Goal: Task Accomplishment & Management: Use online tool/utility

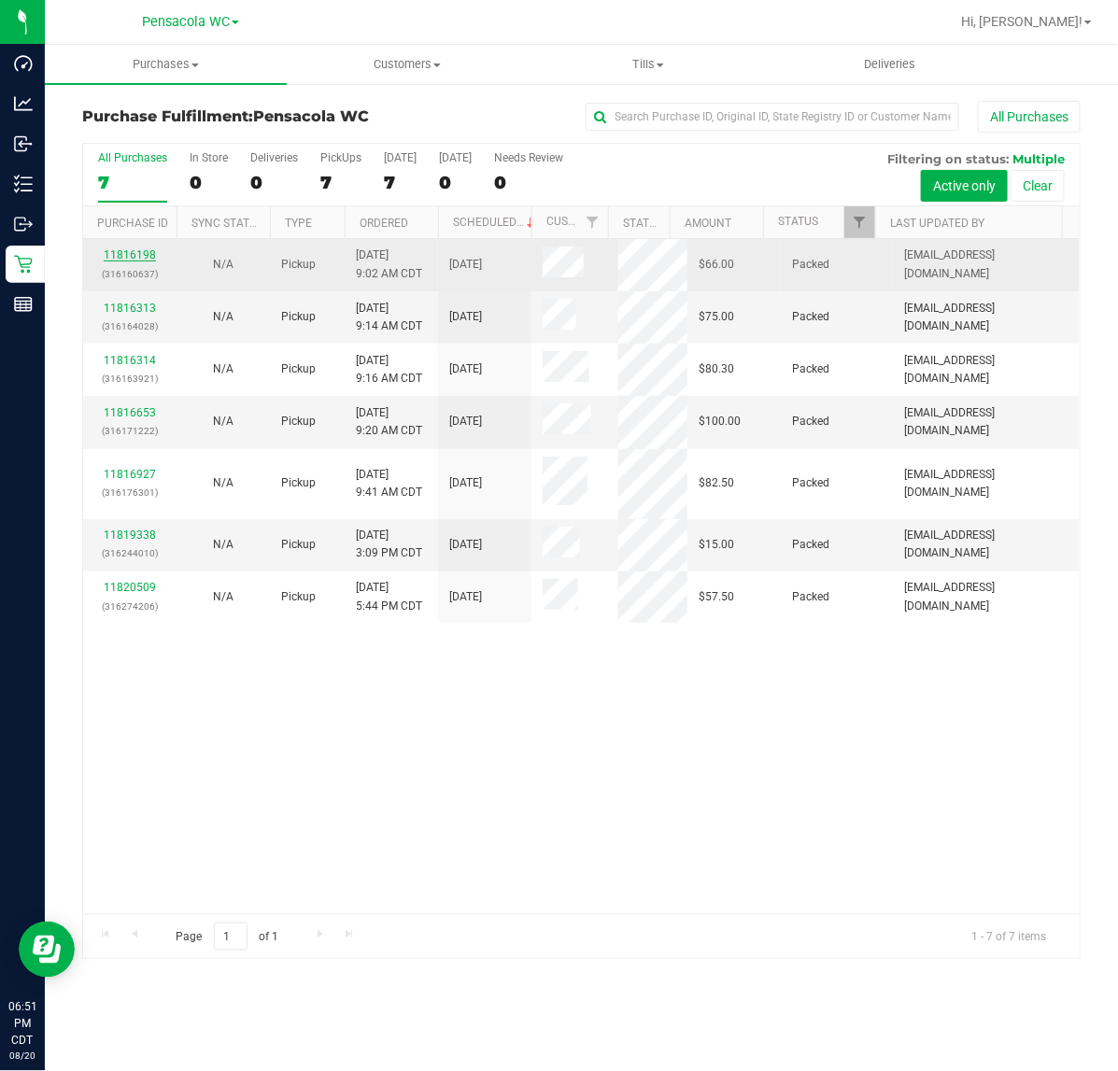
click at [123, 253] on link "11816198" at bounding box center [130, 254] width 52 height 13
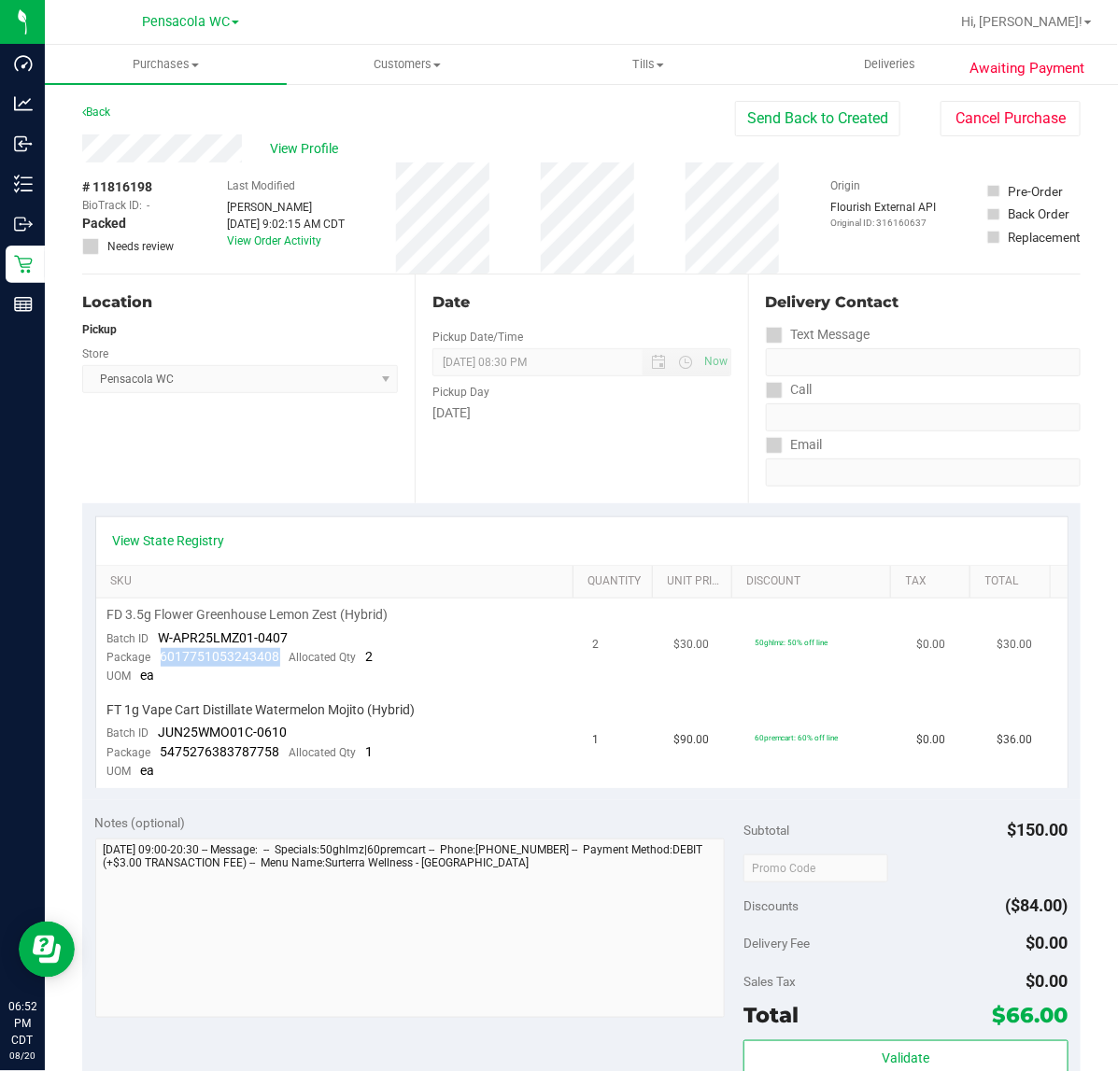
drag, startPoint x: 161, startPoint y: 650, endPoint x: 274, endPoint y: 656, distance: 113.2
click at [274, 656] on span "6017751053243408" at bounding box center [221, 656] width 120 height 15
copy span "6017751053243408"
drag, startPoint x: 157, startPoint y: 753, endPoint x: 276, endPoint y: 757, distance: 118.7
click at [276, 757] on div "Package 5475276383787758 Allocated Qty 1" at bounding box center [240, 752] width 266 height 19
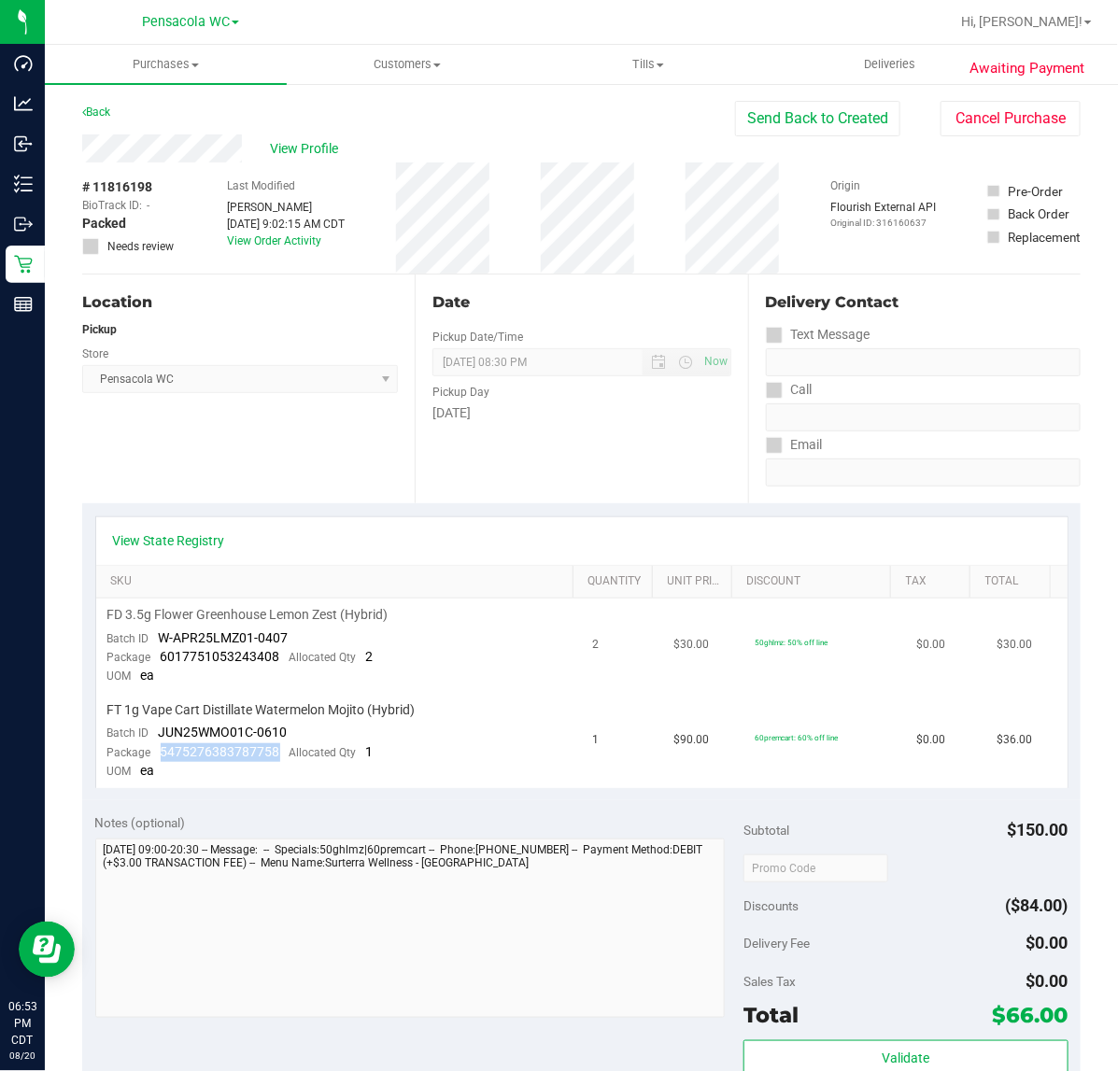
copy span "5475276383787758"
click at [89, 110] on link "Back" at bounding box center [96, 112] width 28 height 13
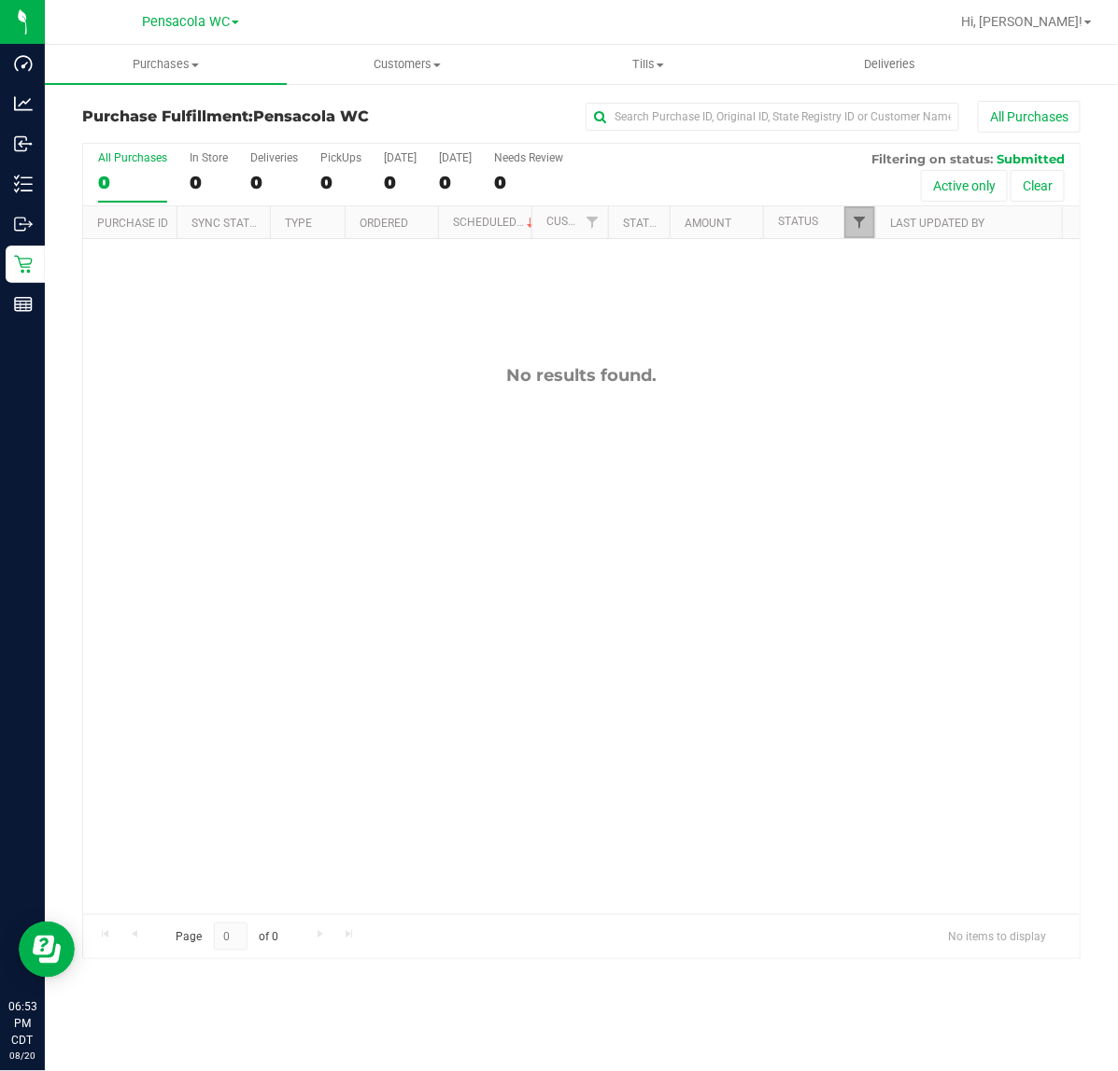
click at [866, 227] on span "Filter" at bounding box center [859, 222] width 15 height 15
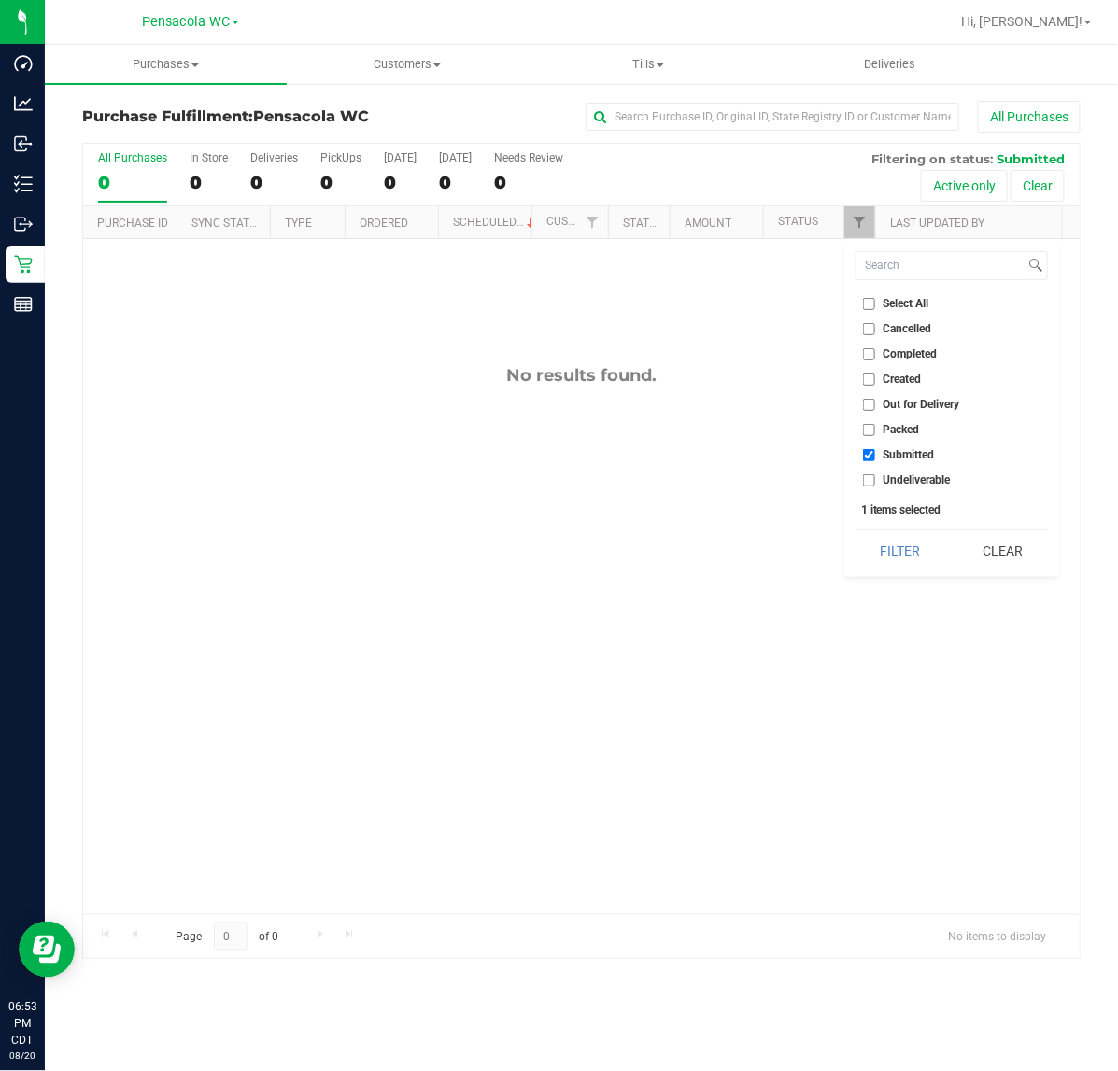
click at [875, 422] on li "Packed" at bounding box center [952, 430] width 192 height 20
click at [873, 427] on input "Packed" at bounding box center [869, 430] width 12 height 12
checkbox input "true"
click at [875, 553] on button "Filter" at bounding box center [901, 551] width 90 height 41
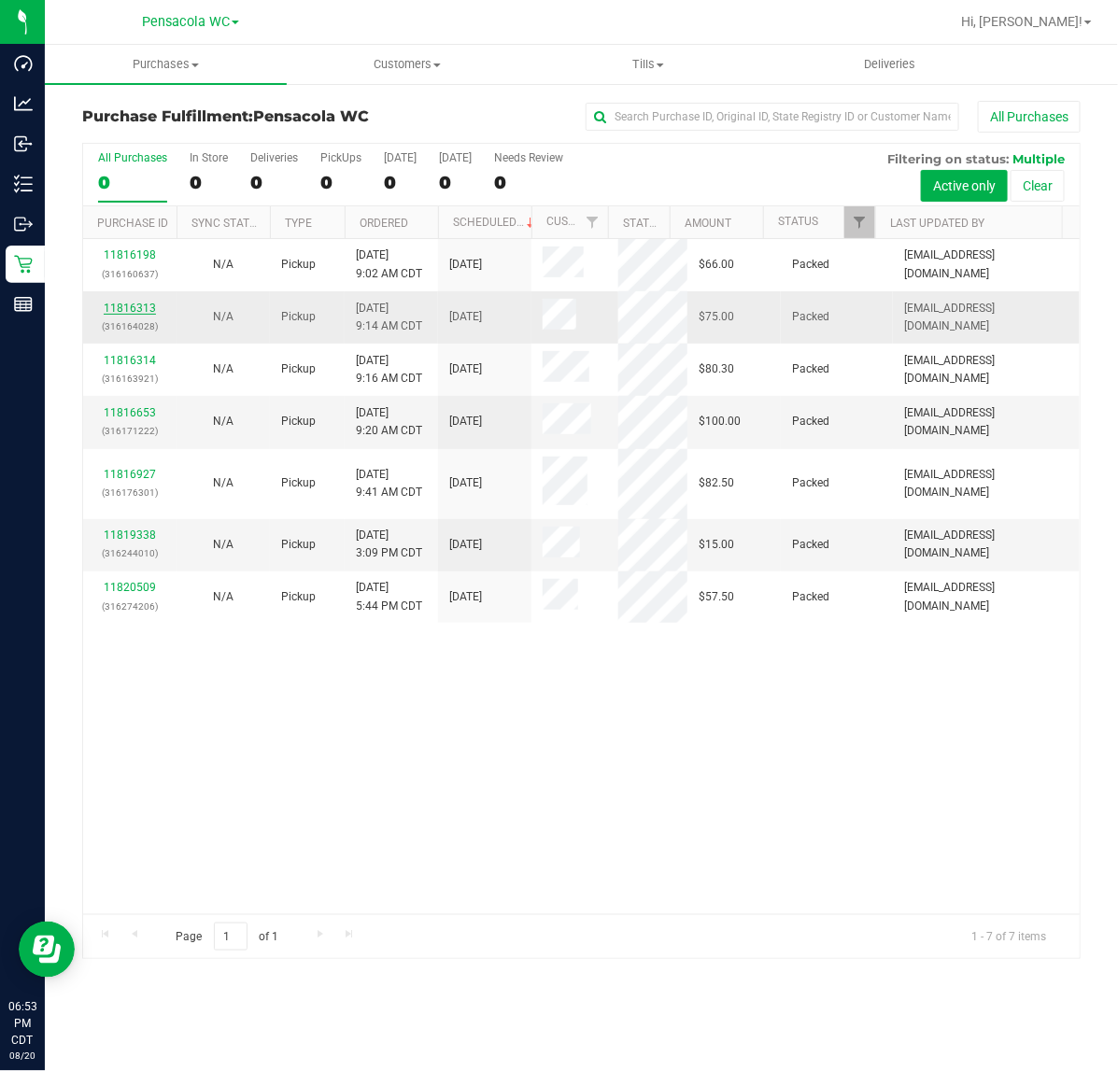
click at [135, 306] on link "11816313" at bounding box center [130, 308] width 52 height 13
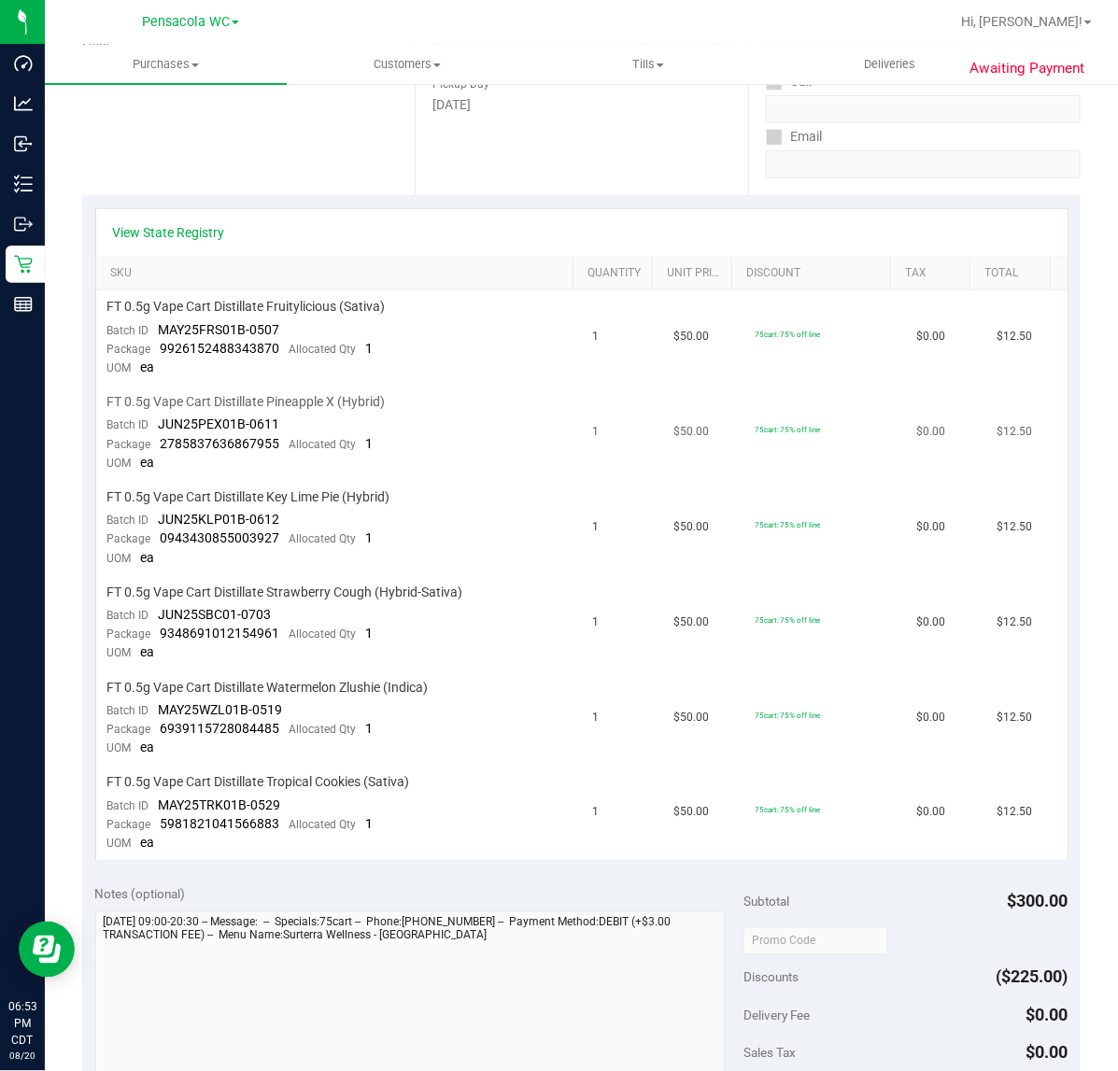
scroll to position [350, 0]
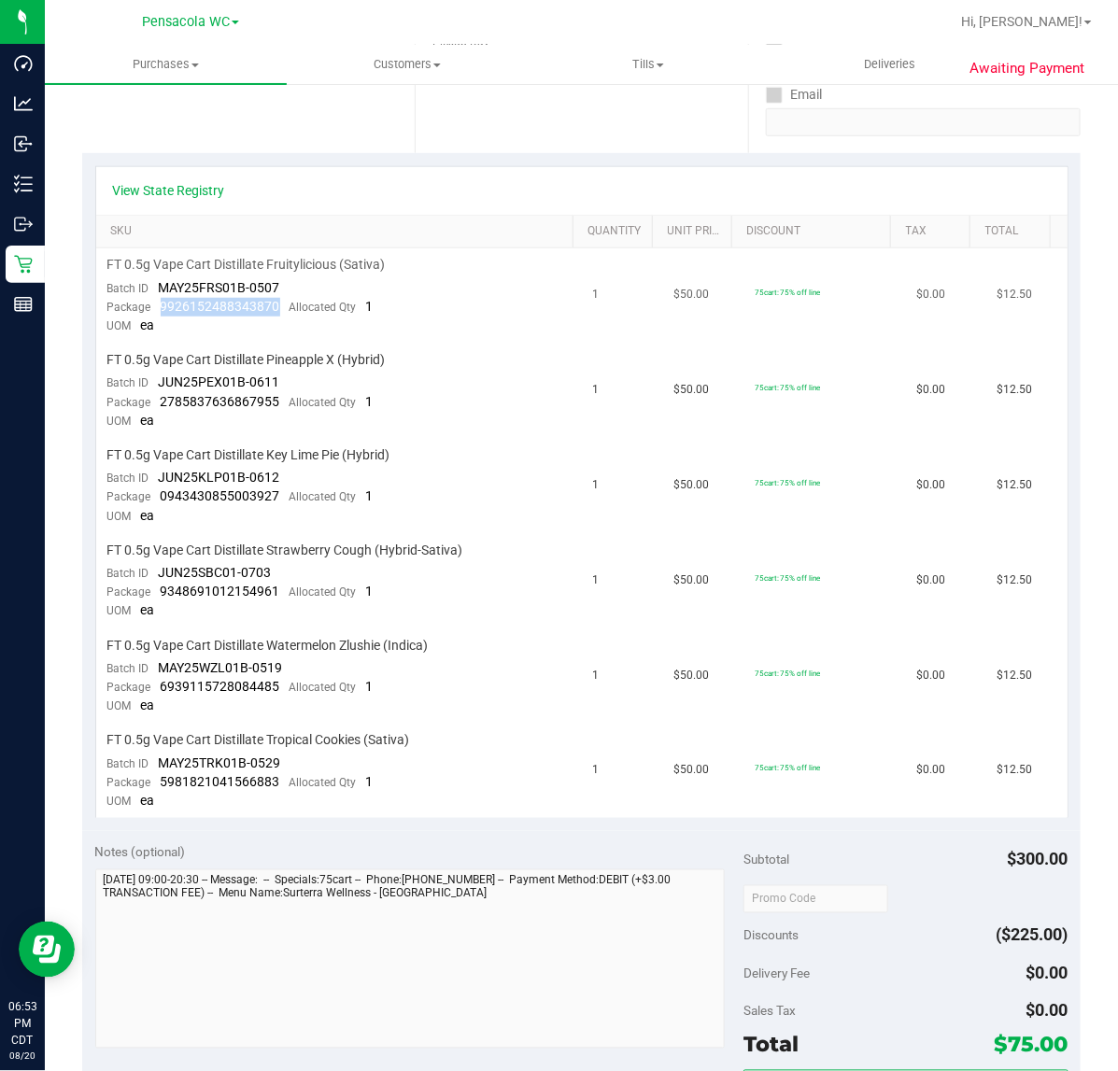
drag, startPoint x: 160, startPoint y: 305, endPoint x: 276, endPoint y: 306, distance: 116.8
click at [276, 306] on div "Package 9926152488343870 Allocated Qty 1" at bounding box center [240, 307] width 266 height 19
copy span "9926152488343870"
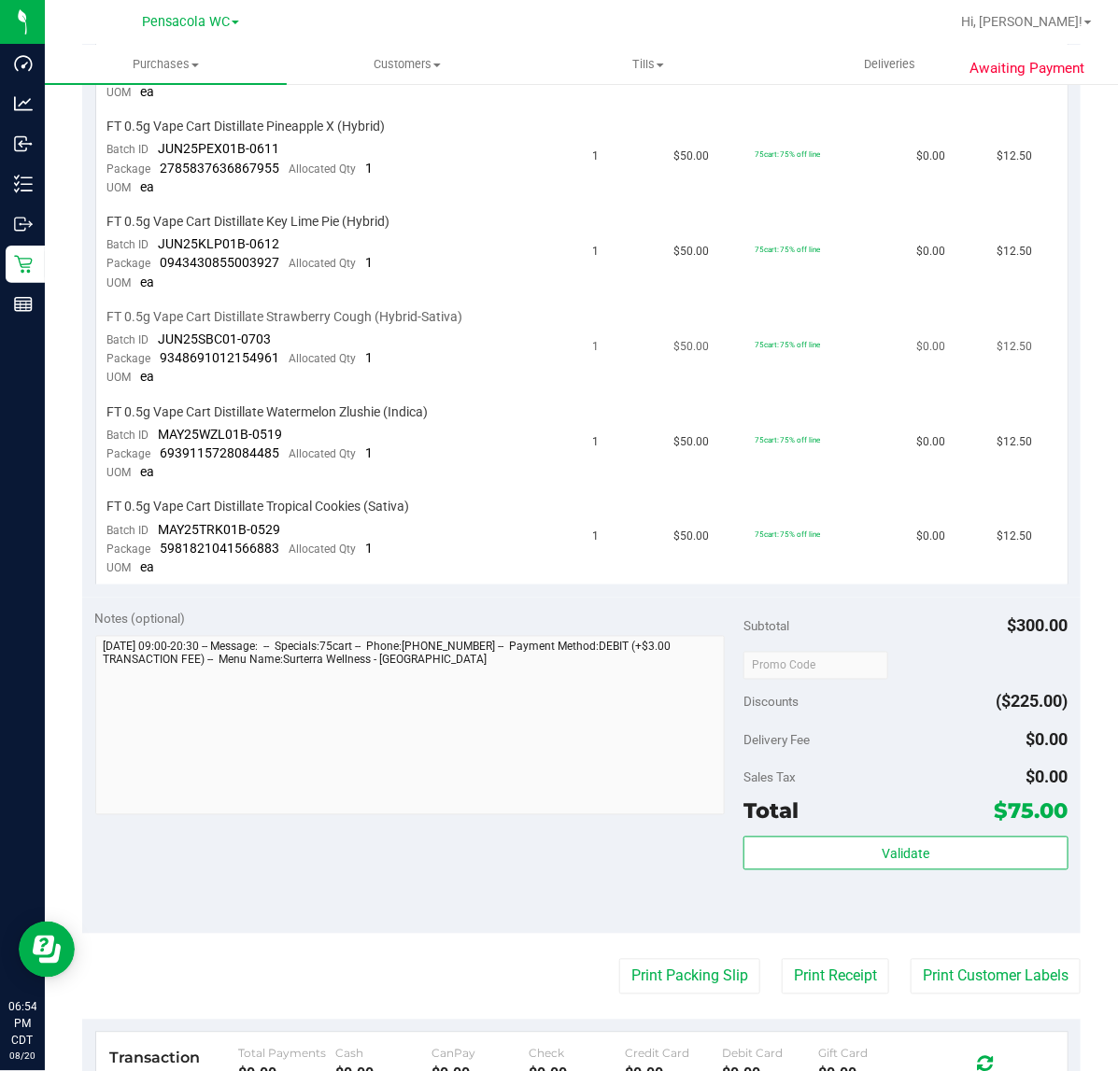
scroll to position [467, 0]
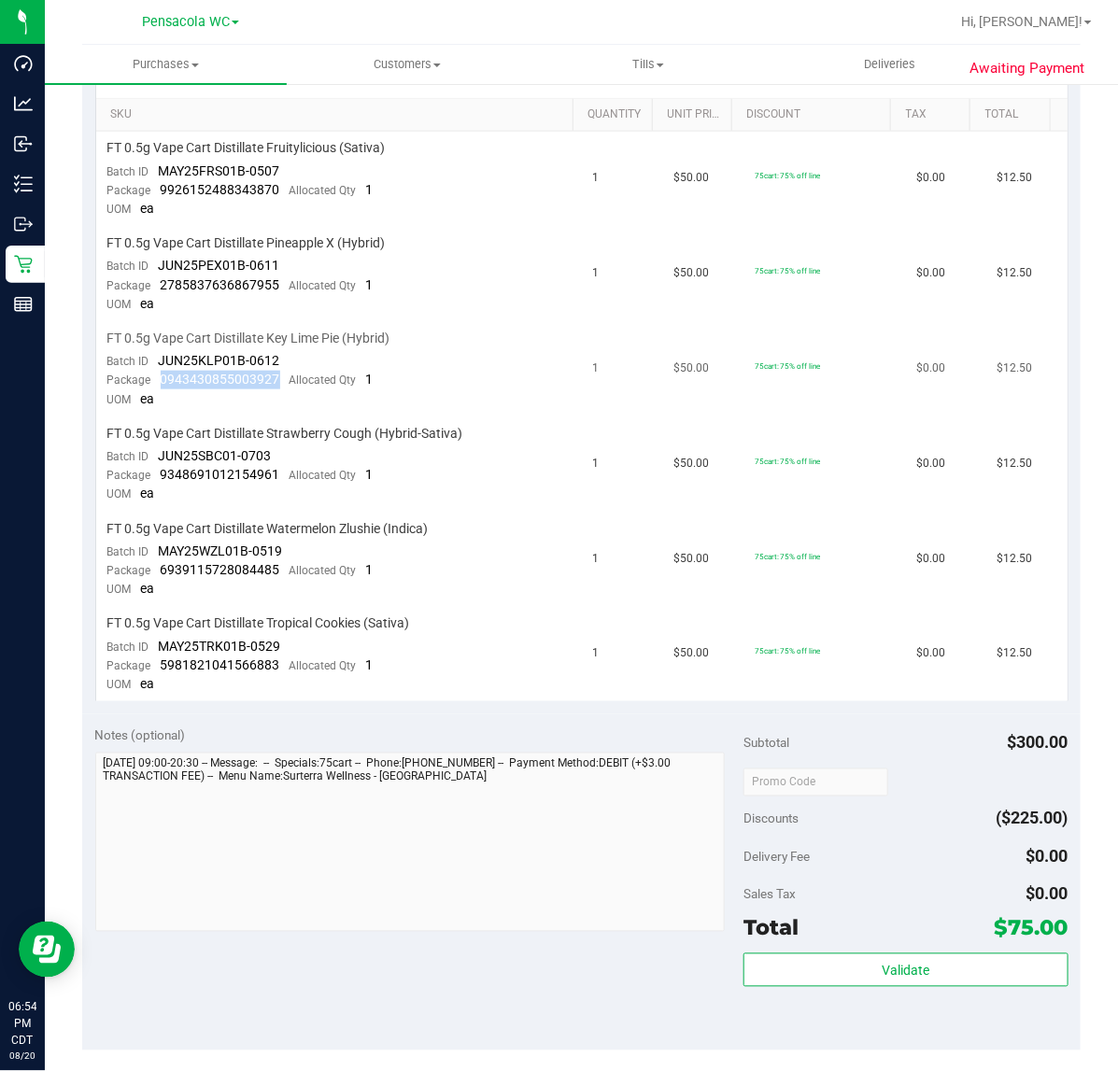
drag, startPoint x: 160, startPoint y: 375, endPoint x: 274, endPoint y: 376, distance: 114.0
click at [274, 376] on span "0943430855003927" at bounding box center [221, 379] width 120 height 15
copy span "0943430855003927"
drag, startPoint x: 156, startPoint y: 463, endPoint x: 277, endPoint y: 469, distance: 121.5
click at [277, 469] on div "Package 9348691012154961 Allocated Qty 1" at bounding box center [240, 475] width 266 height 19
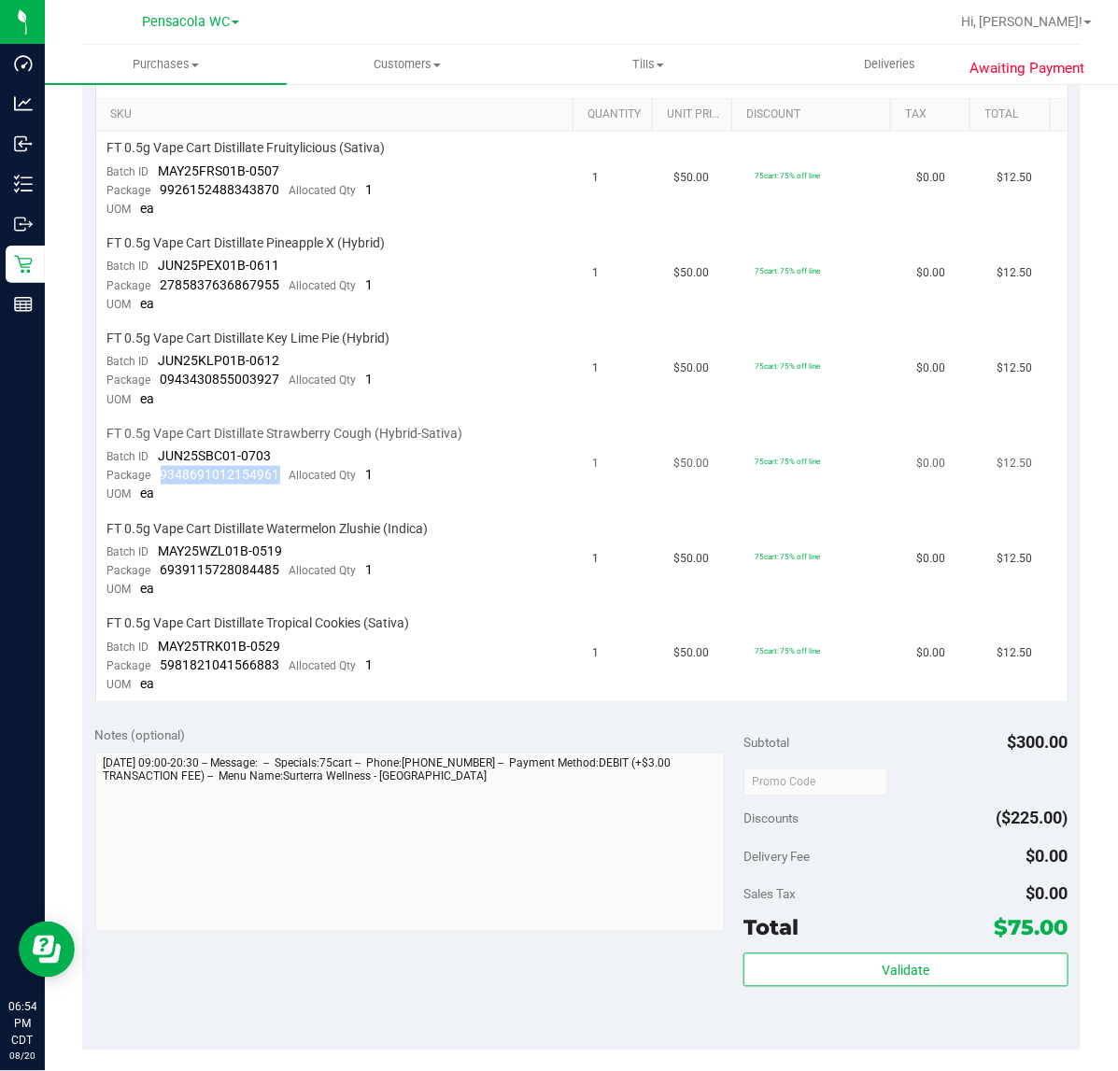
copy span "9348691012154961"
drag, startPoint x: 160, startPoint y: 553, endPoint x: 286, endPoint y: 554, distance: 126.1
click at [286, 561] on div "Package 6939115728084485 Allocated Qty 1" at bounding box center [240, 570] width 266 height 19
copy span "6939115728084485"
drag, startPoint x: 159, startPoint y: 654, endPoint x: 277, endPoint y: 657, distance: 118.7
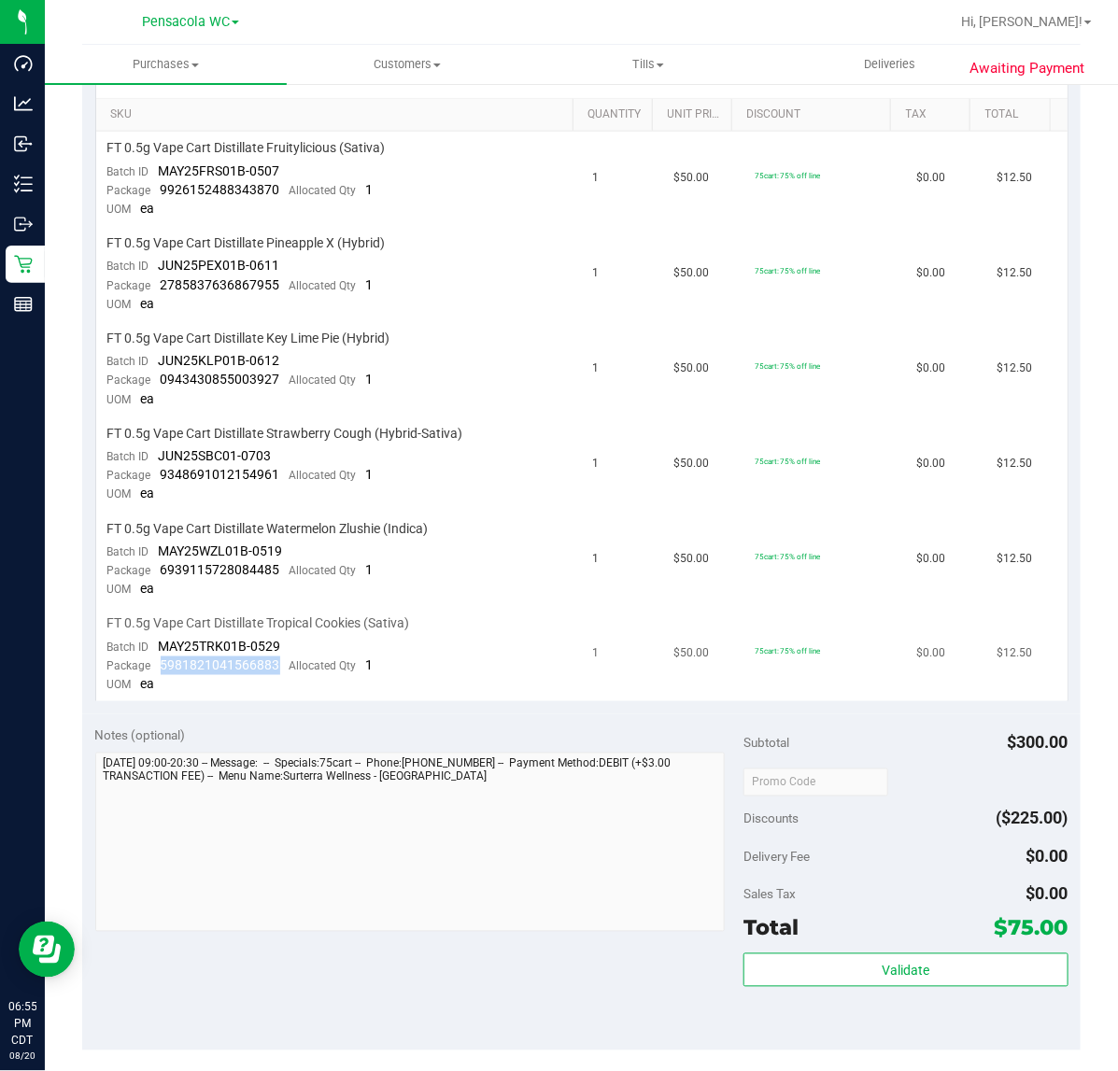
click at [277, 657] on div "Package 5981821041566883 Allocated Qty 1" at bounding box center [240, 666] width 266 height 19
copy span "5981821041566883"
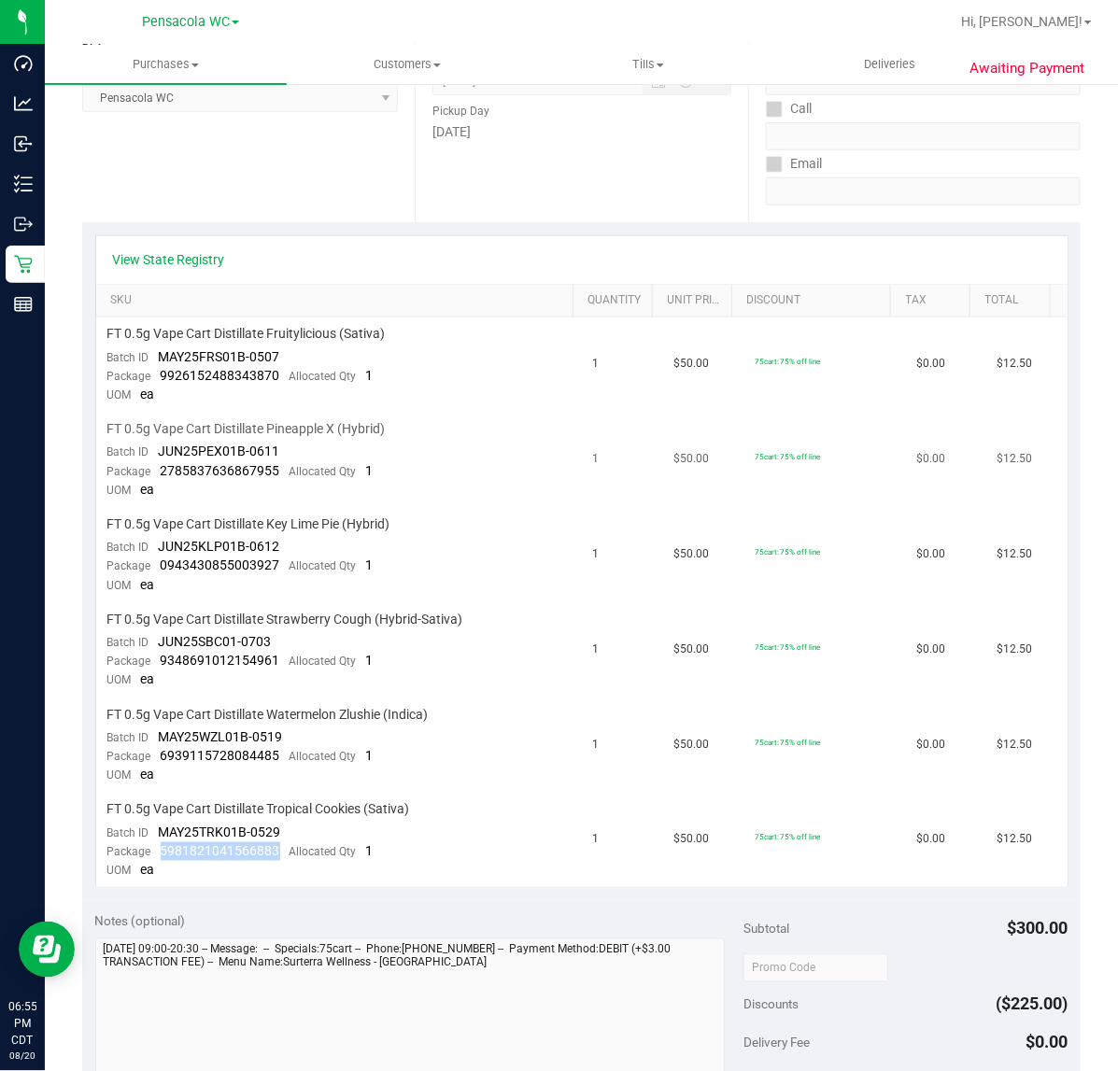
scroll to position [0, 0]
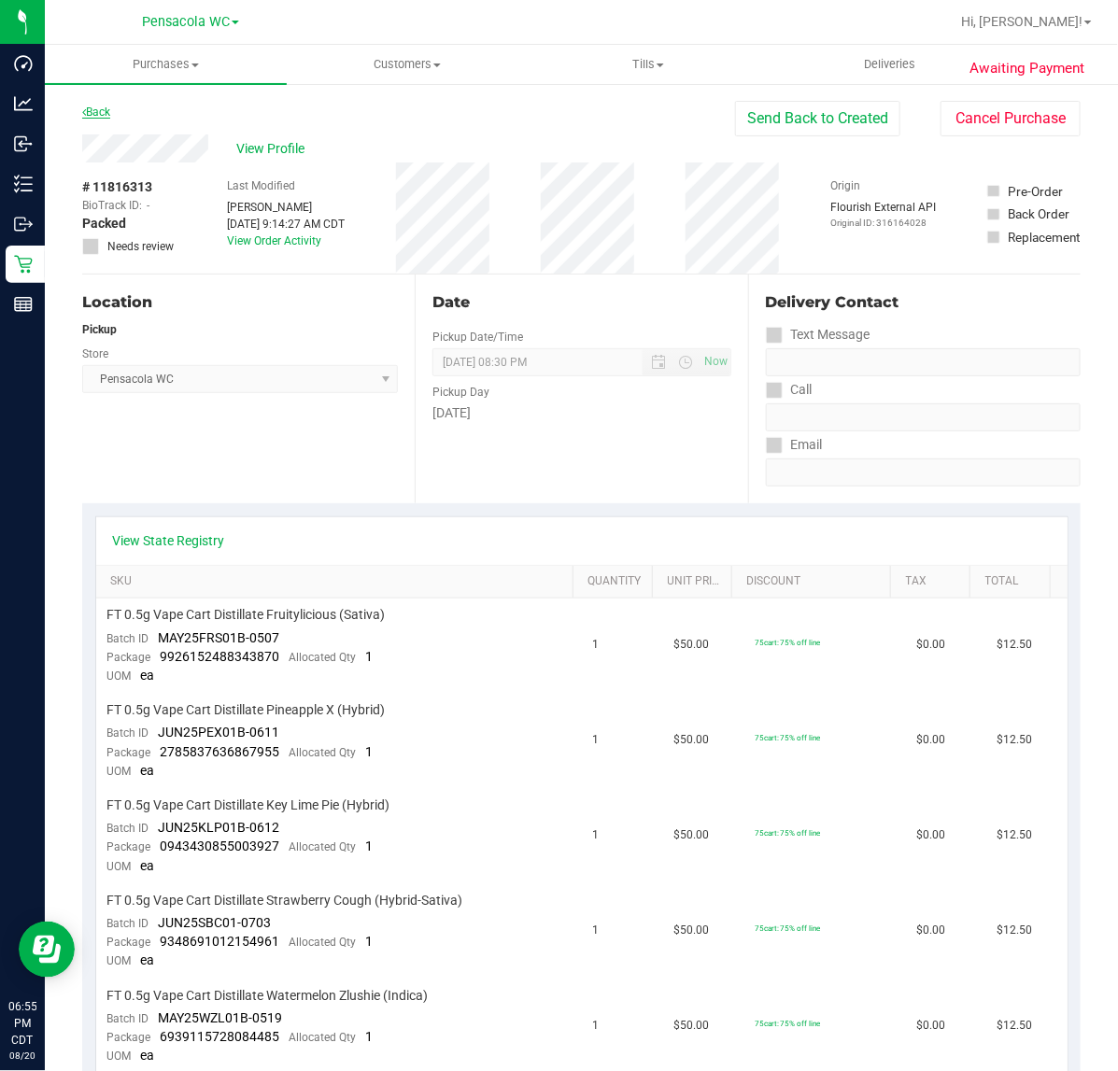
click at [110, 113] on link "Back" at bounding box center [96, 112] width 28 height 13
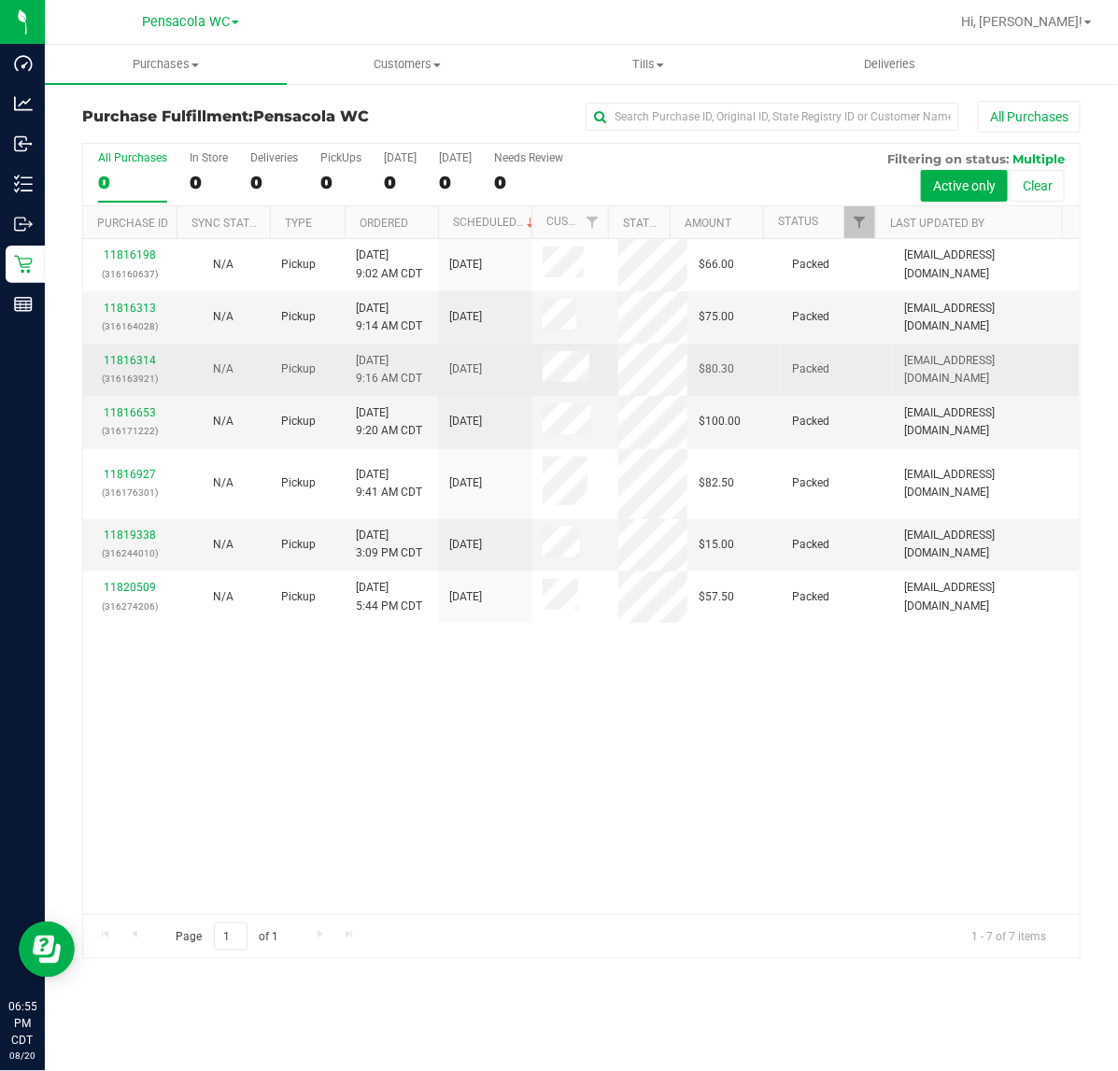
click at [127, 353] on div "11816314 (316163921)" at bounding box center [129, 369] width 71 height 35
click at [127, 364] on link "11816314" at bounding box center [130, 360] width 52 height 13
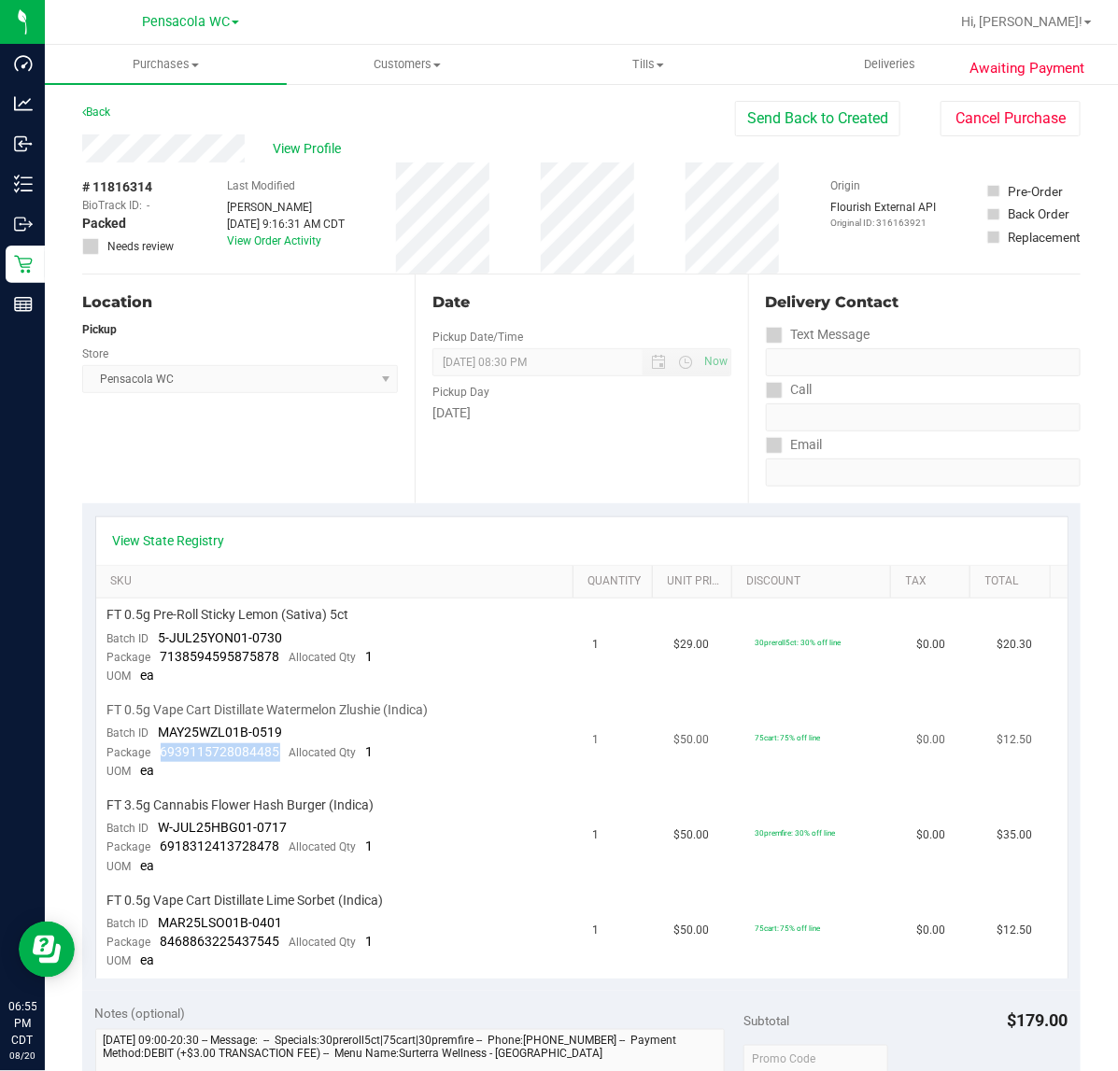
drag, startPoint x: 159, startPoint y: 745, endPoint x: 276, endPoint y: 750, distance: 116.8
click at [276, 750] on div "Package 6939115728084485 Allocated Qty 1" at bounding box center [240, 752] width 266 height 19
copy span "6939115728084485"
drag, startPoint x: 162, startPoint y: 936, endPoint x: 277, endPoint y: 939, distance: 115.8
click at [277, 939] on div "Package 8468863225437545 Allocated Qty 1" at bounding box center [240, 942] width 266 height 19
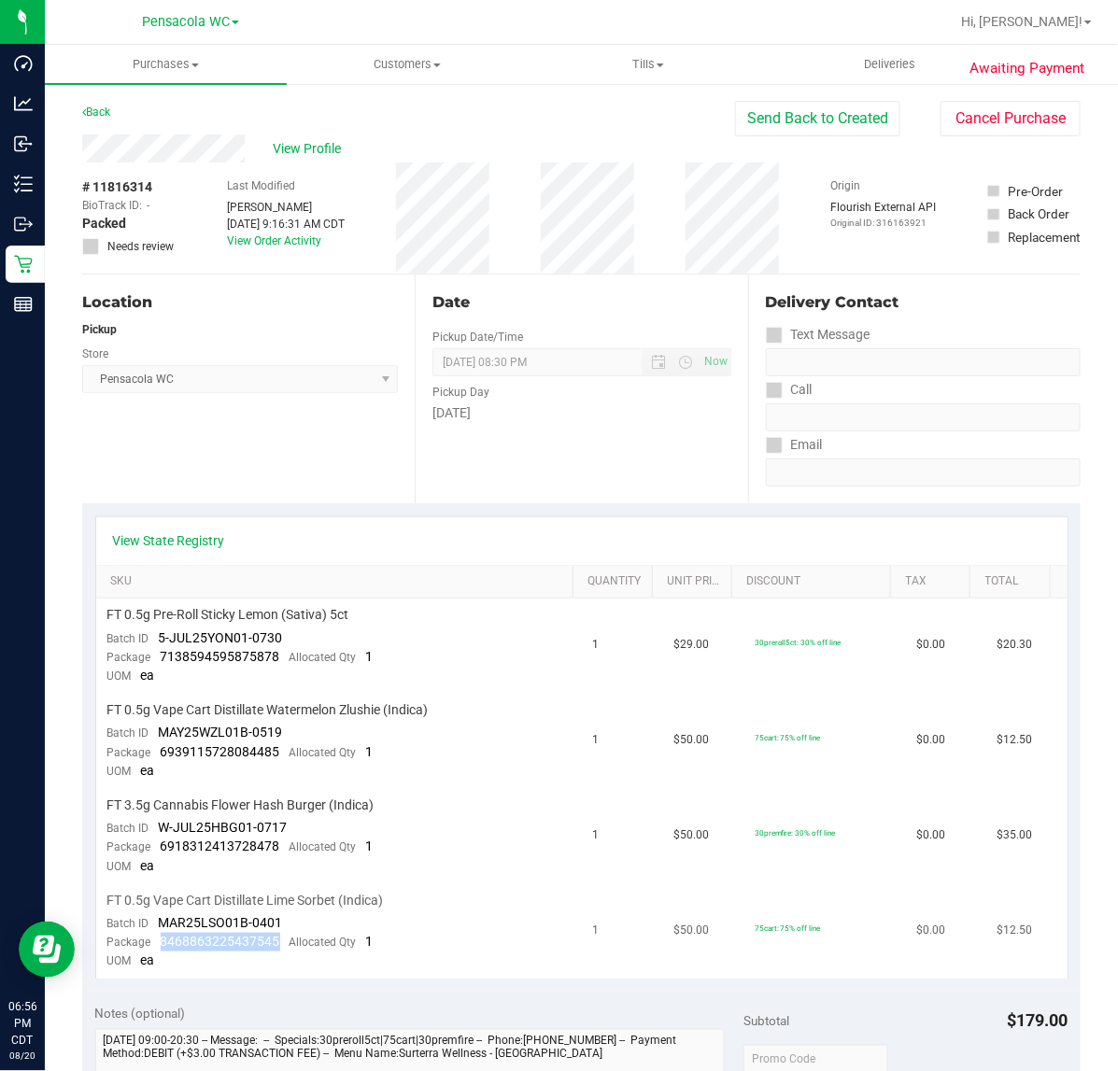
copy span "8468863225437545"
click at [94, 107] on link "Back" at bounding box center [96, 112] width 28 height 13
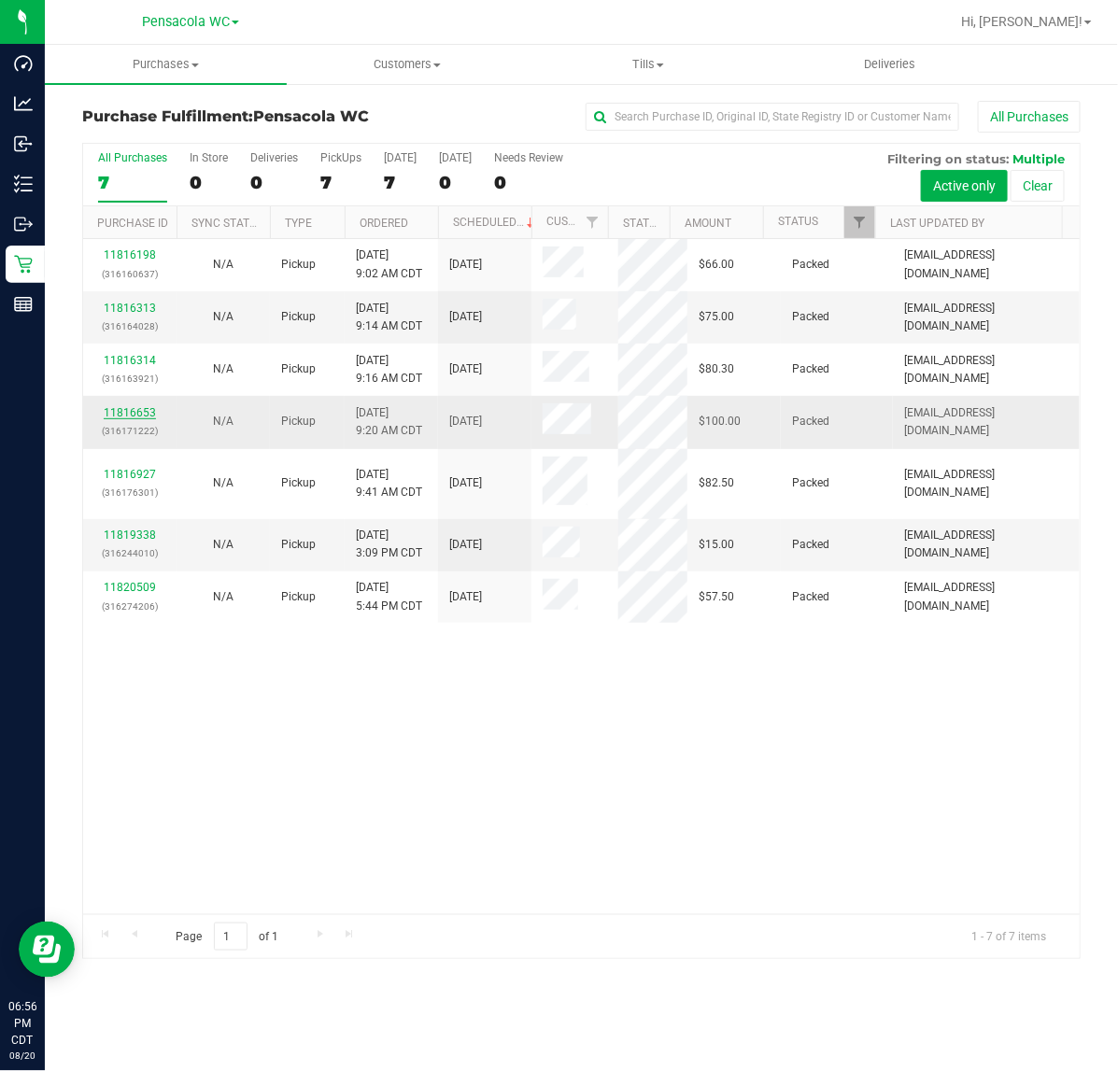
click at [148, 408] on link "11816653" at bounding box center [130, 412] width 52 height 13
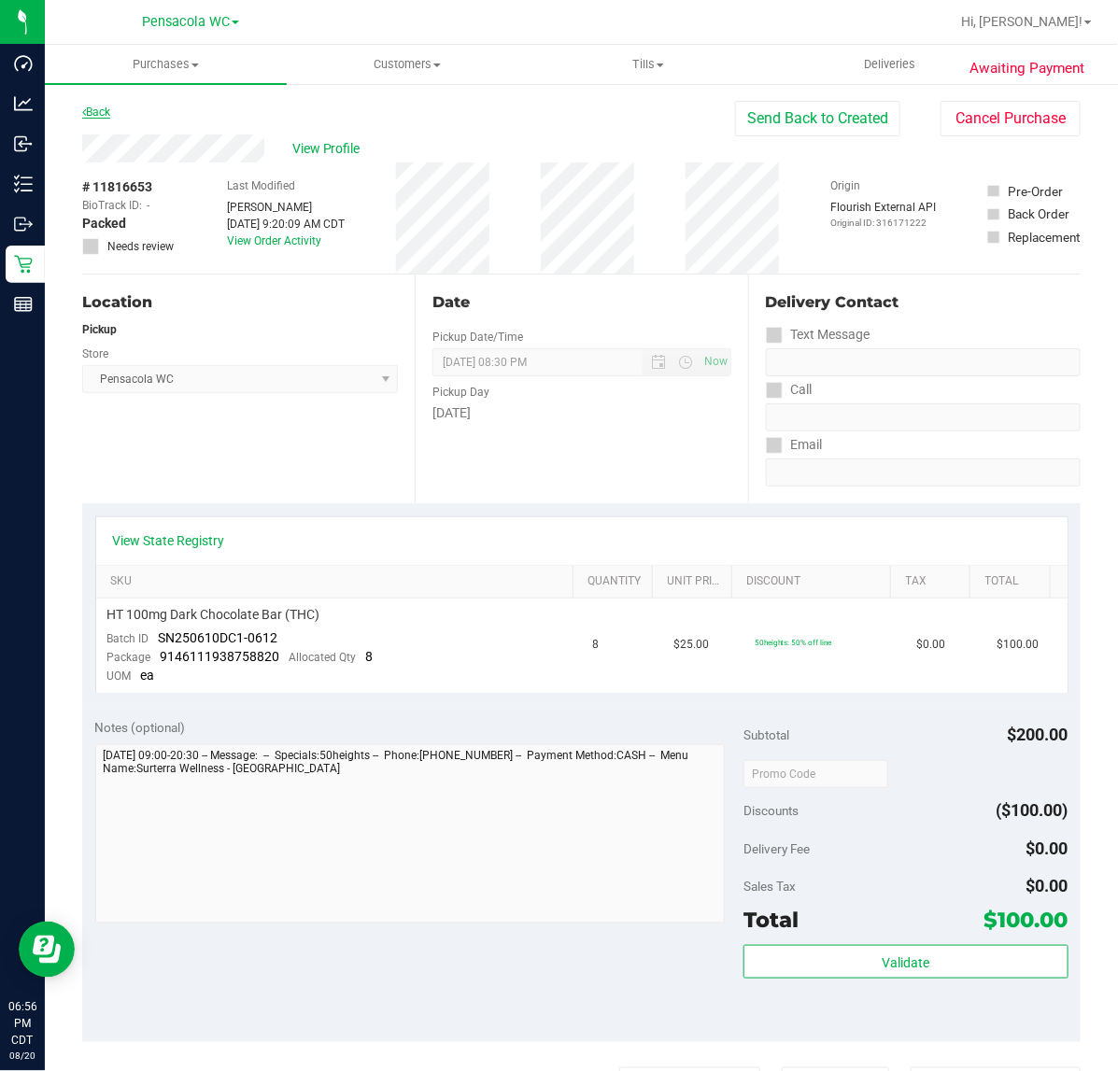
click at [109, 110] on link "Back" at bounding box center [96, 112] width 28 height 13
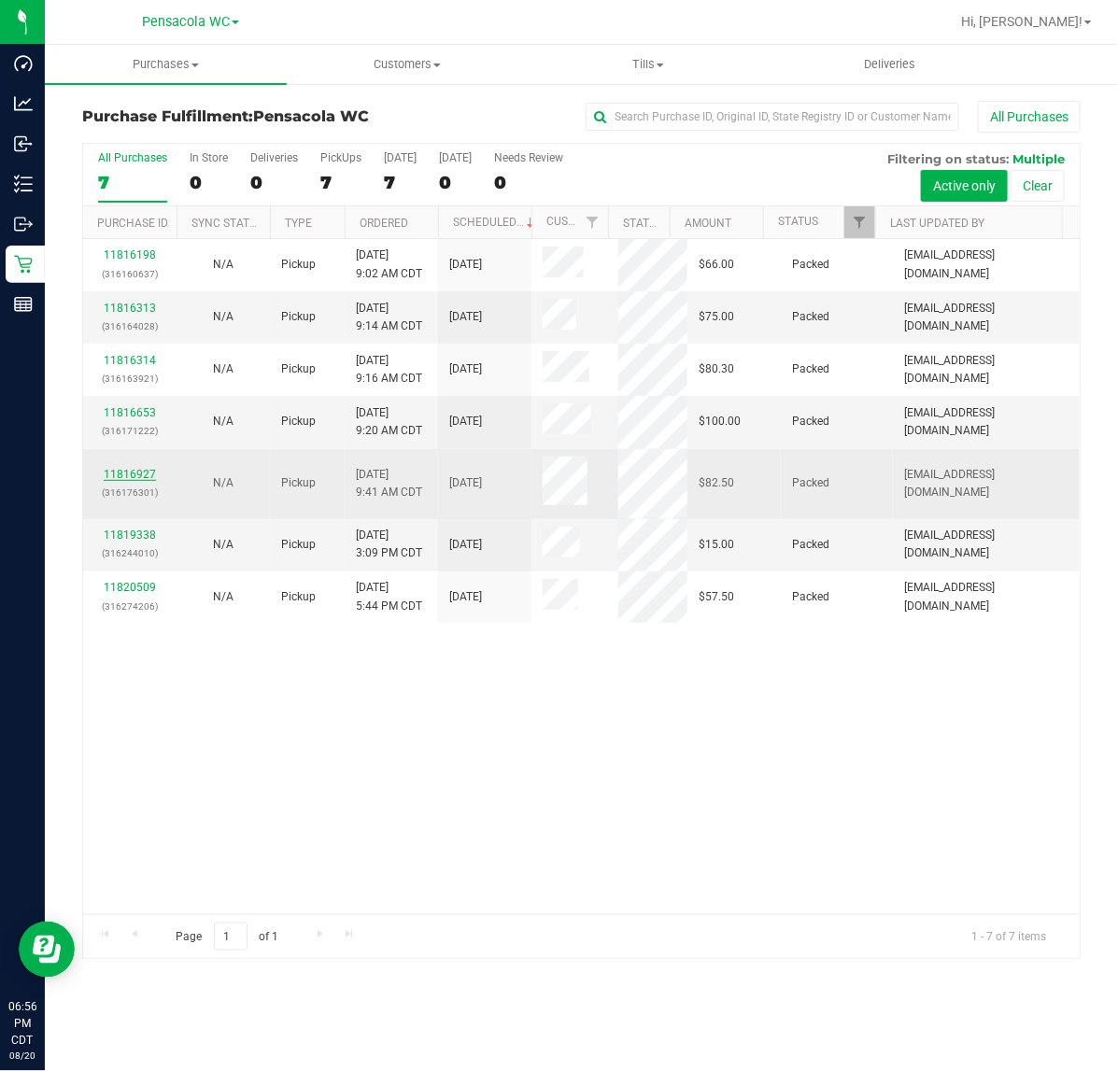
click at [147, 474] on link "11816927" at bounding box center [130, 474] width 52 height 13
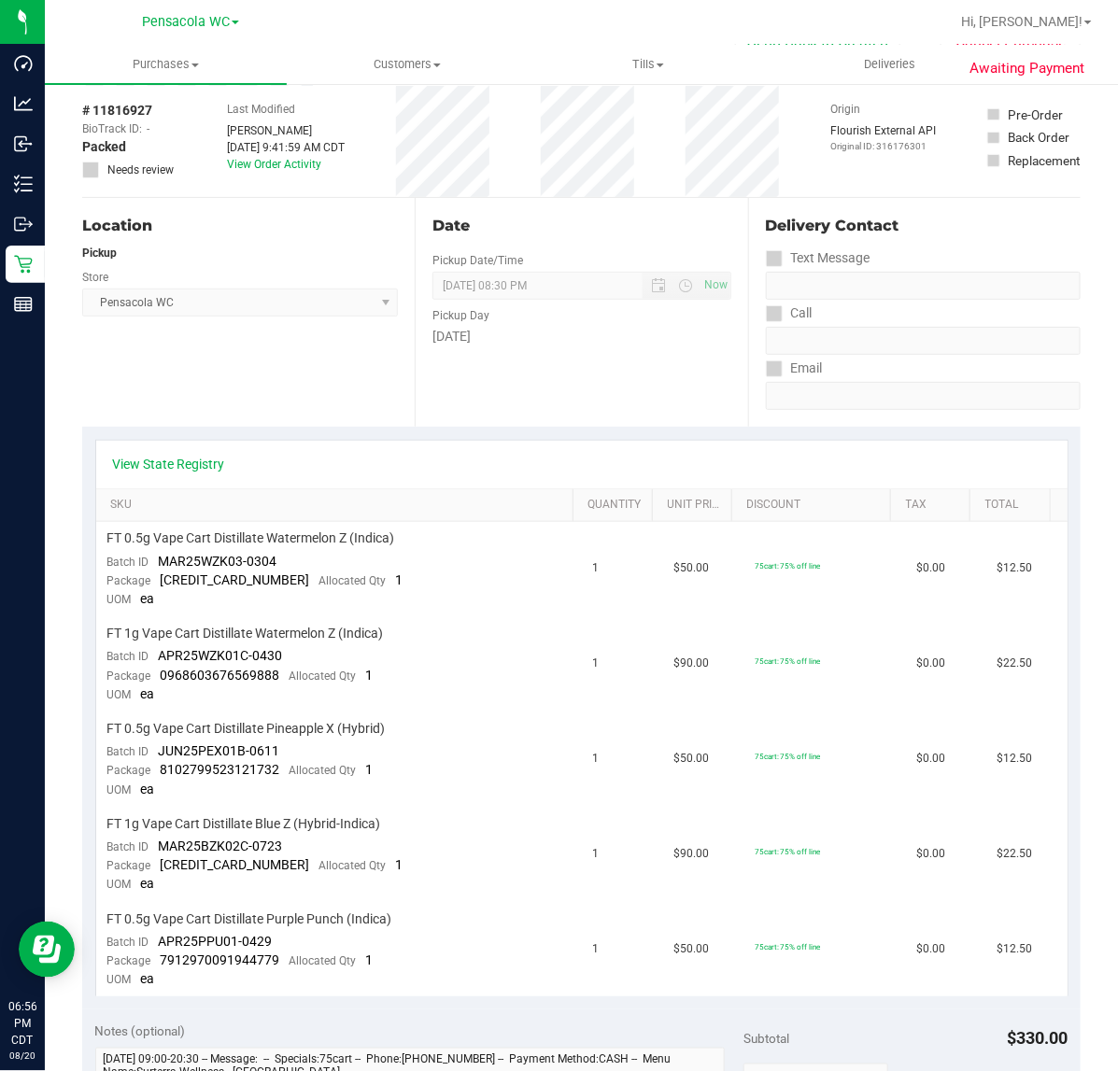
scroll to position [117, 0]
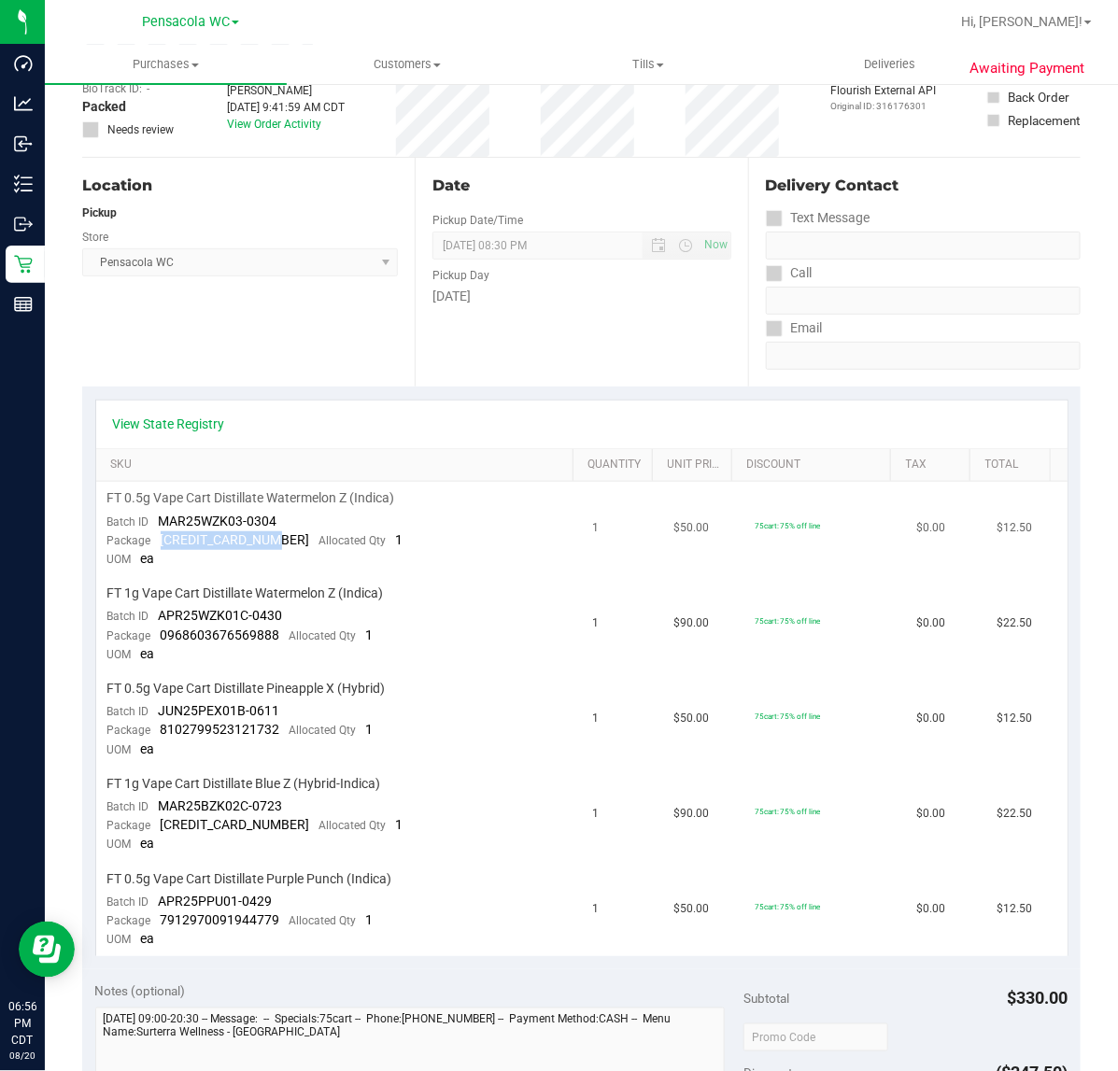
drag, startPoint x: 156, startPoint y: 537, endPoint x: 285, endPoint y: 538, distance: 128.9
click at [285, 538] on div "Package [CREDIT_CARD_NUMBER] Allocated Qty 1" at bounding box center [255, 540] width 296 height 19
copy span "[CREDIT_CARD_NUMBER]"
drag, startPoint x: 161, startPoint y: 631, endPoint x: 276, endPoint y: 630, distance: 115.8
click at [276, 630] on div "Package 0968603676569888 Allocated Qty 1" at bounding box center [240, 636] width 266 height 19
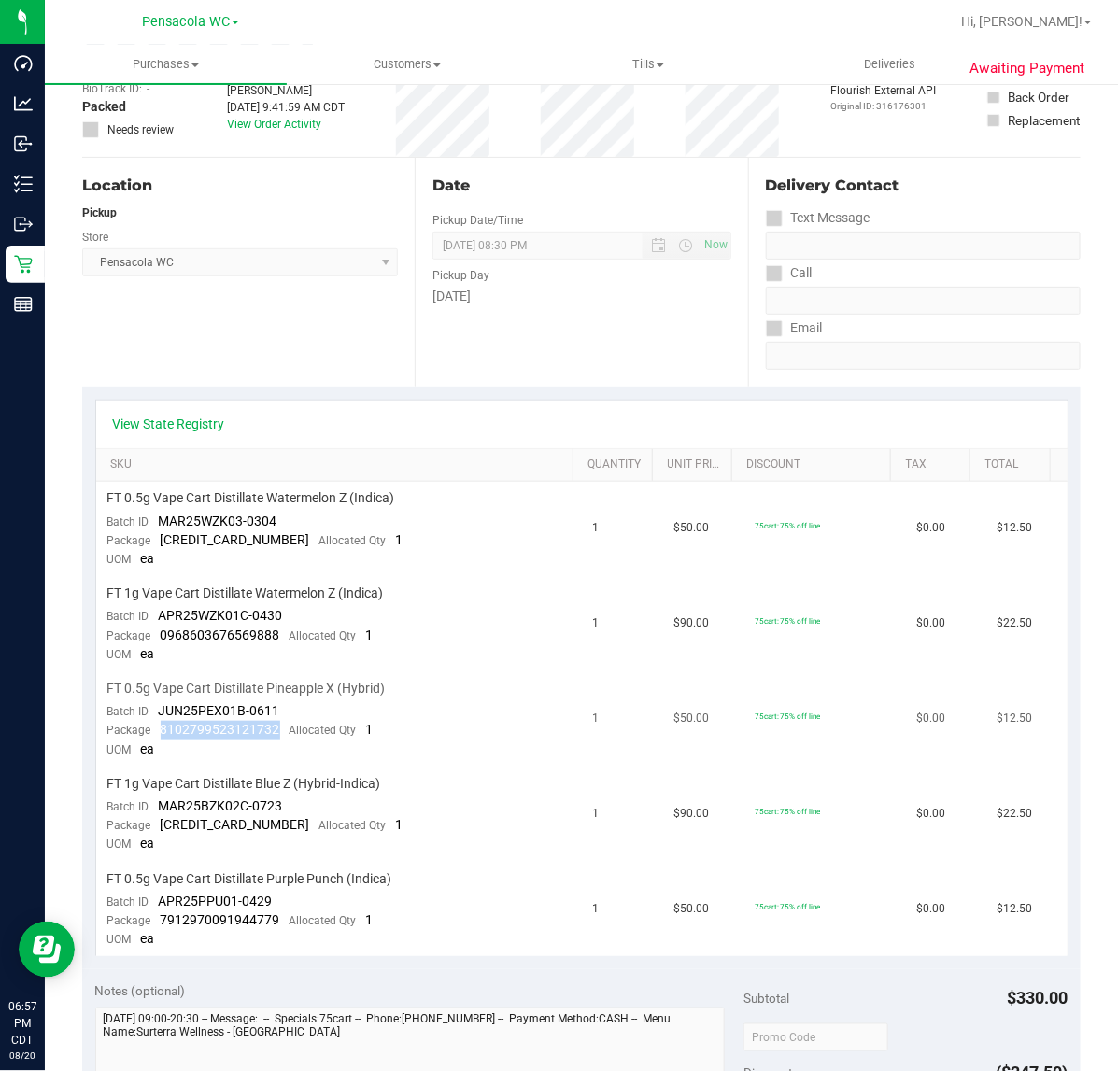
drag, startPoint x: 160, startPoint y: 726, endPoint x: 276, endPoint y: 729, distance: 115.8
click at [276, 729] on span "8102799523121732" at bounding box center [221, 729] width 120 height 15
drag, startPoint x: 159, startPoint y: 817, endPoint x: 277, endPoint y: 824, distance: 118.8
click at [277, 824] on div "Package [CREDIT_CARD_NUMBER] Allocated Qty 1" at bounding box center [255, 825] width 296 height 19
drag, startPoint x: 161, startPoint y: 911, endPoint x: 278, endPoint y: 917, distance: 117.9
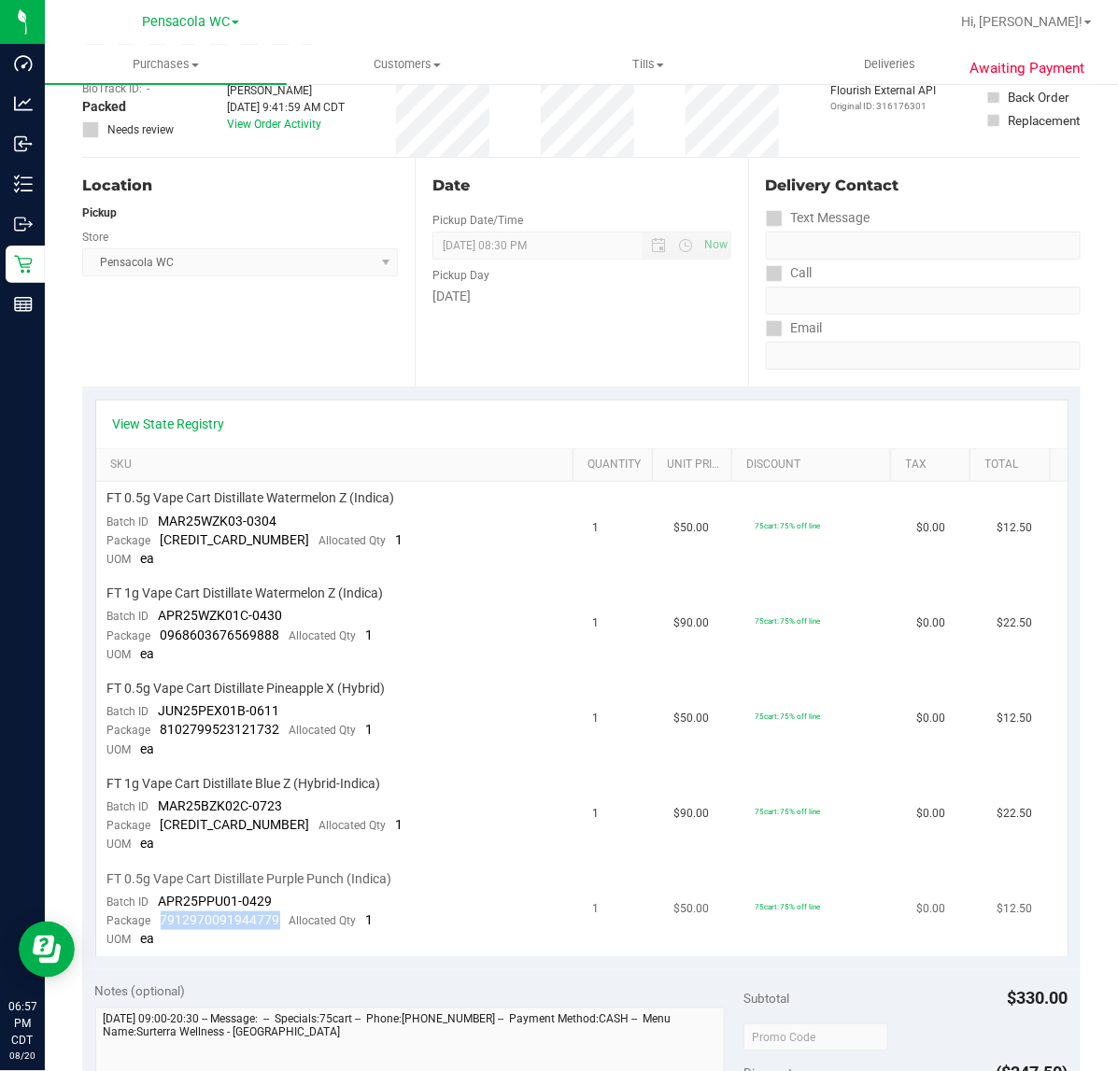
click at [278, 917] on div "Package 7912970091944779 Allocated Qty 1" at bounding box center [240, 921] width 266 height 19
click at [235, 356] on div "Location Pickup Store Pensacola WC Select Store [PERSON_NAME][GEOGRAPHIC_DATA] …" at bounding box center [248, 272] width 333 height 229
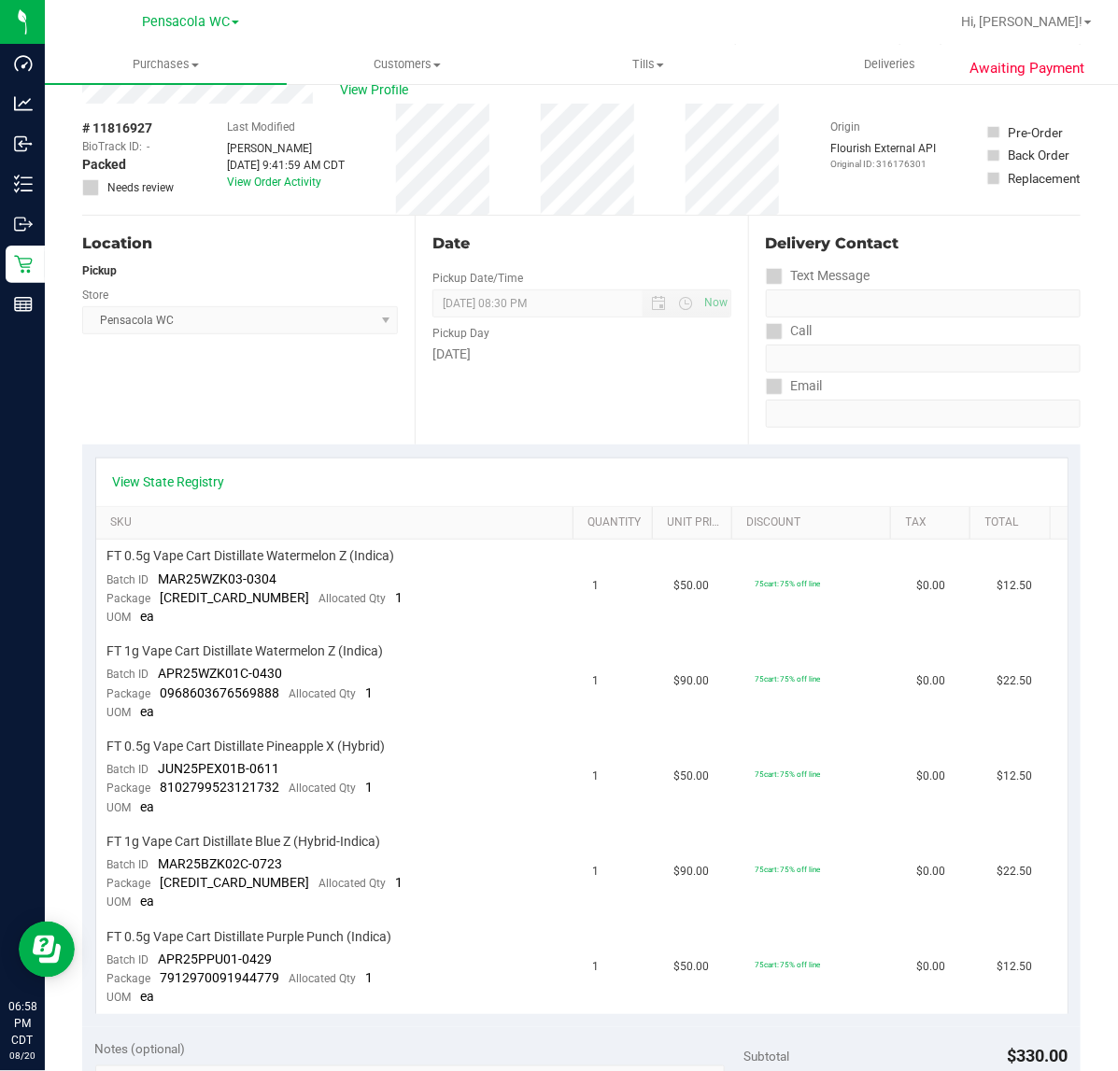
scroll to position [0, 0]
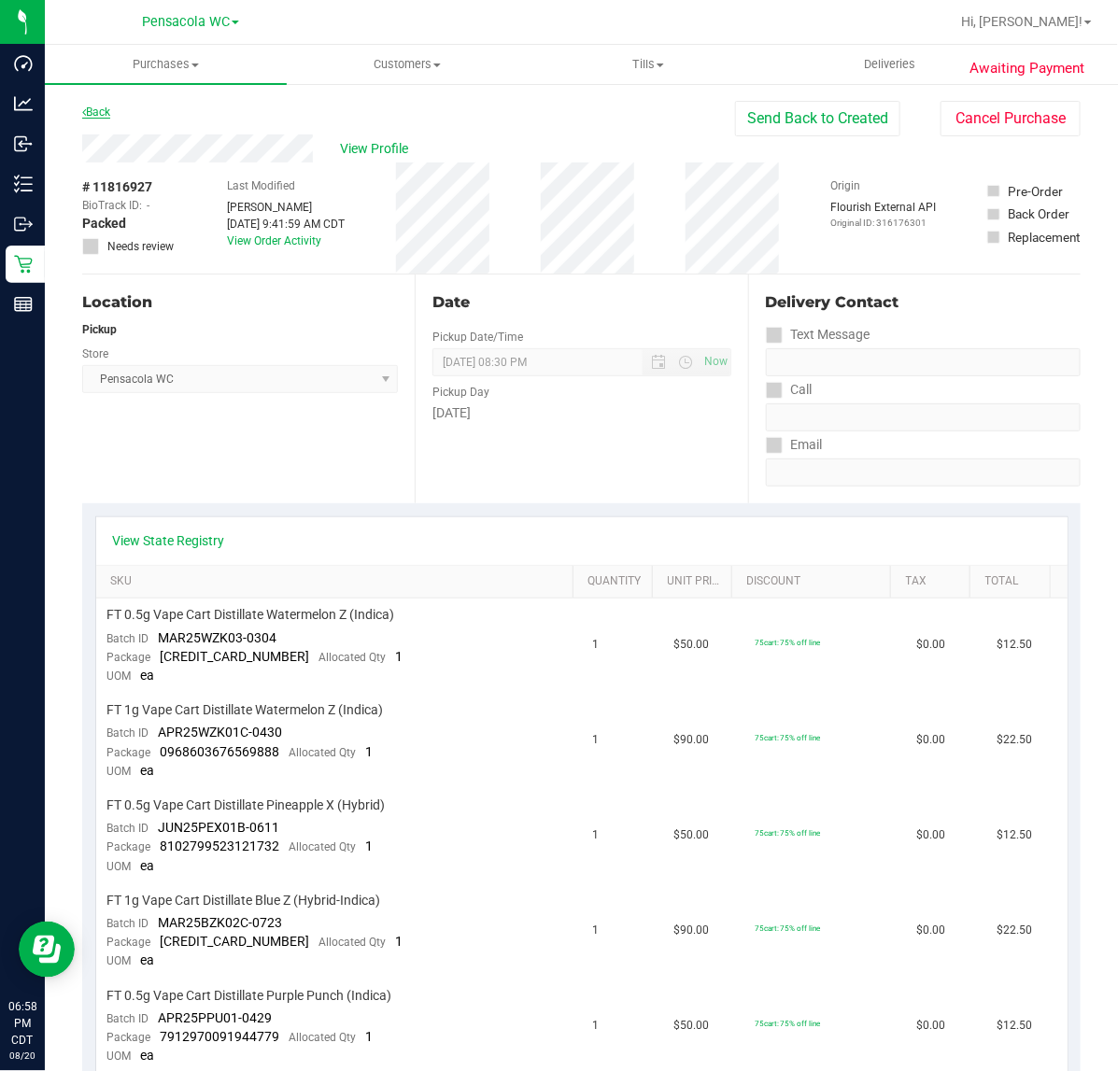
click at [110, 113] on link "Back" at bounding box center [96, 112] width 28 height 13
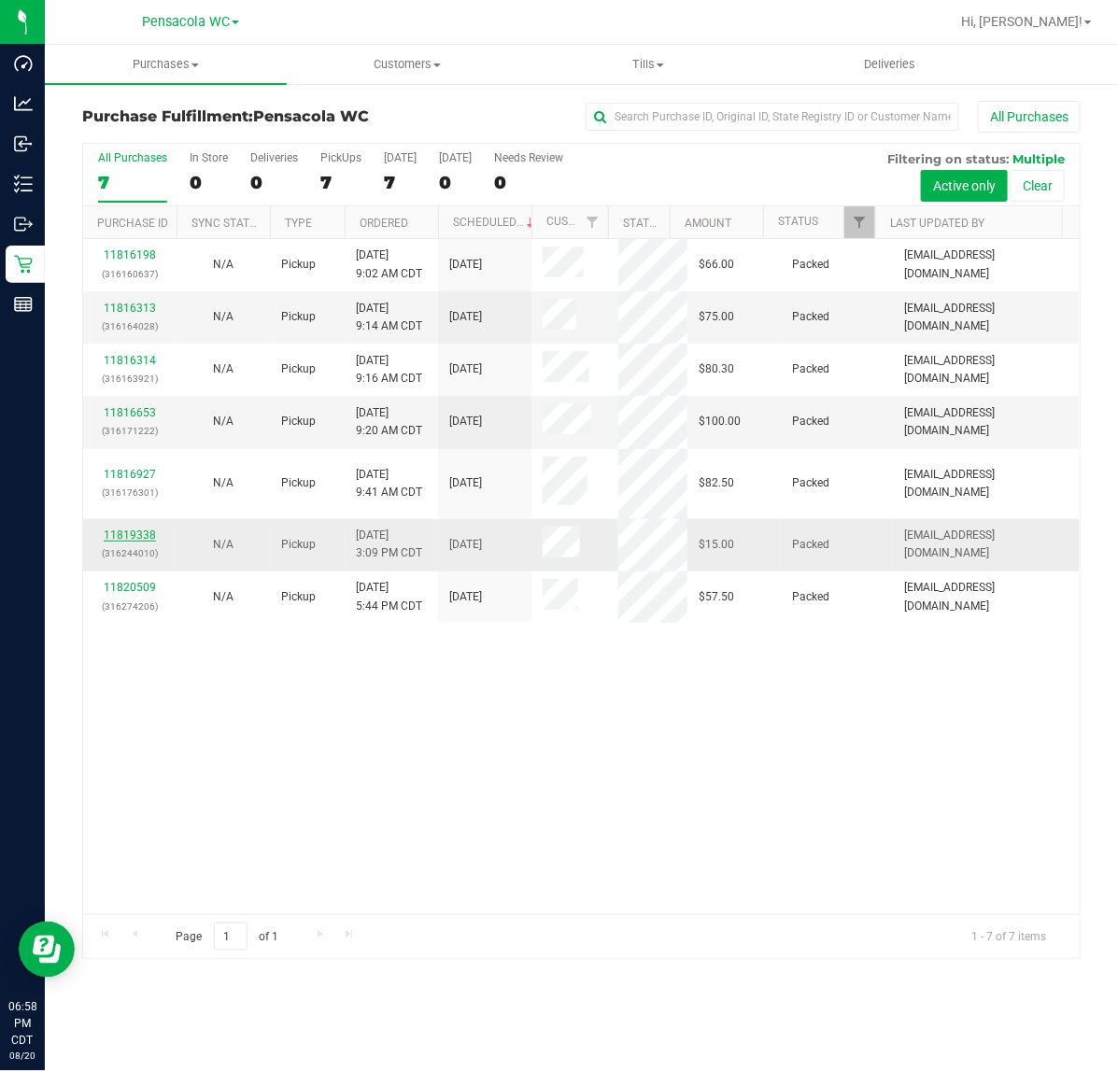
click at [122, 532] on link "11819338" at bounding box center [130, 535] width 52 height 13
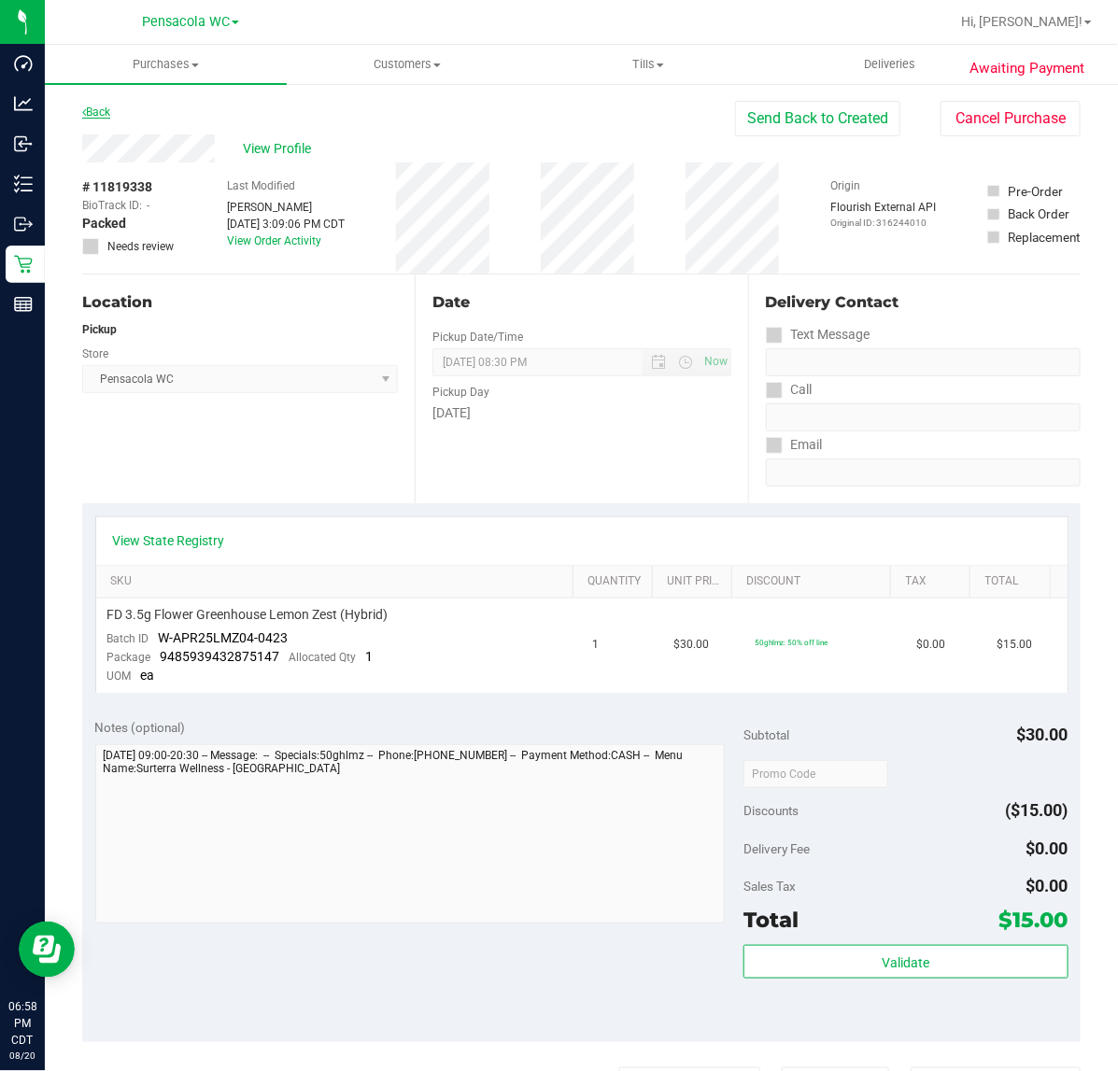
click at [106, 114] on link "Back" at bounding box center [96, 112] width 28 height 13
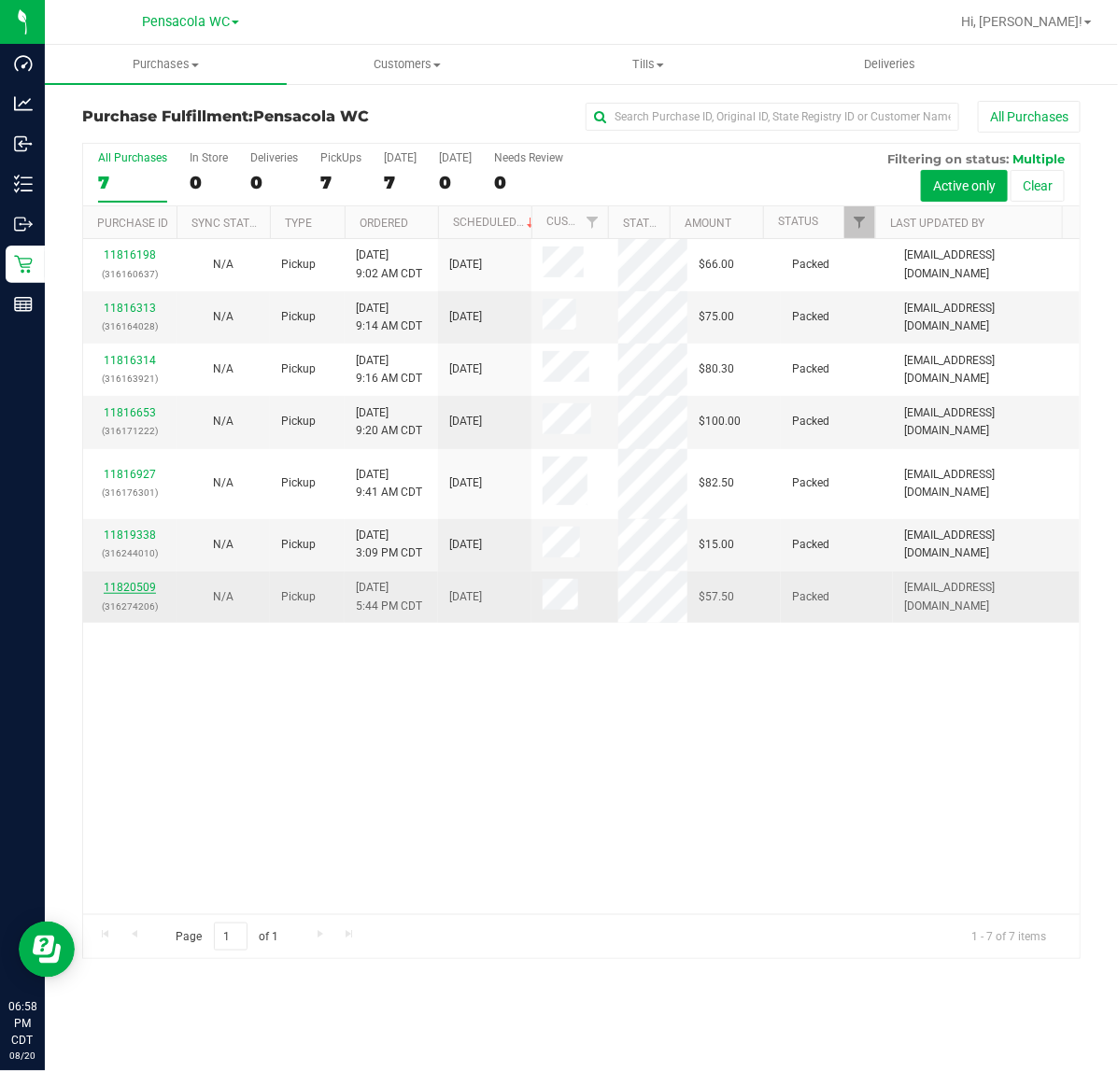
click at [133, 589] on link "11820509" at bounding box center [130, 587] width 52 height 13
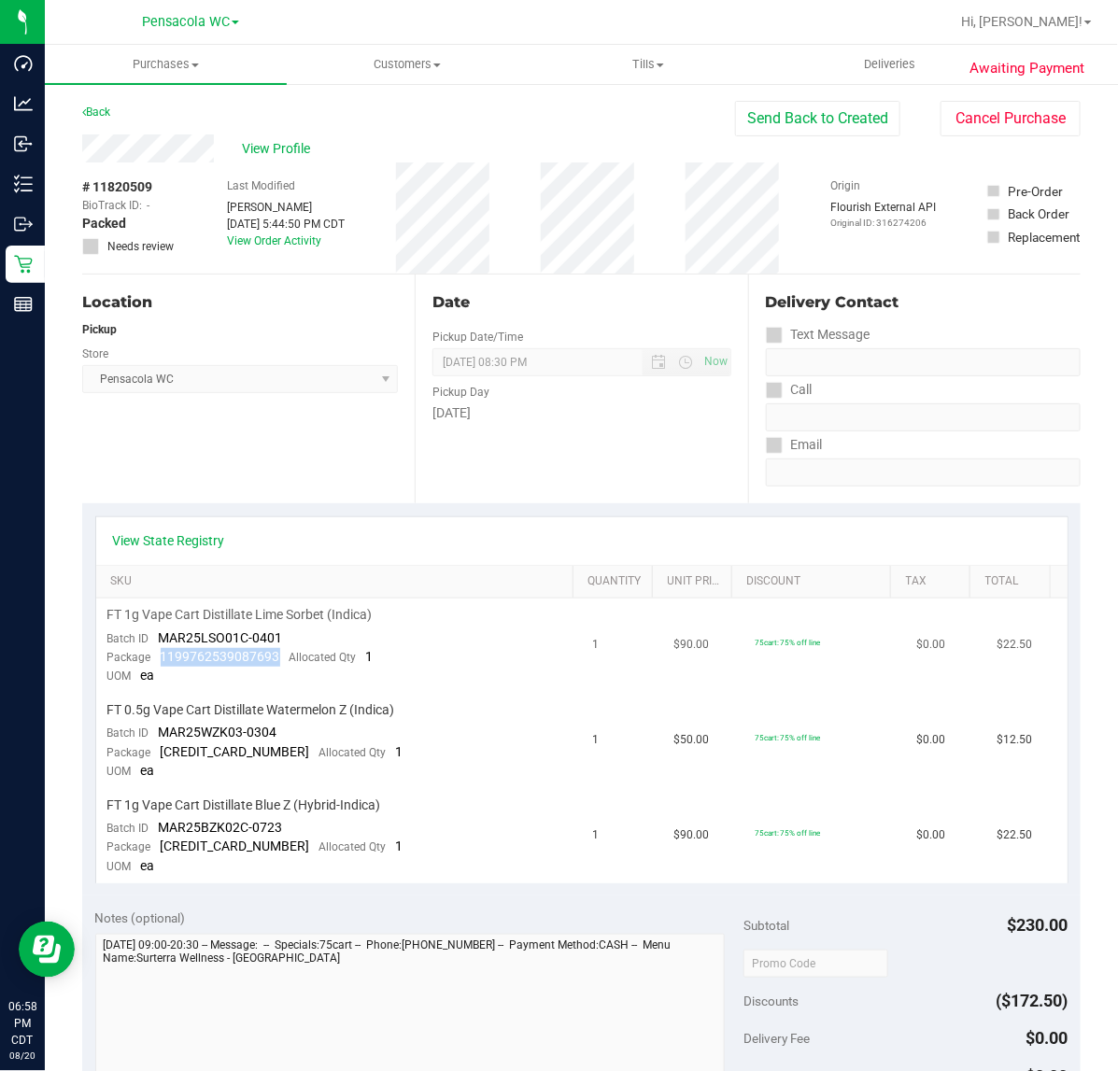
drag, startPoint x: 152, startPoint y: 654, endPoint x: 277, endPoint y: 664, distance: 125.6
click at [277, 664] on div "Package 1199762539087693 Allocated Qty 1" at bounding box center [240, 657] width 266 height 19
drag, startPoint x: 156, startPoint y: 750, endPoint x: 283, endPoint y: 750, distance: 127.0
click at [283, 750] on div "Package [CREDIT_CARD_NUMBER] Allocated Qty 1" at bounding box center [255, 752] width 296 height 19
drag, startPoint x: 160, startPoint y: 834, endPoint x: 286, endPoint y: 842, distance: 126.4
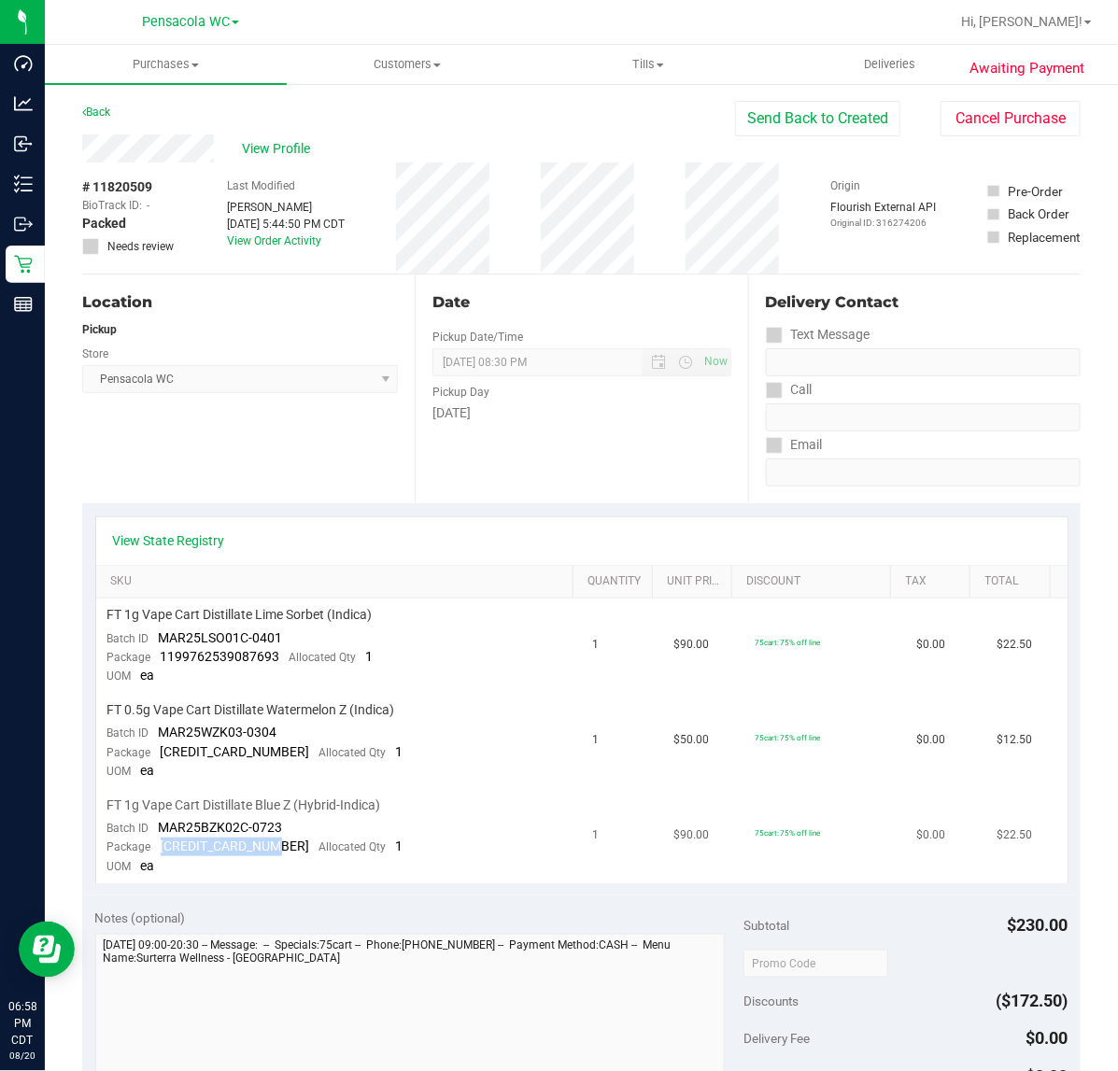
click at [286, 842] on div "Package [CREDIT_CARD_NUMBER] Allocated Qty 1" at bounding box center [255, 847] width 296 height 19
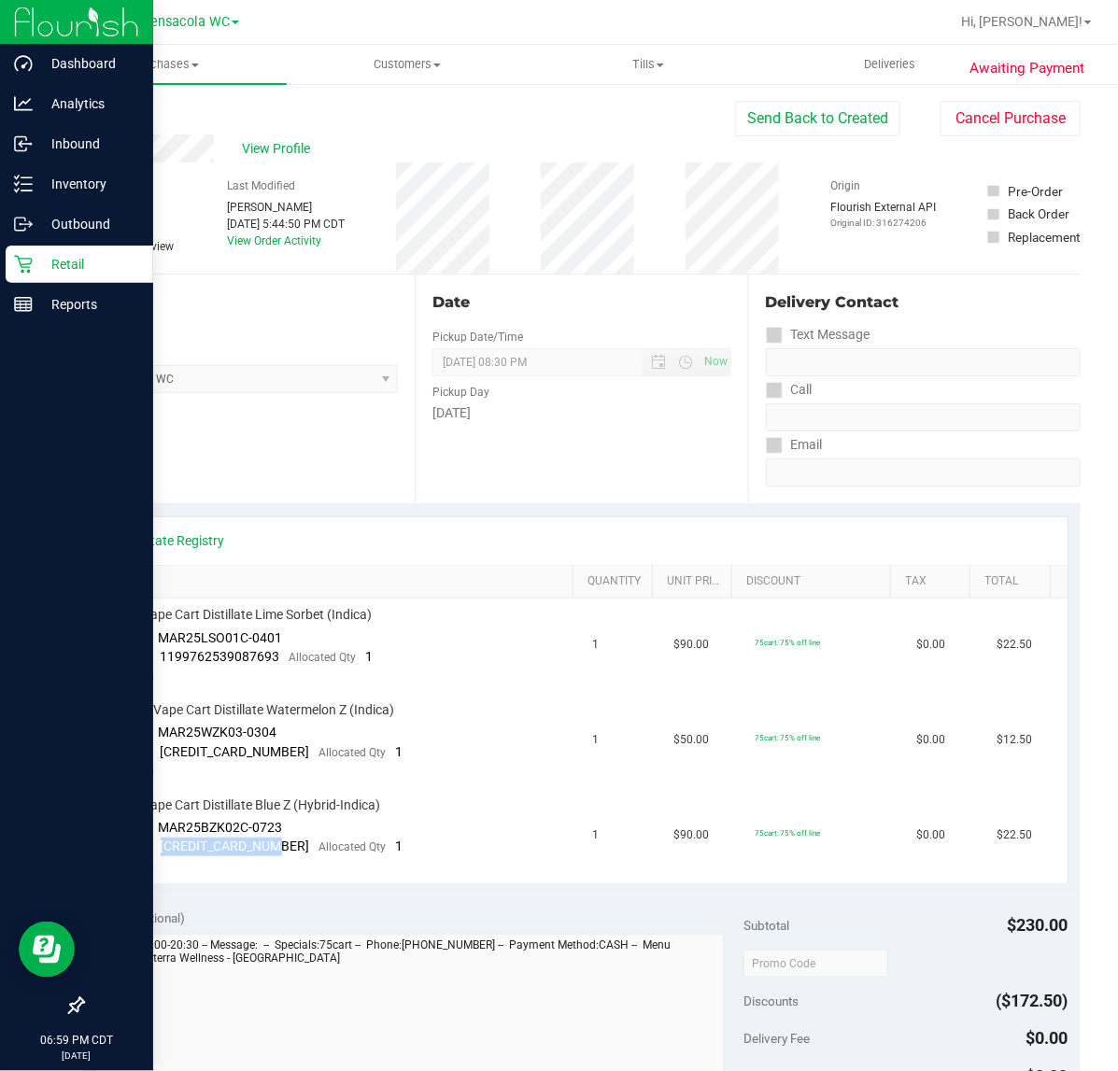
click at [23, 263] on icon at bounding box center [23, 264] width 19 height 19
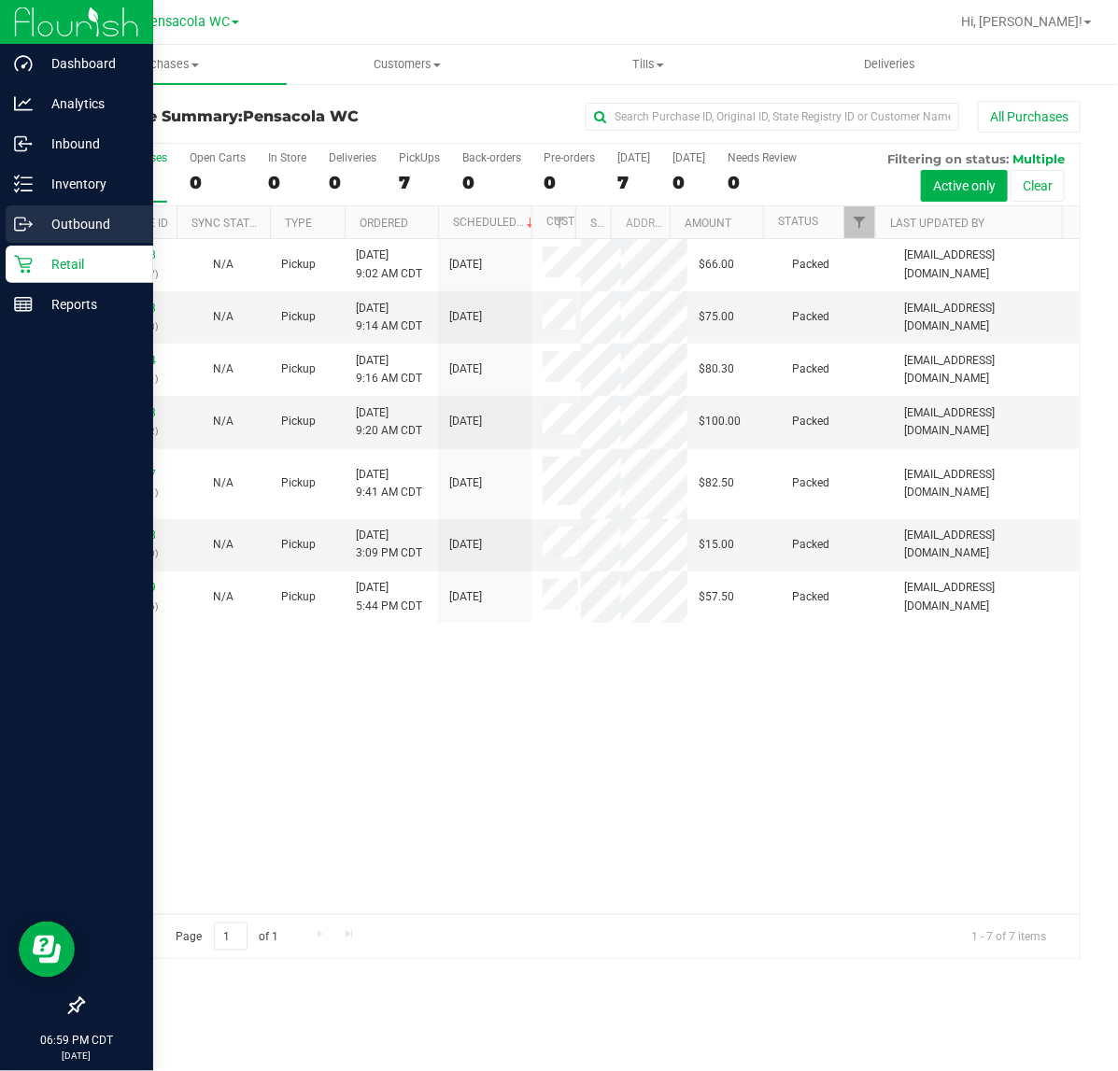
click at [47, 224] on p "Outbound" at bounding box center [89, 224] width 112 height 22
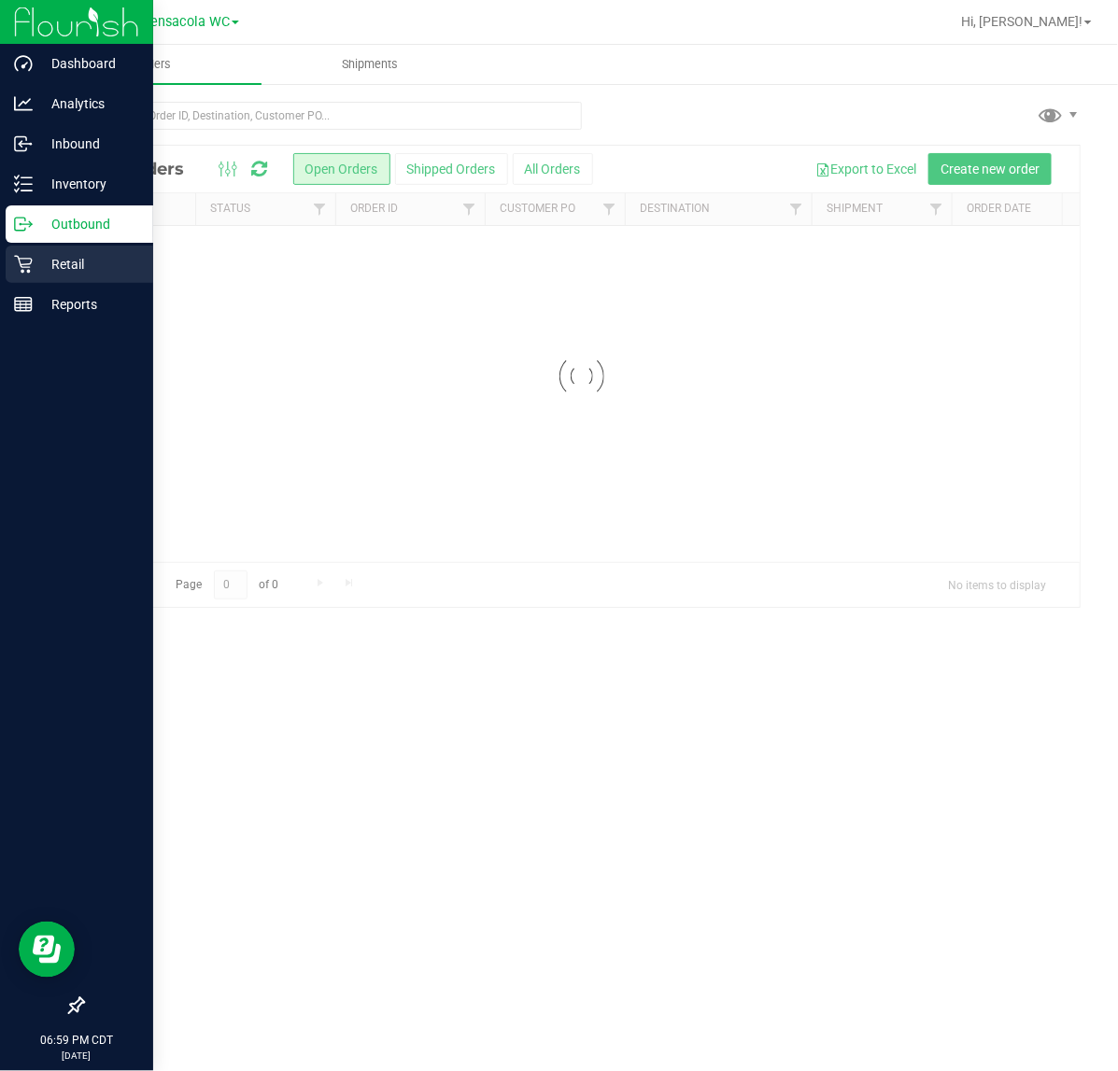
click at [62, 262] on p "Retail" at bounding box center [89, 264] width 112 height 22
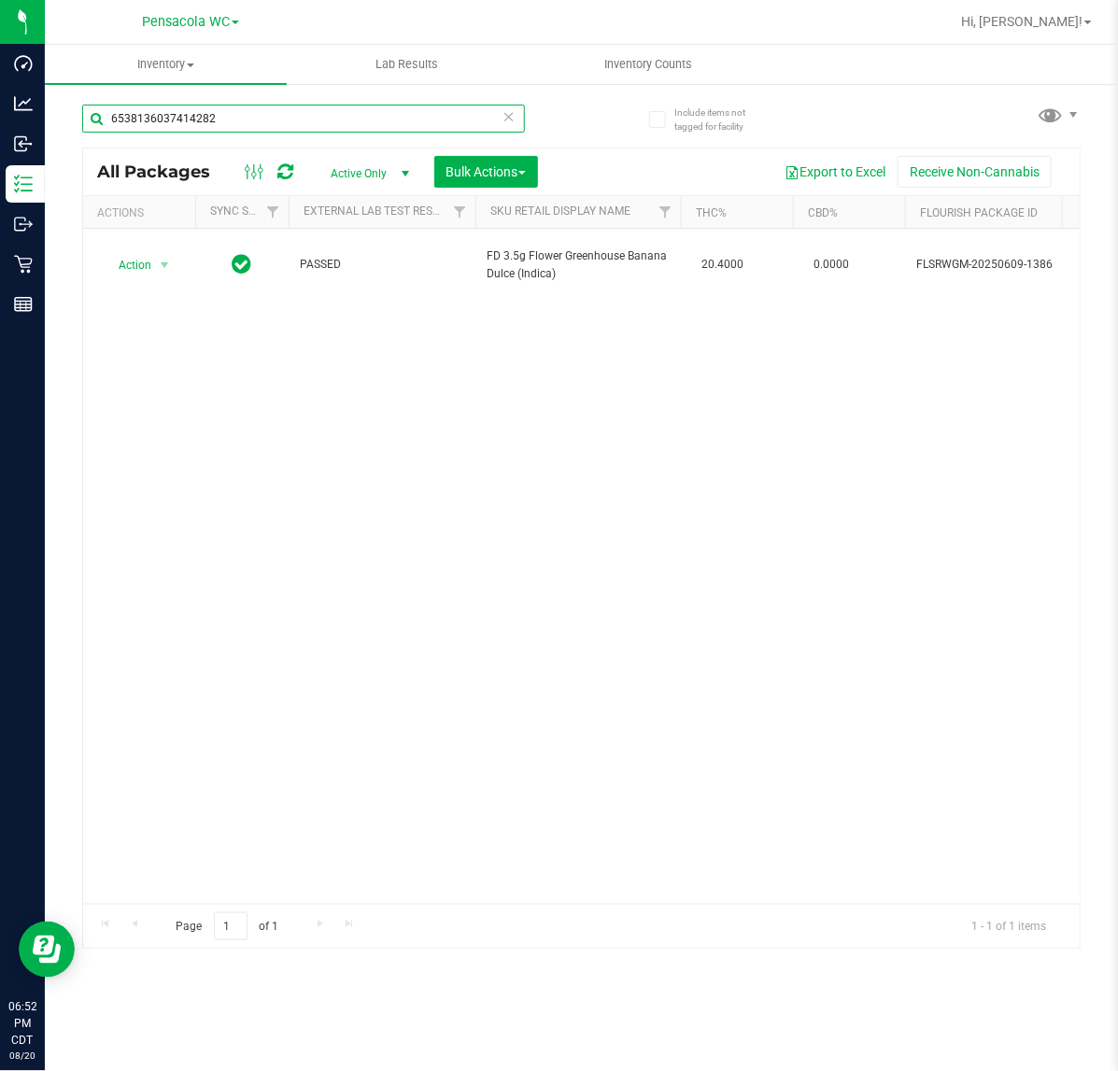
click at [252, 120] on input "6538136037414282" at bounding box center [303, 119] width 443 height 28
paste input "017751053243408"
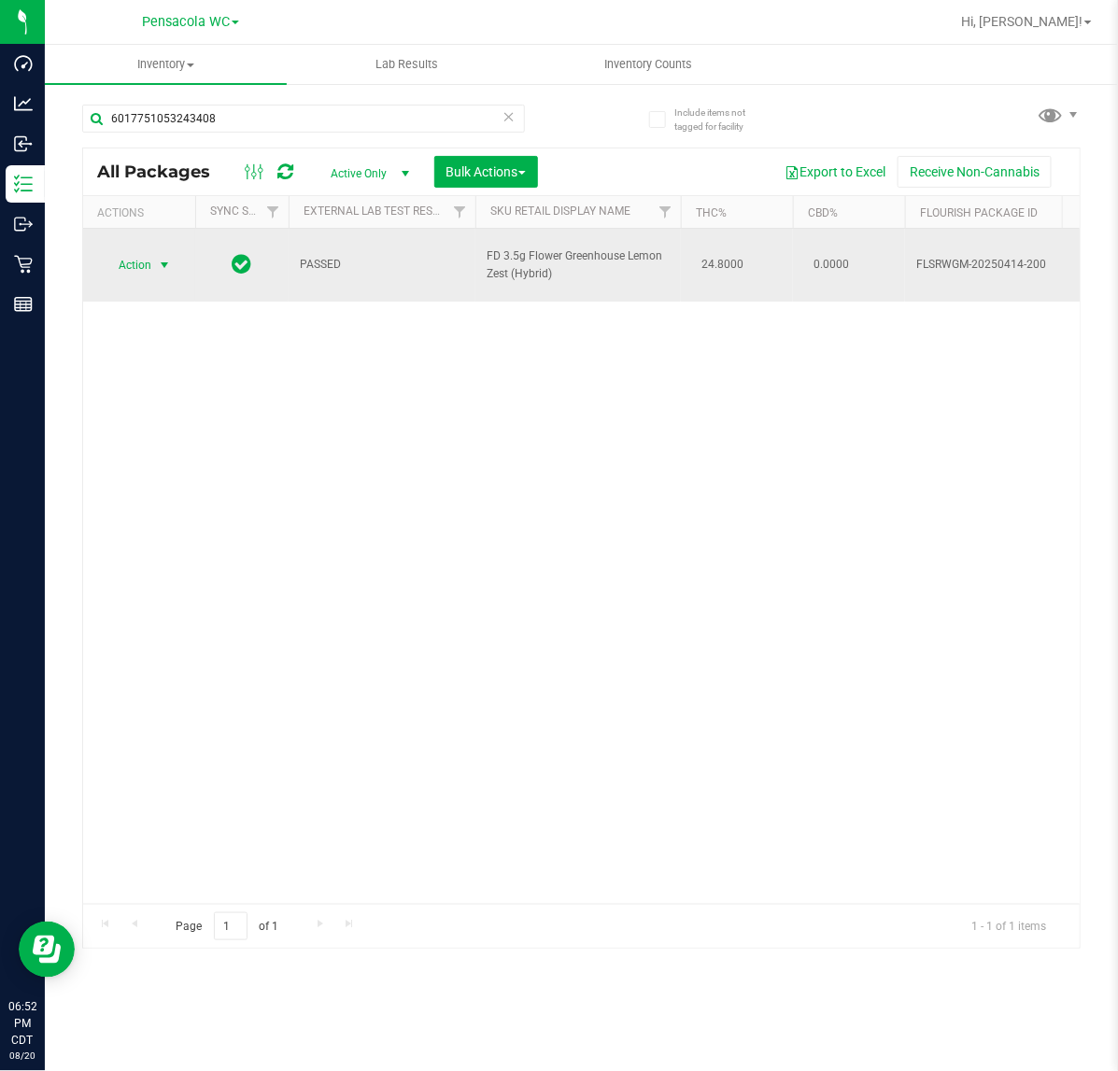
click at [163, 260] on span "select" at bounding box center [164, 265] width 15 height 15
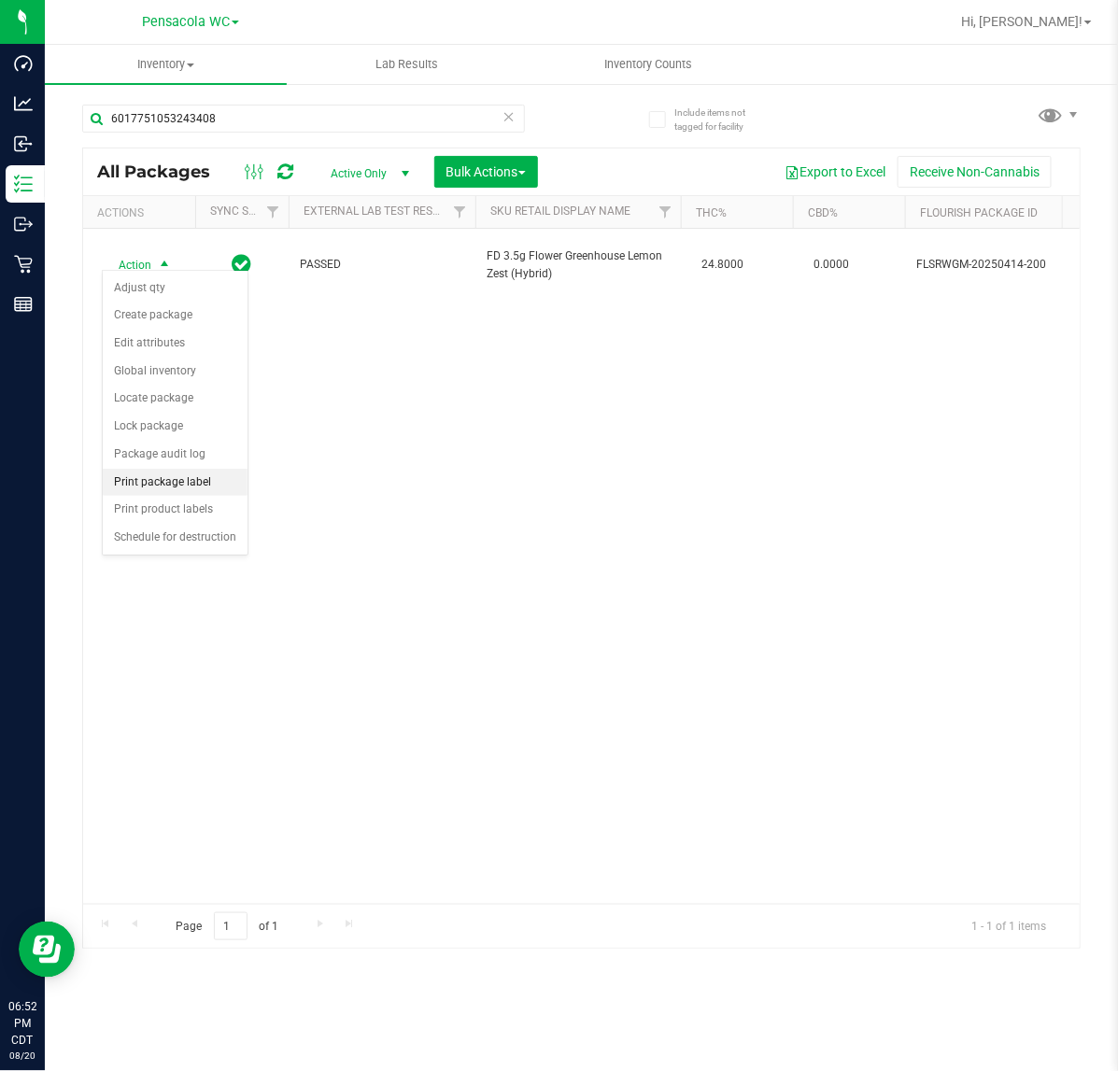
click at [151, 478] on li "Print package label" at bounding box center [175, 483] width 145 height 28
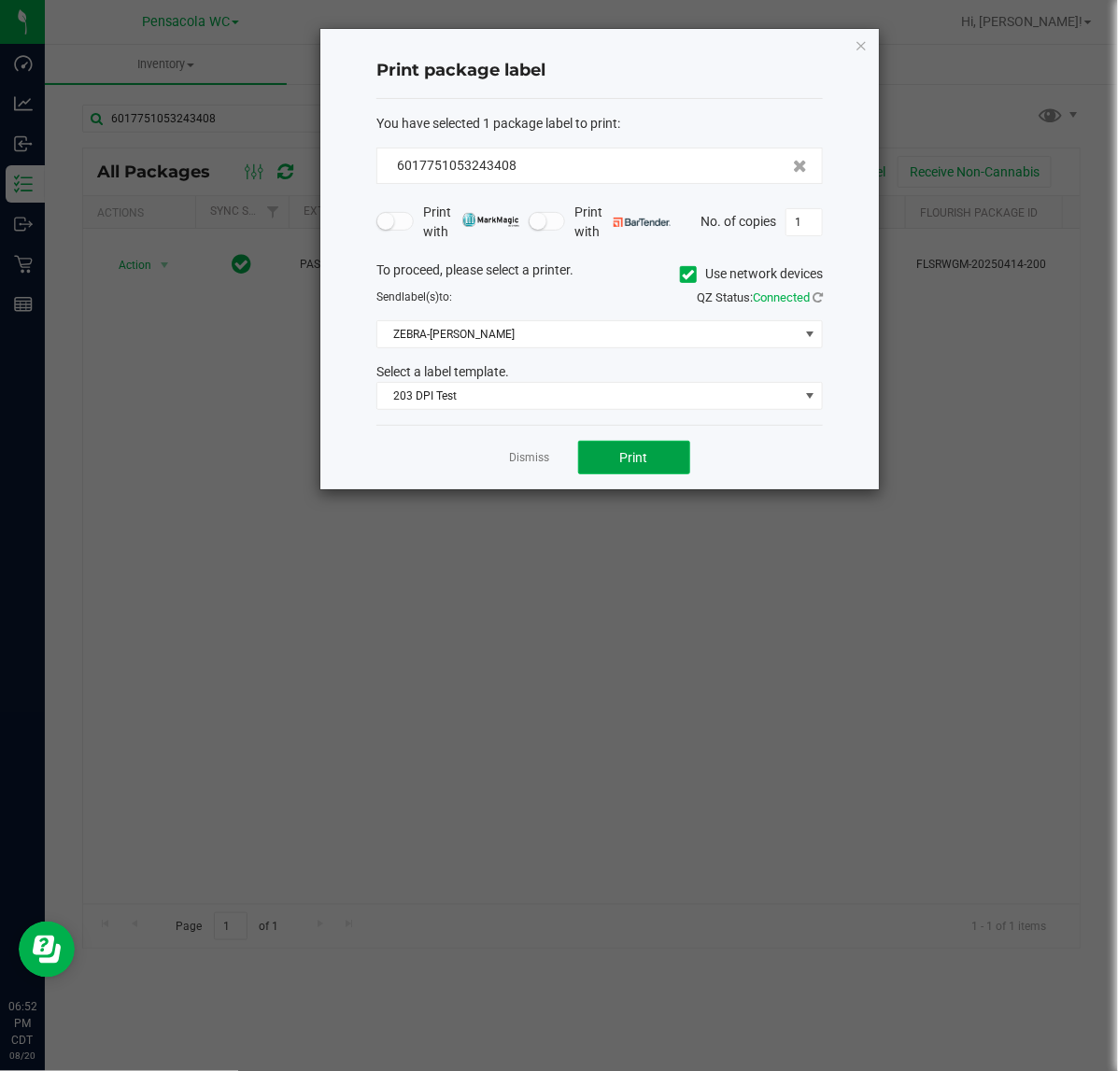
click at [663, 465] on button "Print" at bounding box center [634, 458] width 112 height 34
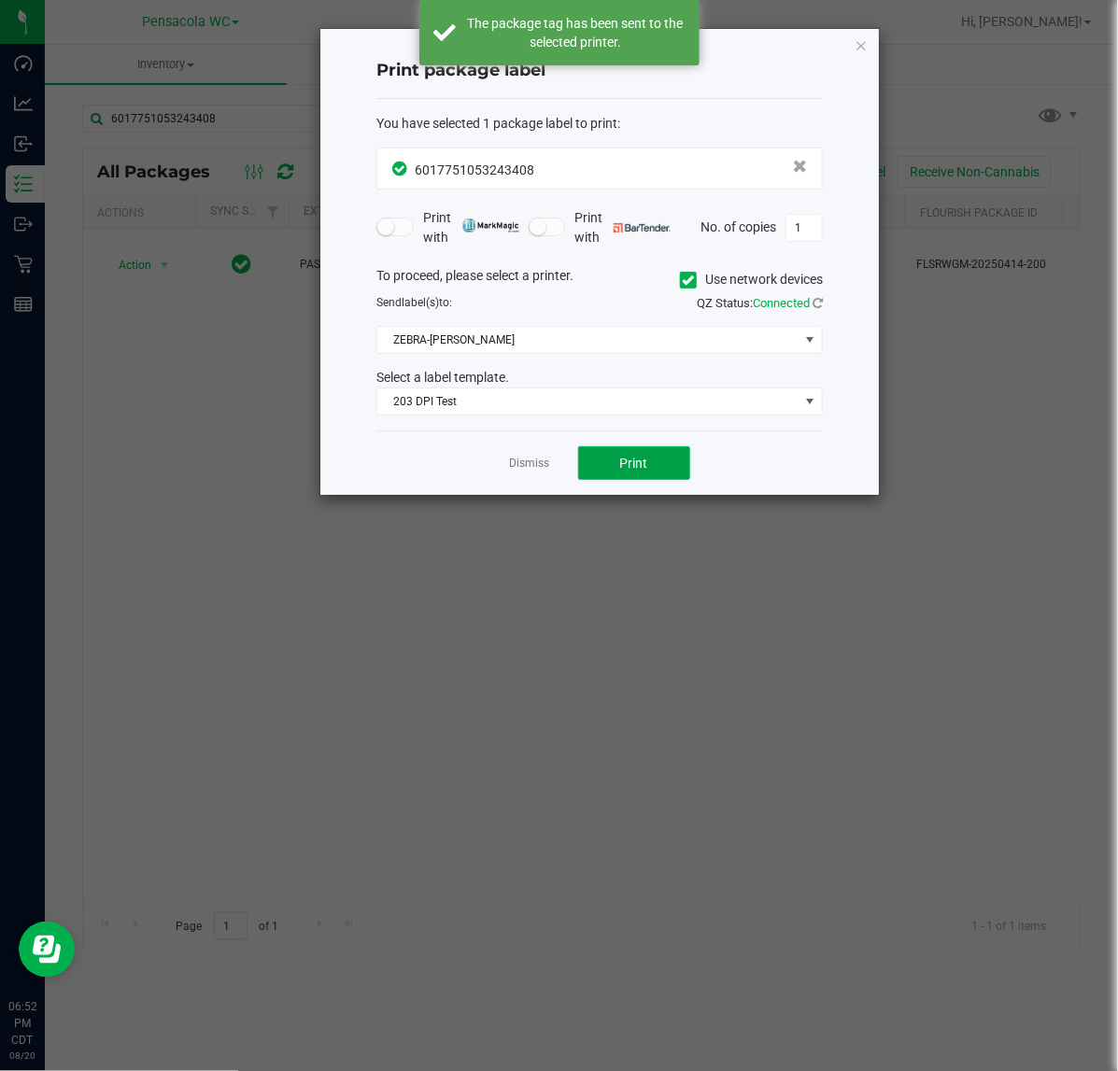
click at [663, 465] on button "Print" at bounding box center [634, 463] width 112 height 34
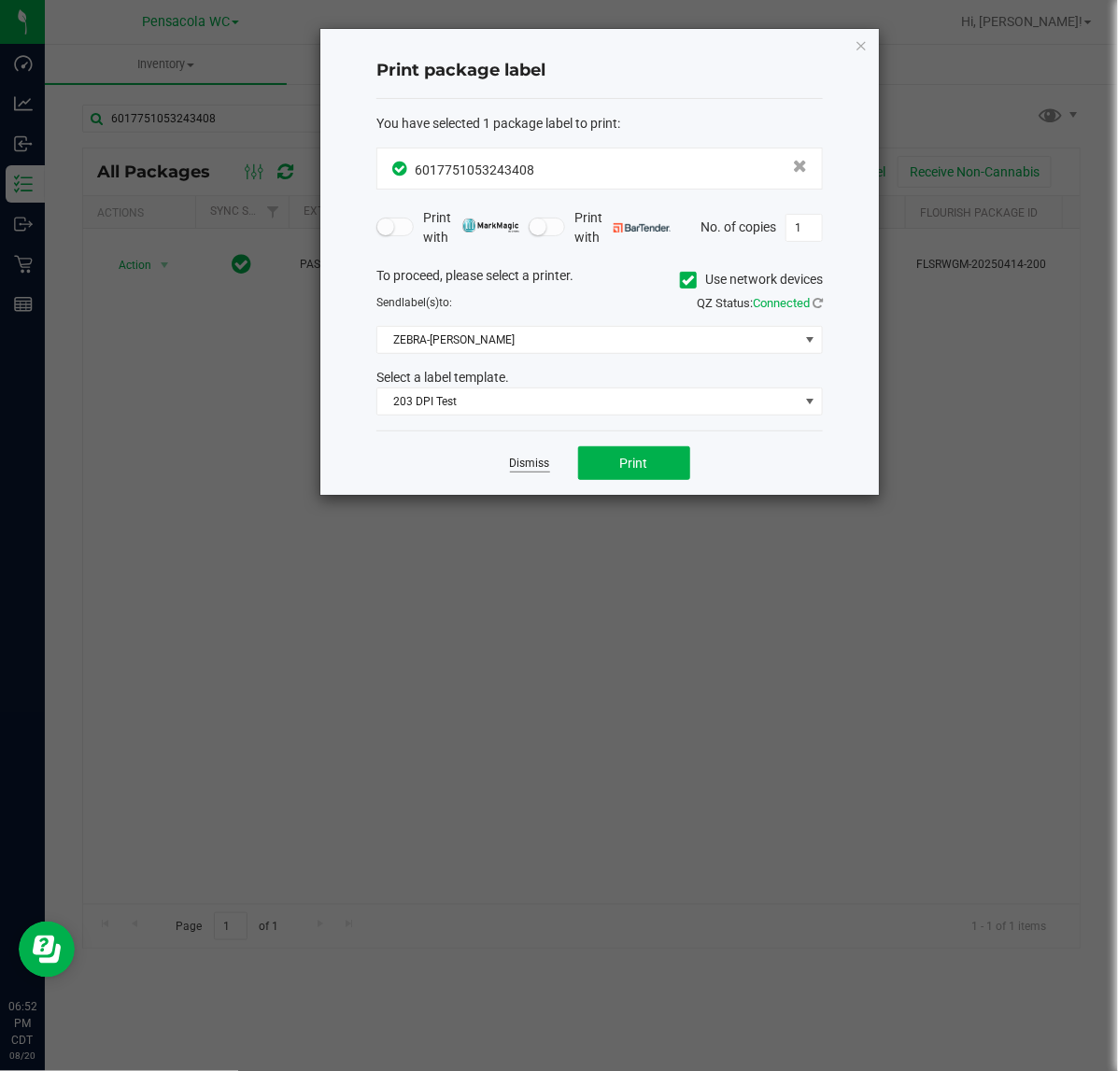
click at [523, 469] on link "Dismiss" at bounding box center [530, 464] width 40 height 16
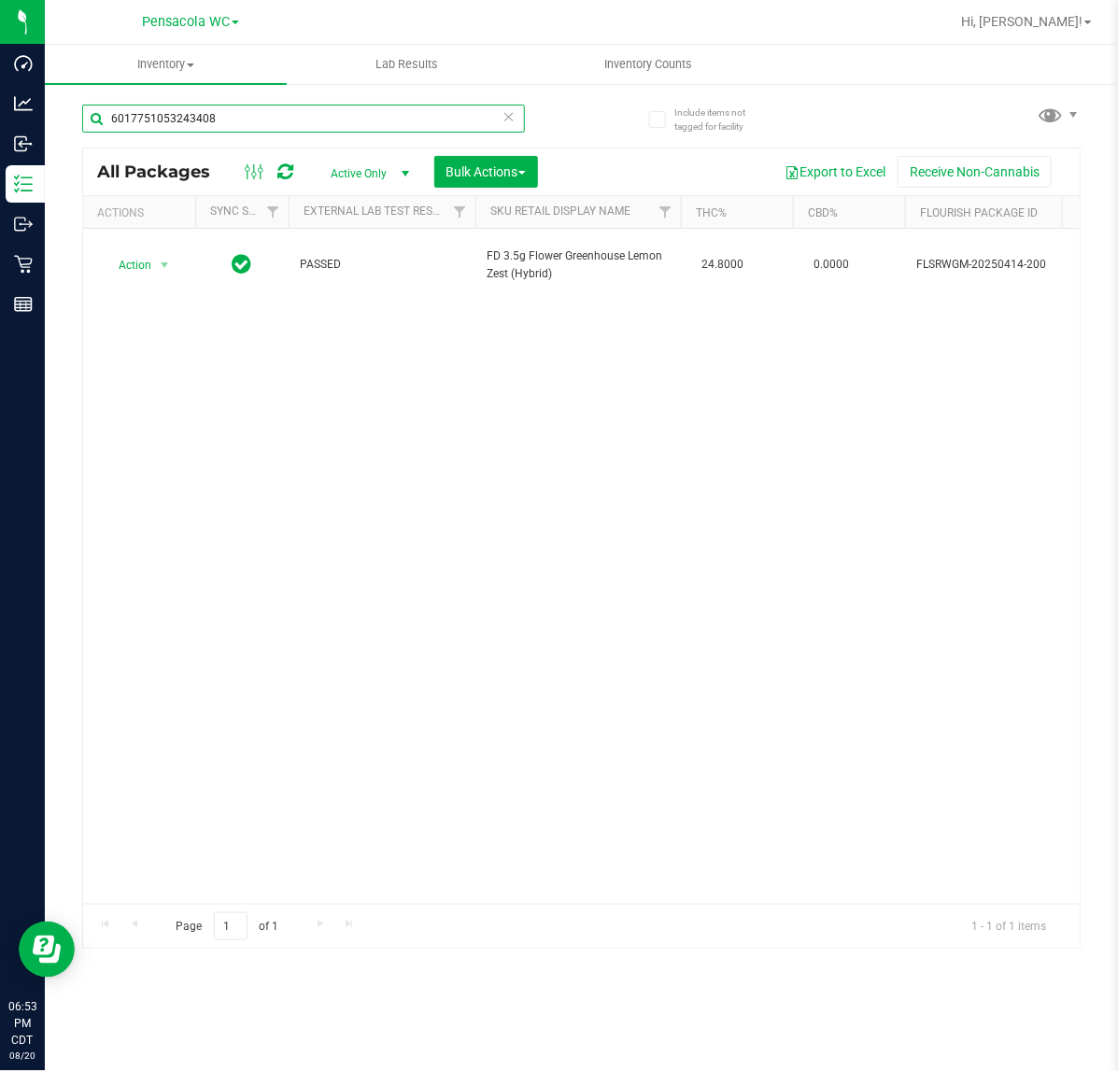
click at [267, 105] on input "6017751053243408" at bounding box center [303, 119] width 443 height 28
paste input "547527638378775"
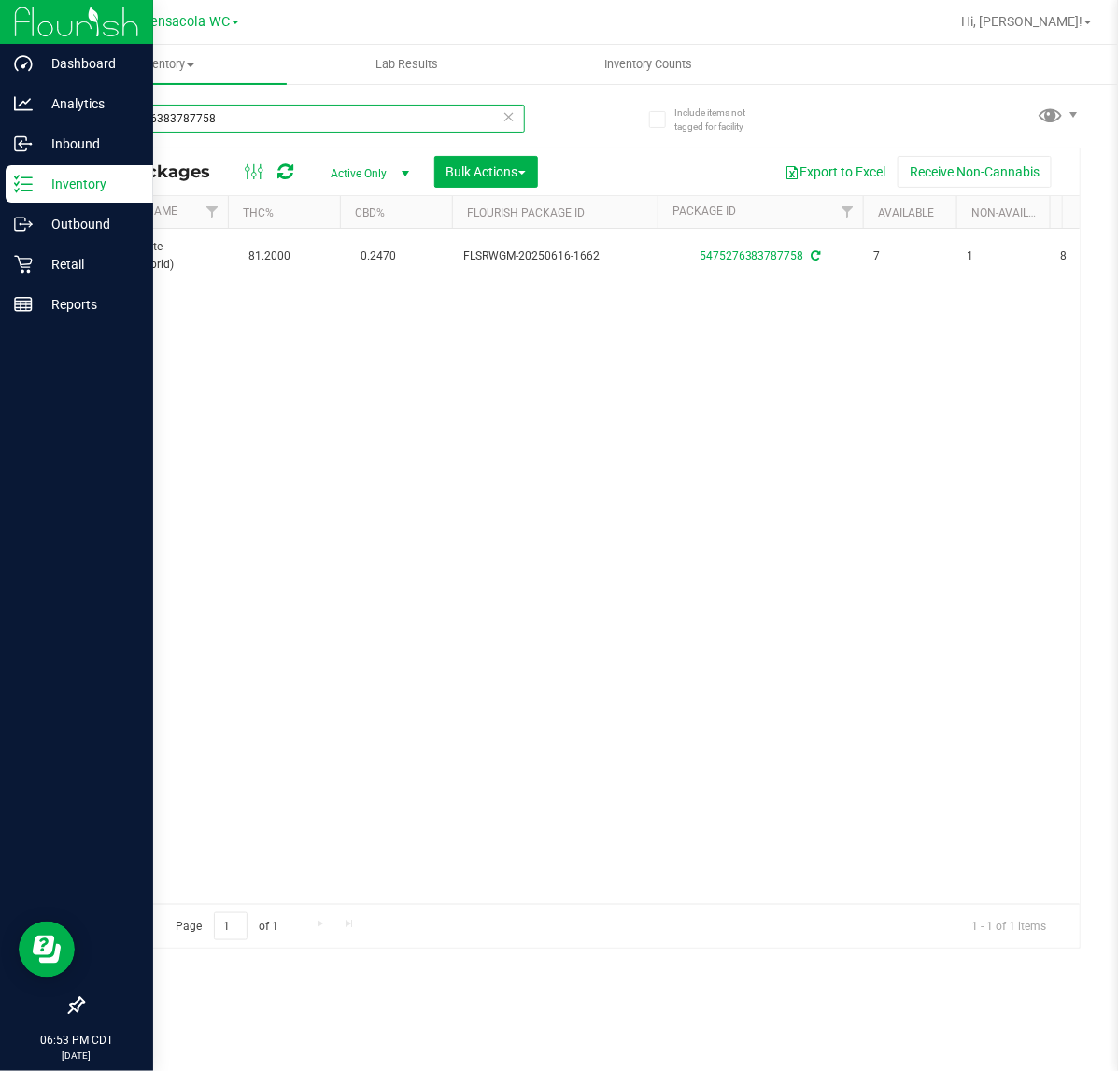
scroll to position [0, 449]
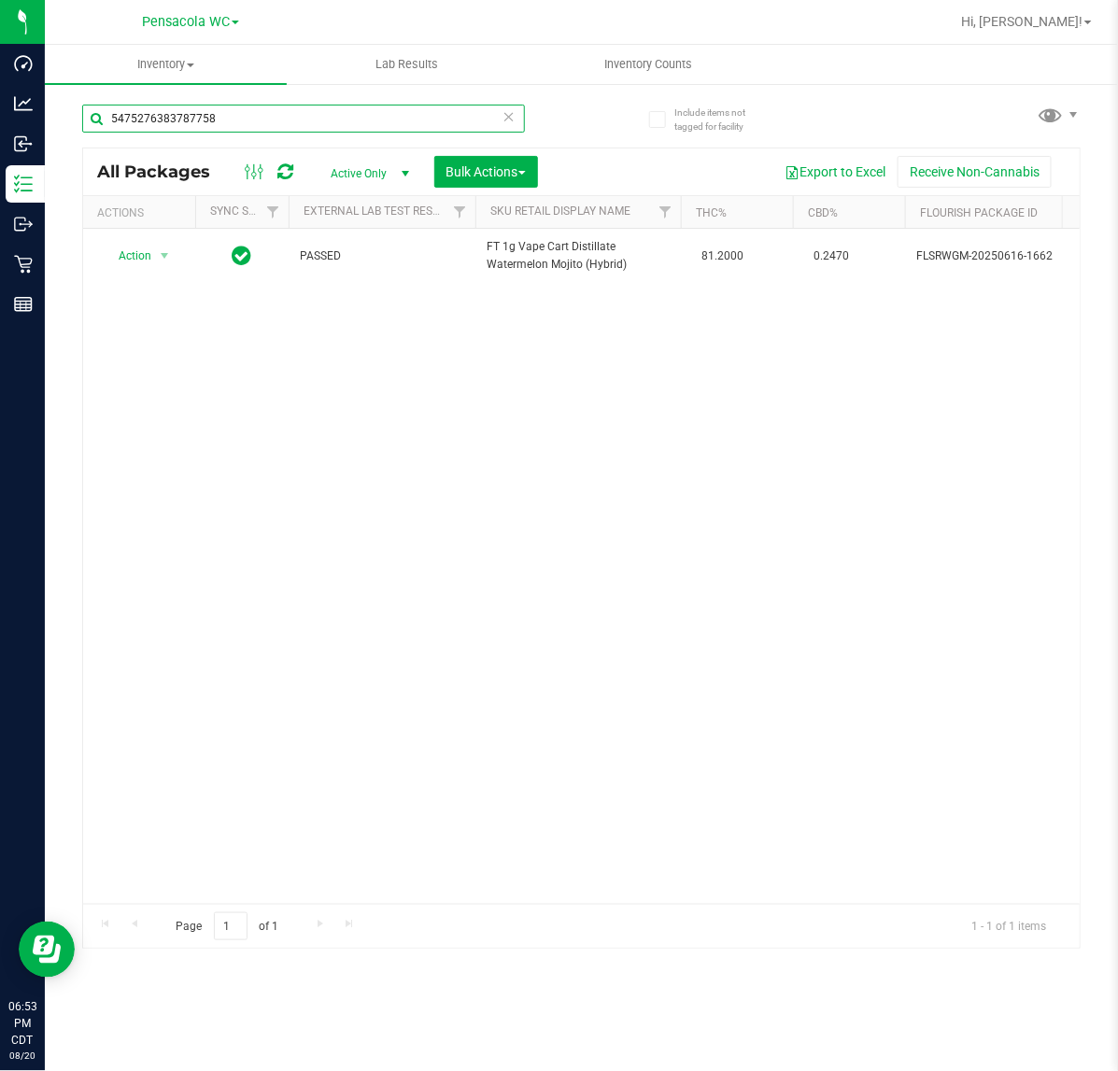
click at [274, 118] on input "5475276383787758" at bounding box center [303, 119] width 443 height 28
paste input "9926152488343870"
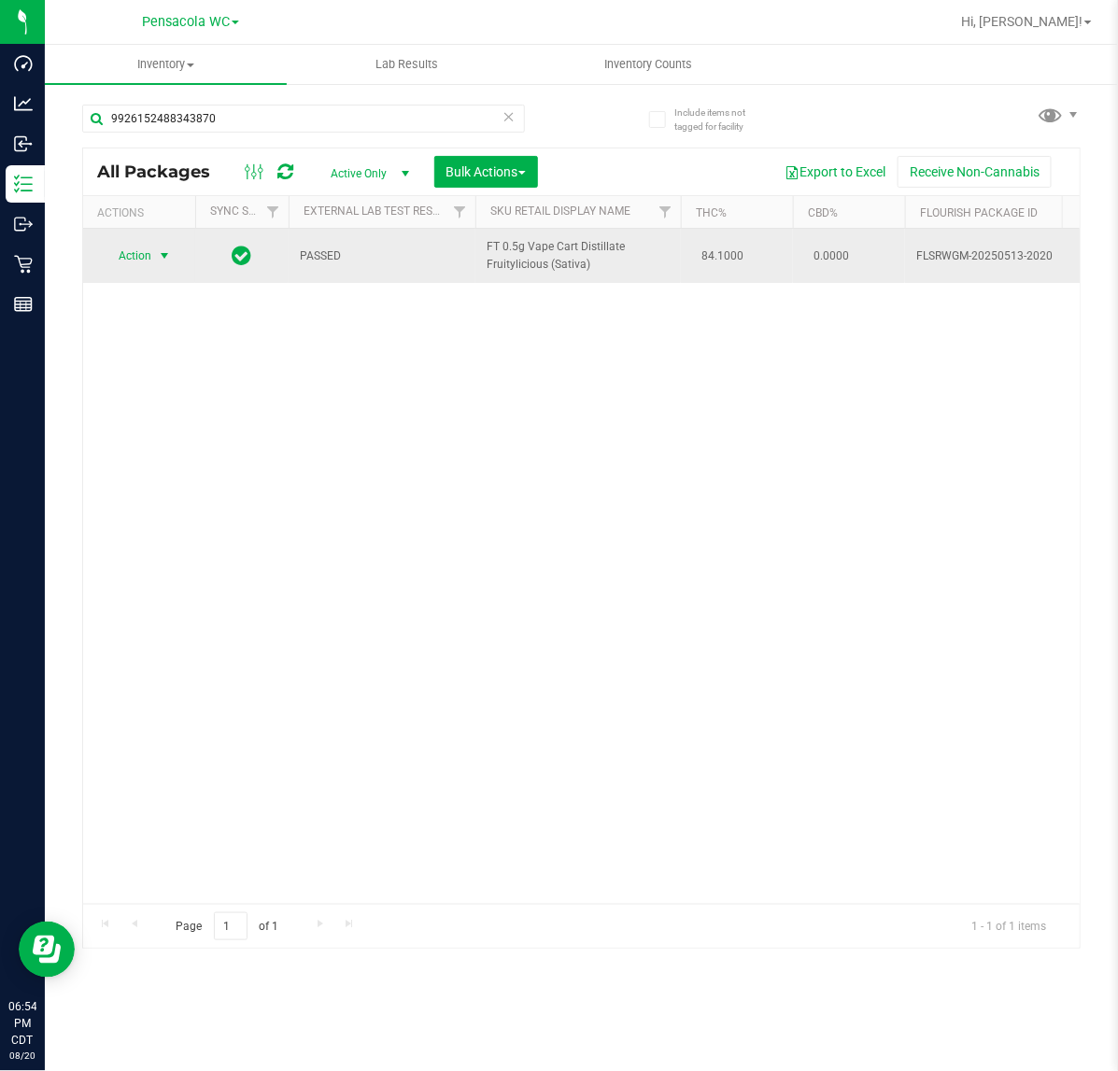
click at [132, 257] on span "Action" at bounding box center [127, 256] width 50 height 26
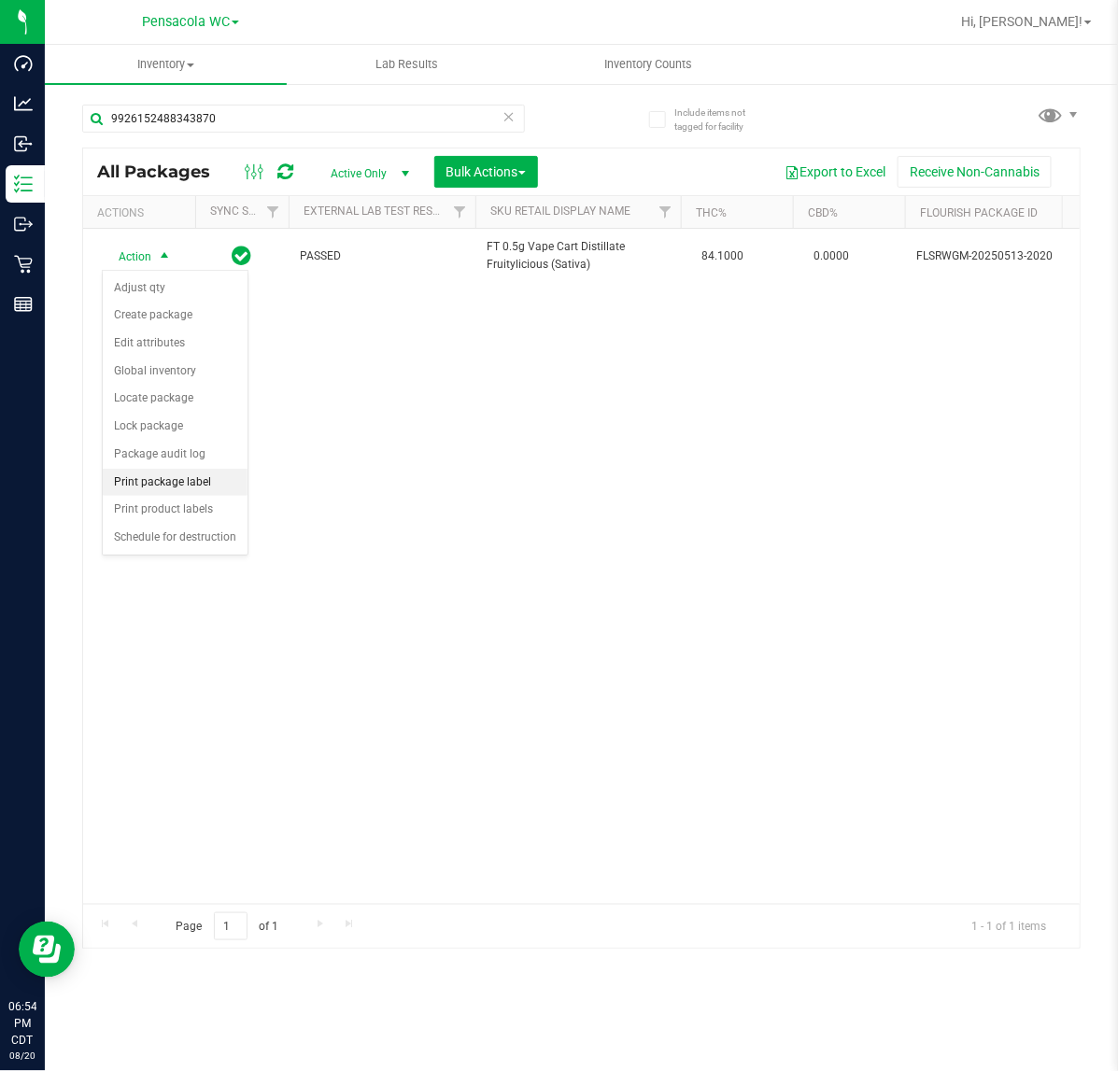
click at [212, 477] on li "Print package label" at bounding box center [175, 483] width 145 height 28
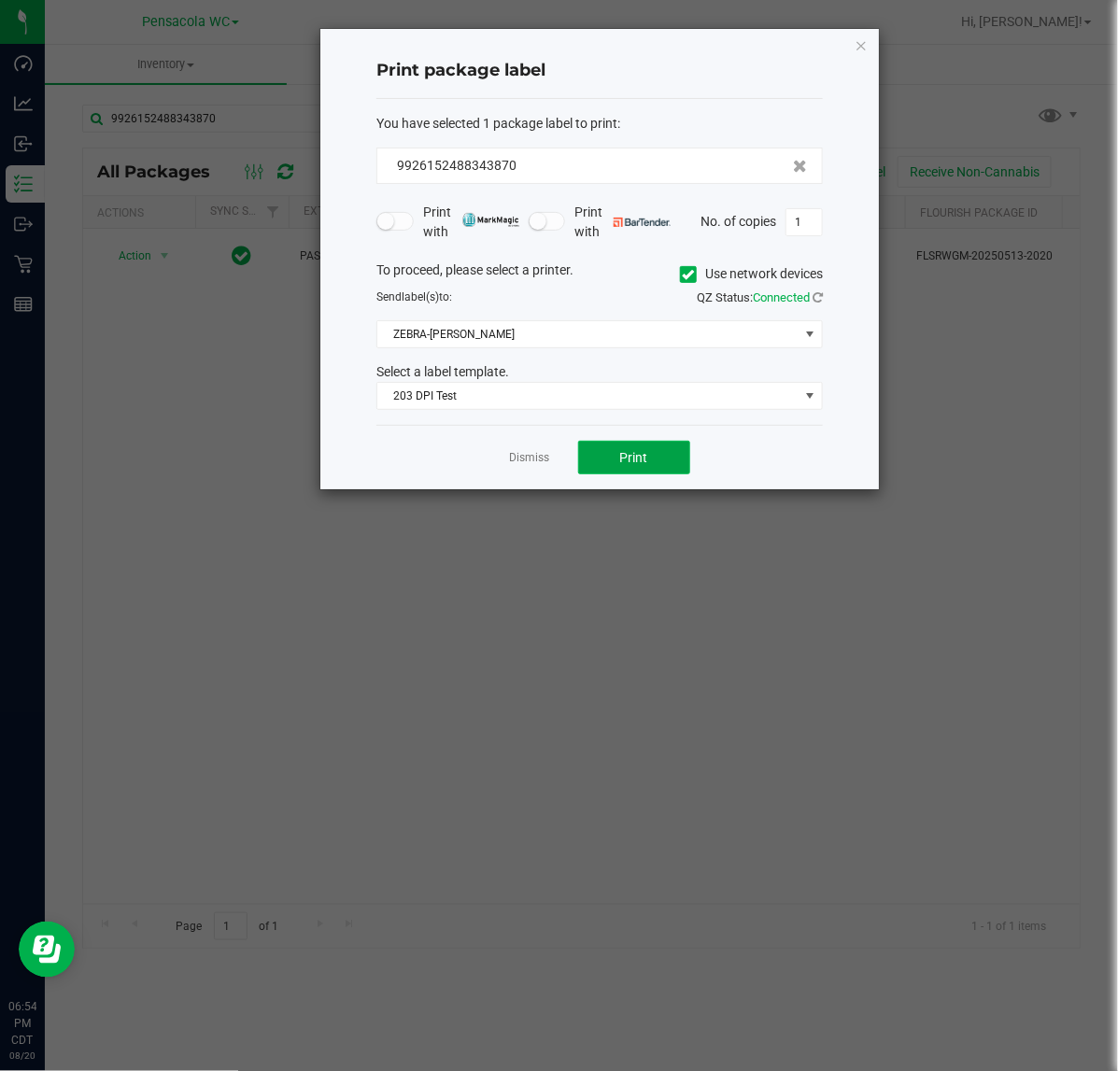
click at [590, 455] on button "Print" at bounding box center [634, 458] width 112 height 34
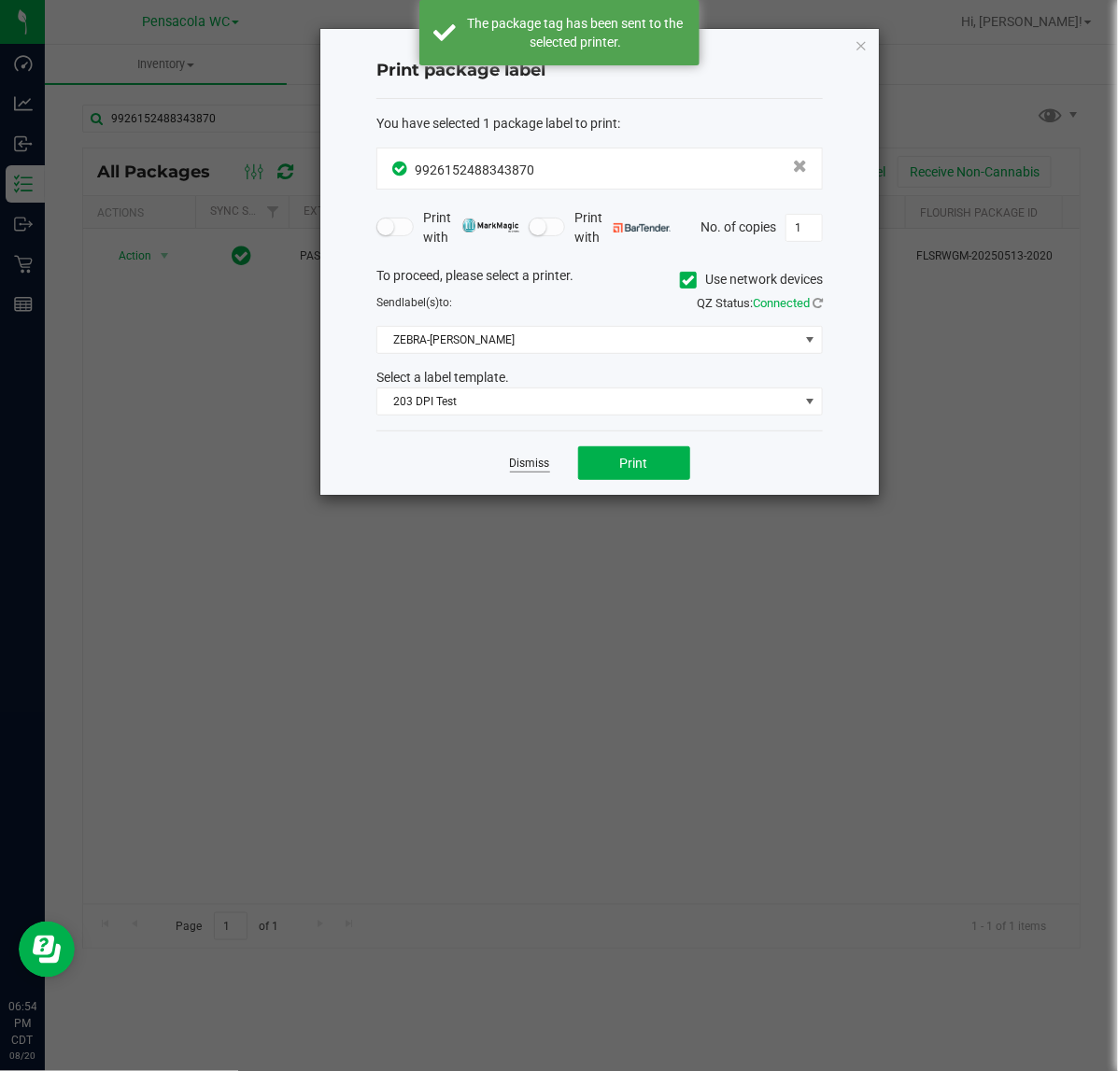
click at [533, 470] on link "Dismiss" at bounding box center [530, 464] width 40 height 16
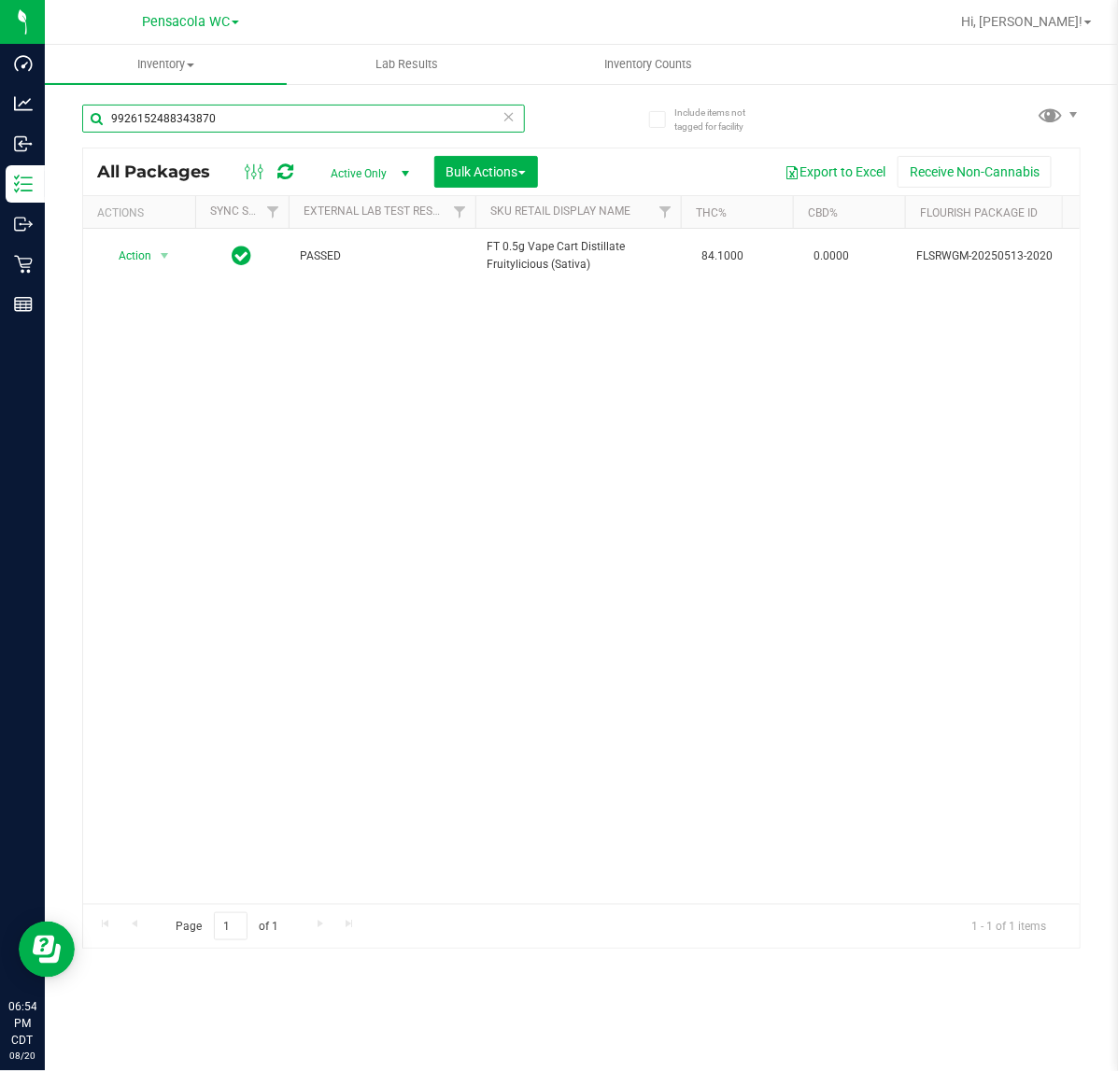
click at [342, 110] on input "9926152488343870" at bounding box center [303, 119] width 443 height 28
paste input "0943430855003927"
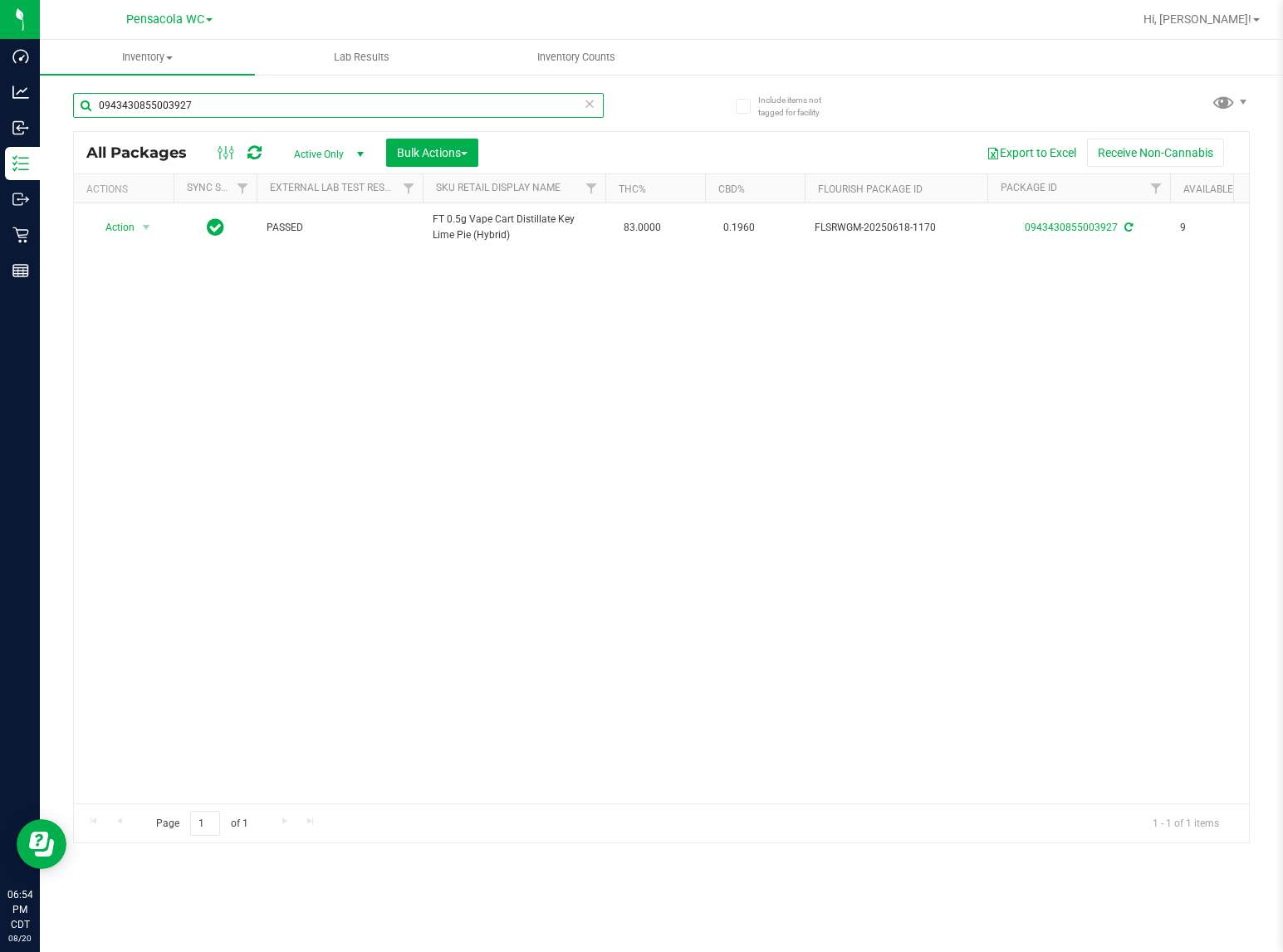
click at [513, 104] on input "0943430855003927" at bounding box center [338, 106] width 531 height 25
click at [513, 102] on input "0943430855003927" at bounding box center [338, 106] width 531 height 25
paste input "9348691012154961"
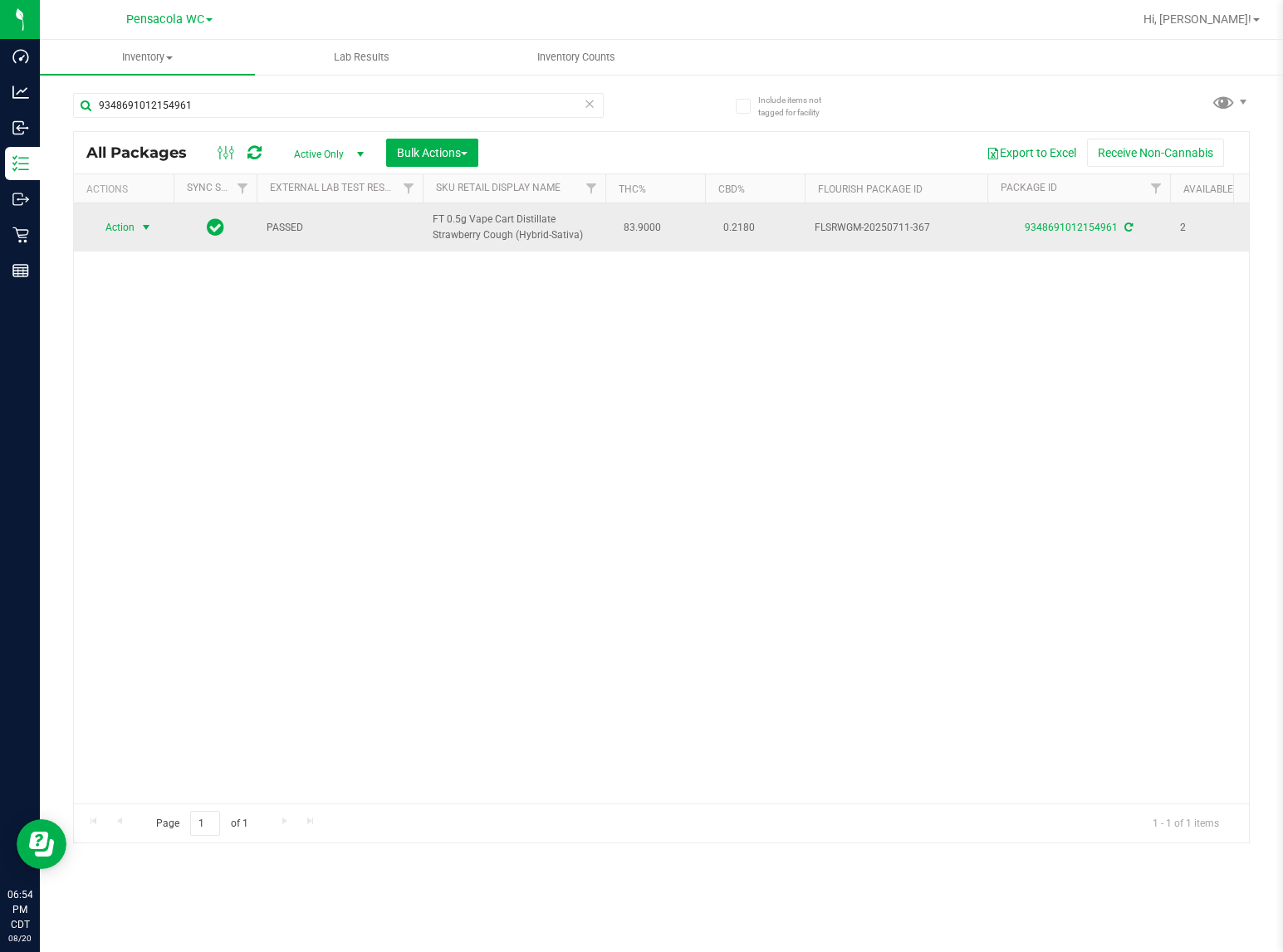
click at [132, 224] on span "Action" at bounding box center [113, 228] width 44 height 23
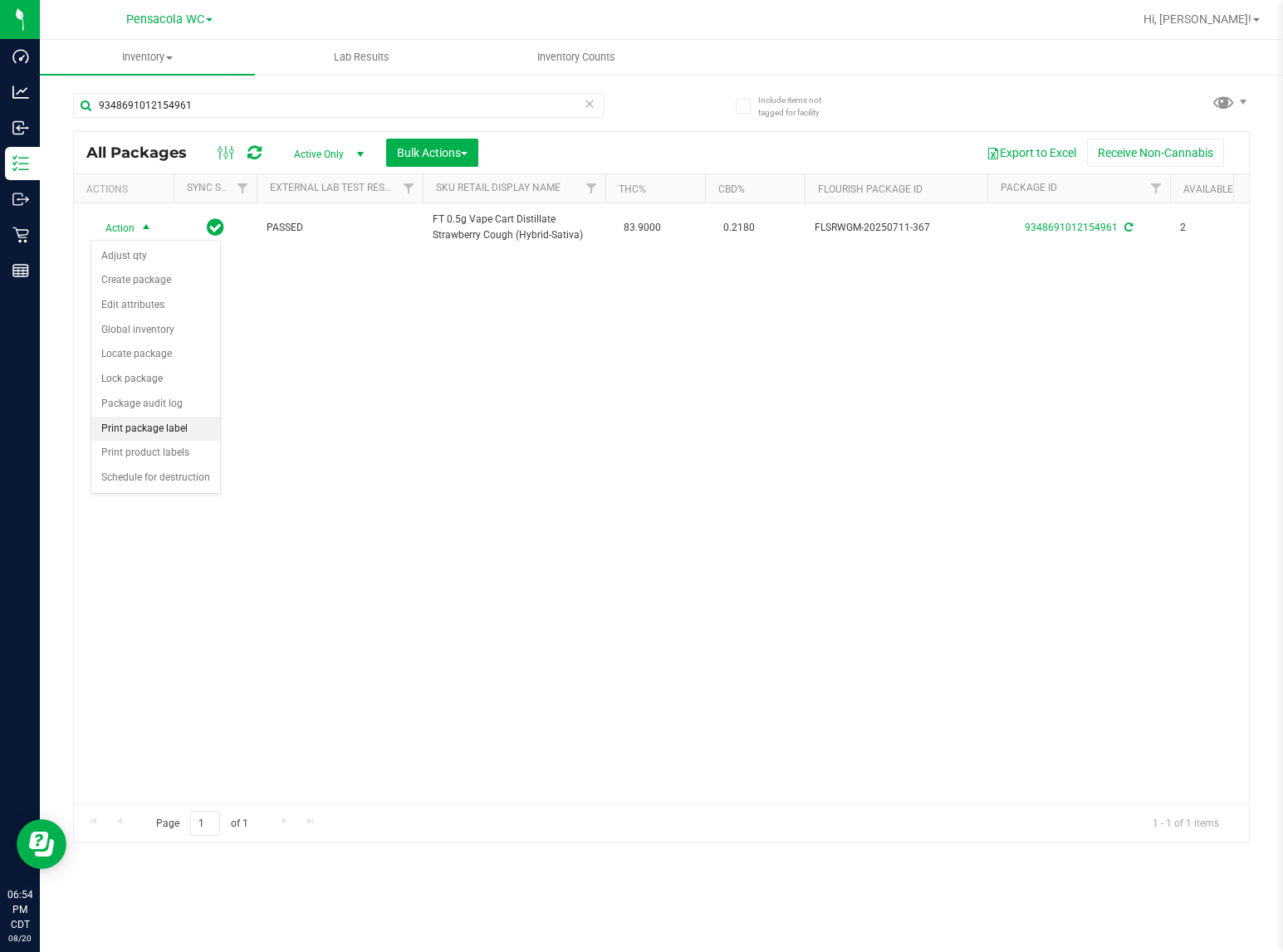
click at [160, 425] on li "Print package label" at bounding box center [156, 429] width 129 height 25
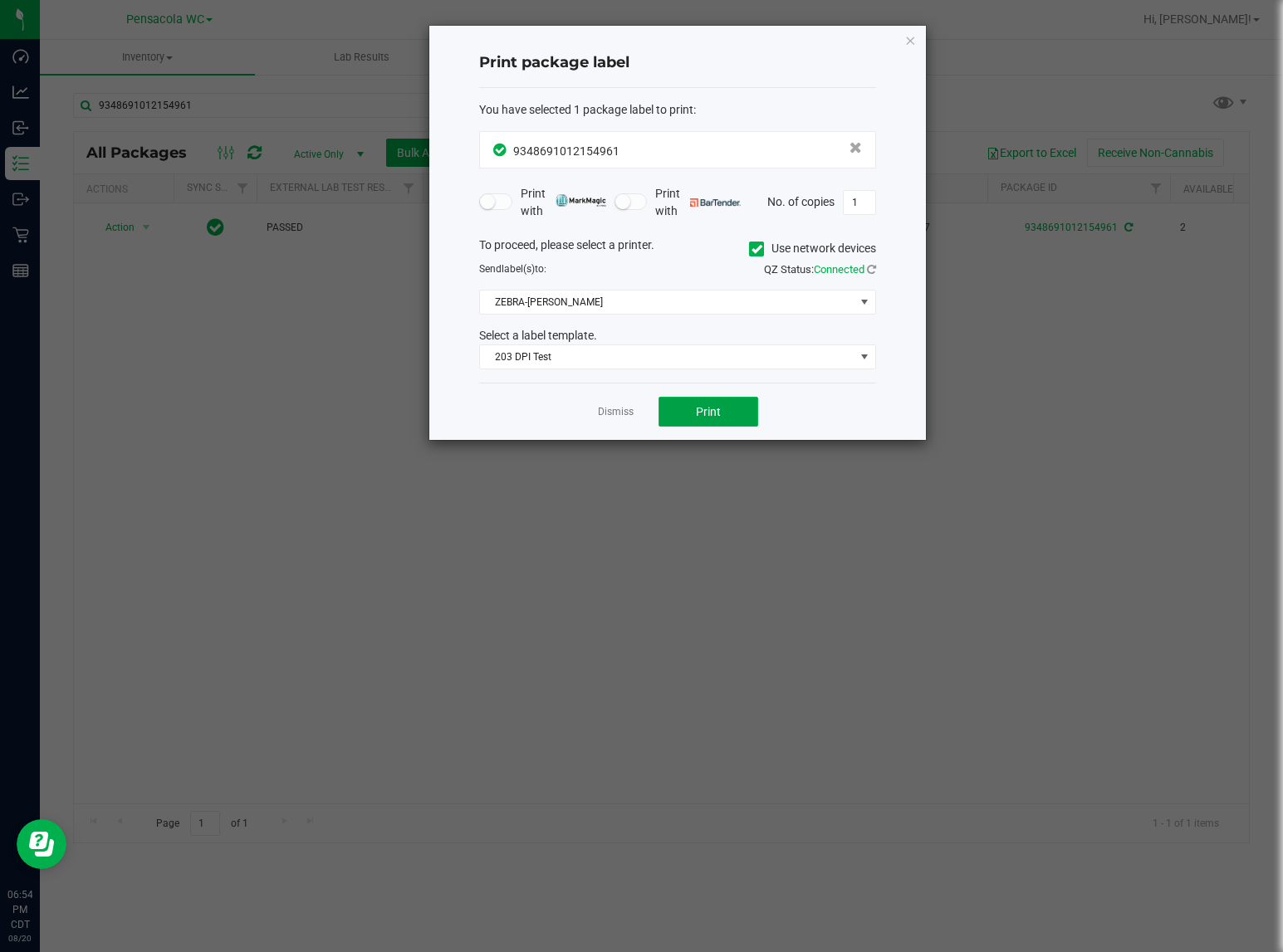
click at [692, 409] on button "Print" at bounding box center [709, 412] width 100 height 30
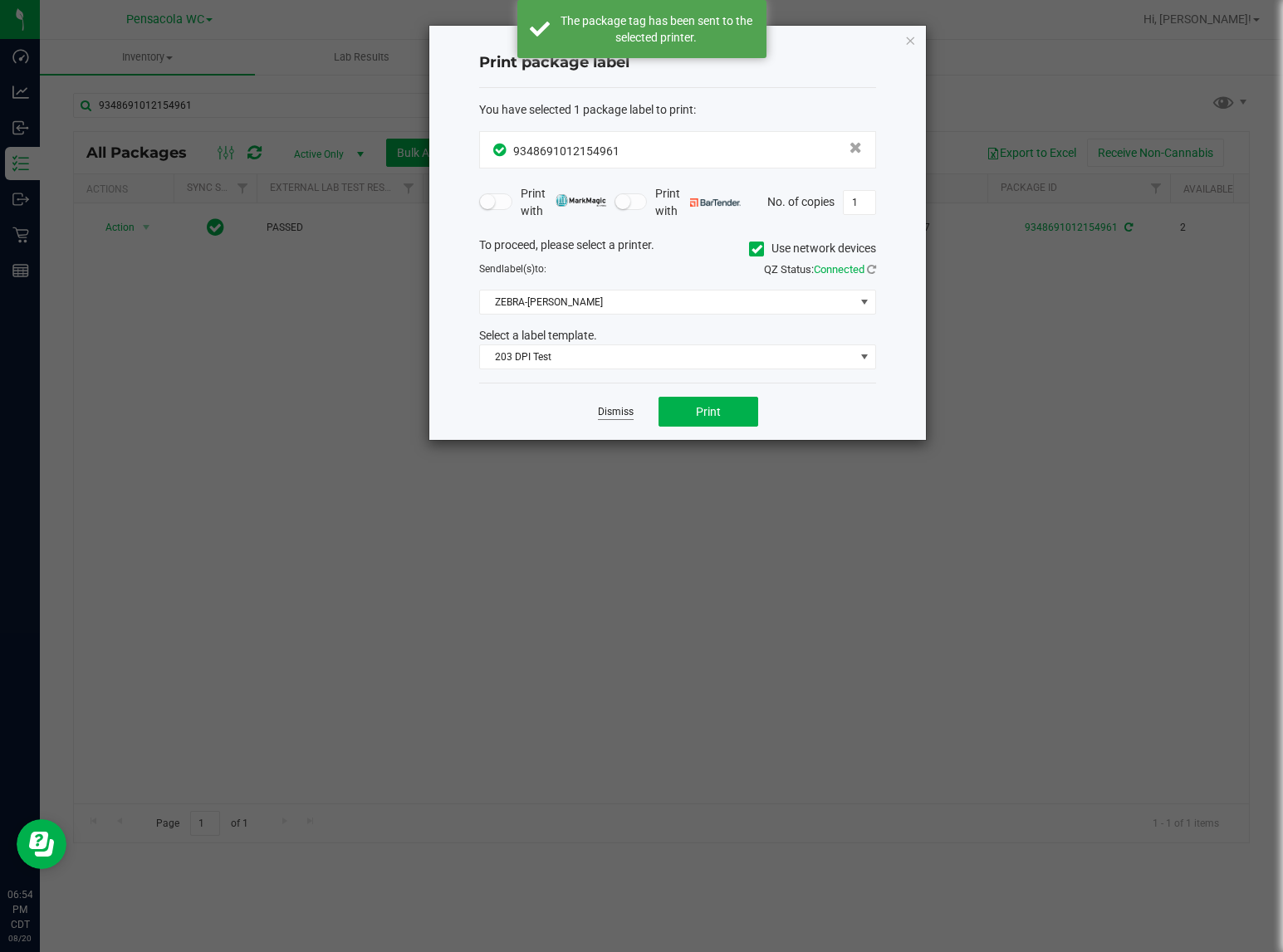
click at [627, 413] on link "Dismiss" at bounding box center [615, 412] width 36 height 14
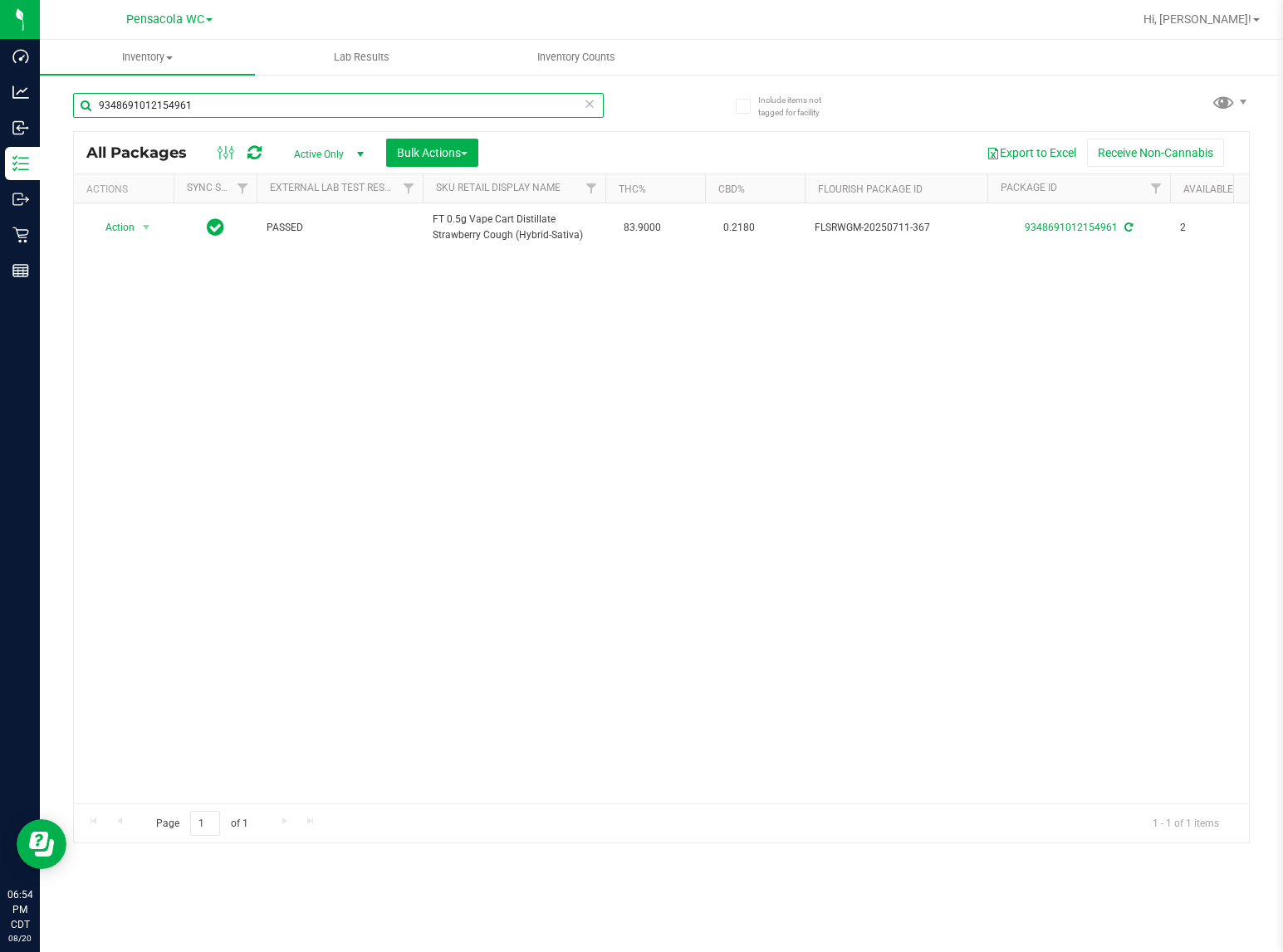
click at [333, 113] on input "9348691012154961" at bounding box center [338, 106] width 531 height 25
paste input "6939115728084485"
click at [473, 95] on input "6939115728084485" at bounding box center [338, 106] width 531 height 25
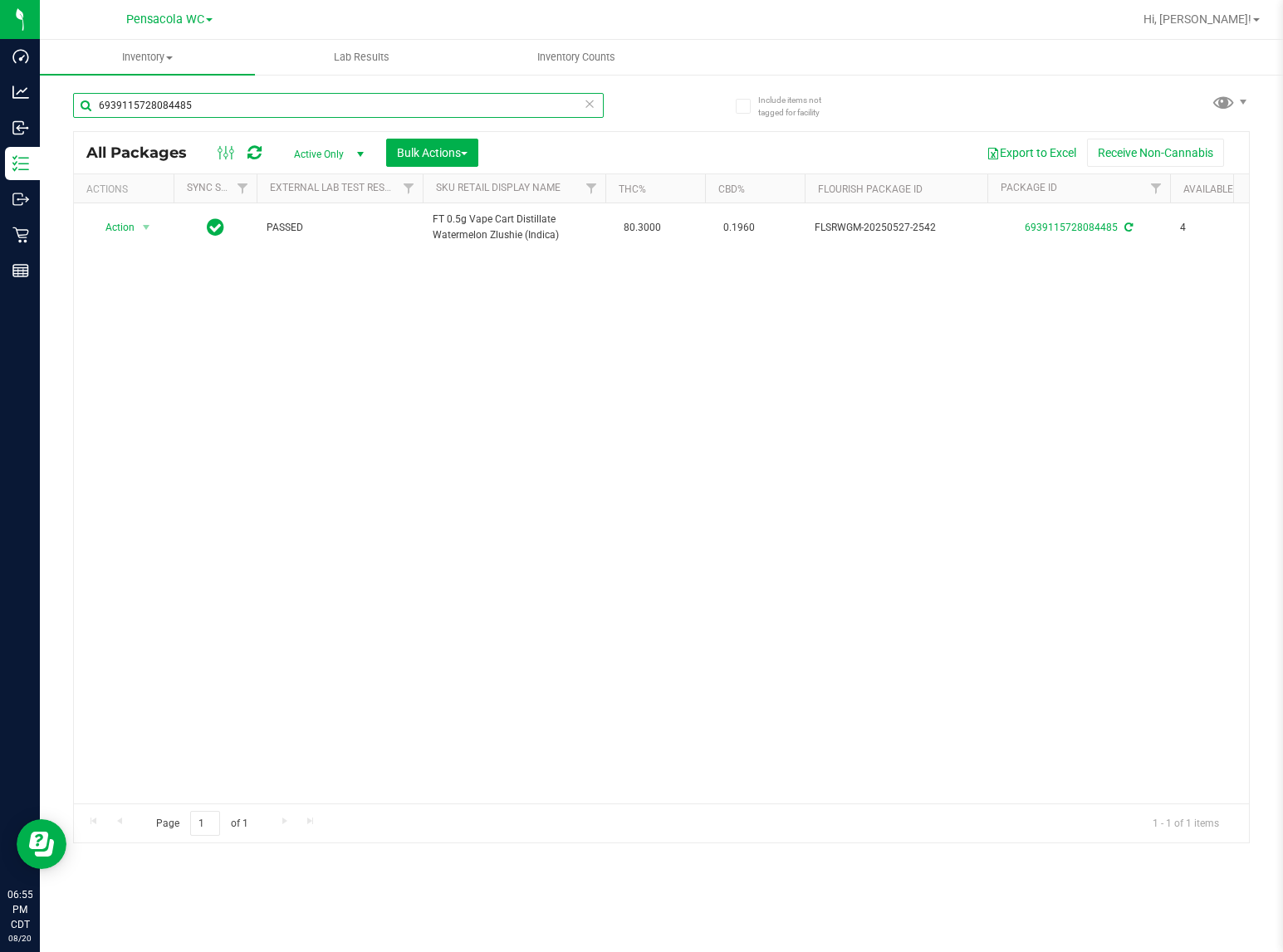
paste input "5981821041566883"
click at [309, 98] on input "5981821041566883" at bounding box center [338, 106] width 531 height 25
paste input "6939115728084485"
click at [499, 98] on input "6939115728084485" at bounding box center [338, 106] width 531 height 25
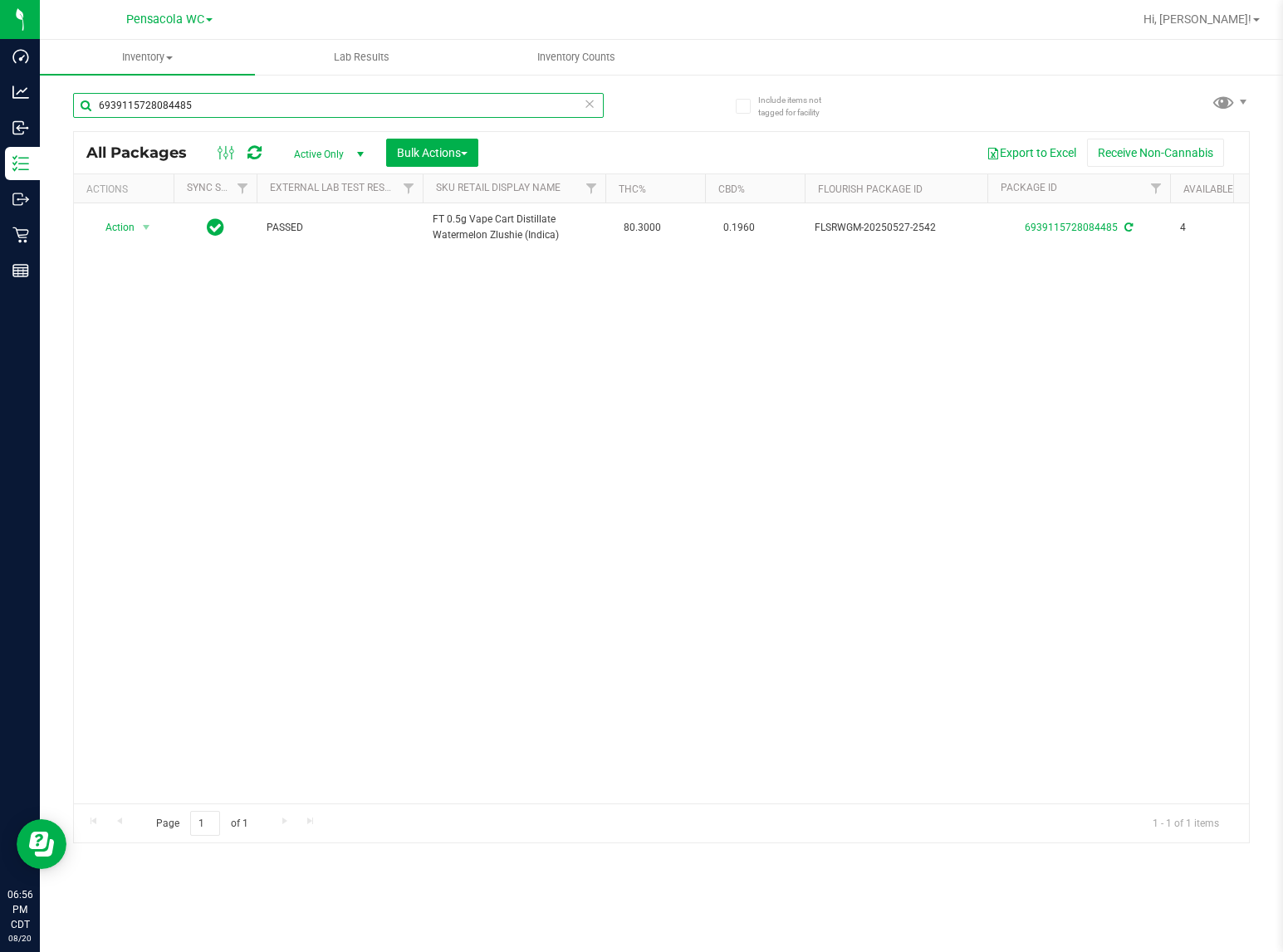
click at [499, 98] on input "6939115728084485" at bounding box center [338, 106] width 531 height 25
paste input "846886322543754"
click at [339, 114] on input "8468863225437545" at bounding box center [338, 106] width 531 height 25
paste input "[CREDIT_CARD_NUMBER]"
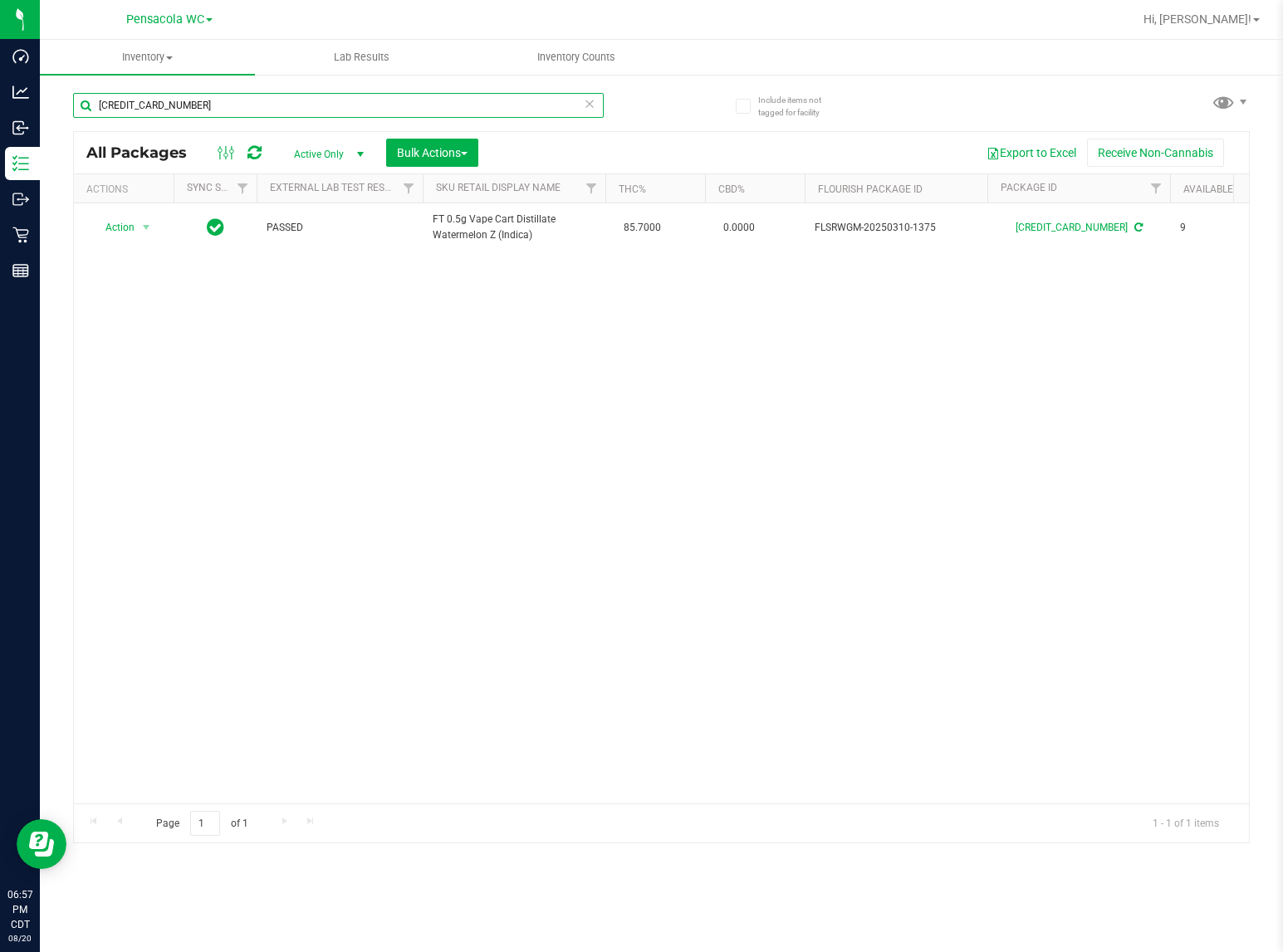
click at [550, 104] on input "[CREDIT_CARD_NUMBER]" at bounding box center [338, 106] width 531 height 25
paste input "0968603676569888"
click at [425, 110] on input "0968603676569888" at bounding box center [338, 106] width 531 height 25
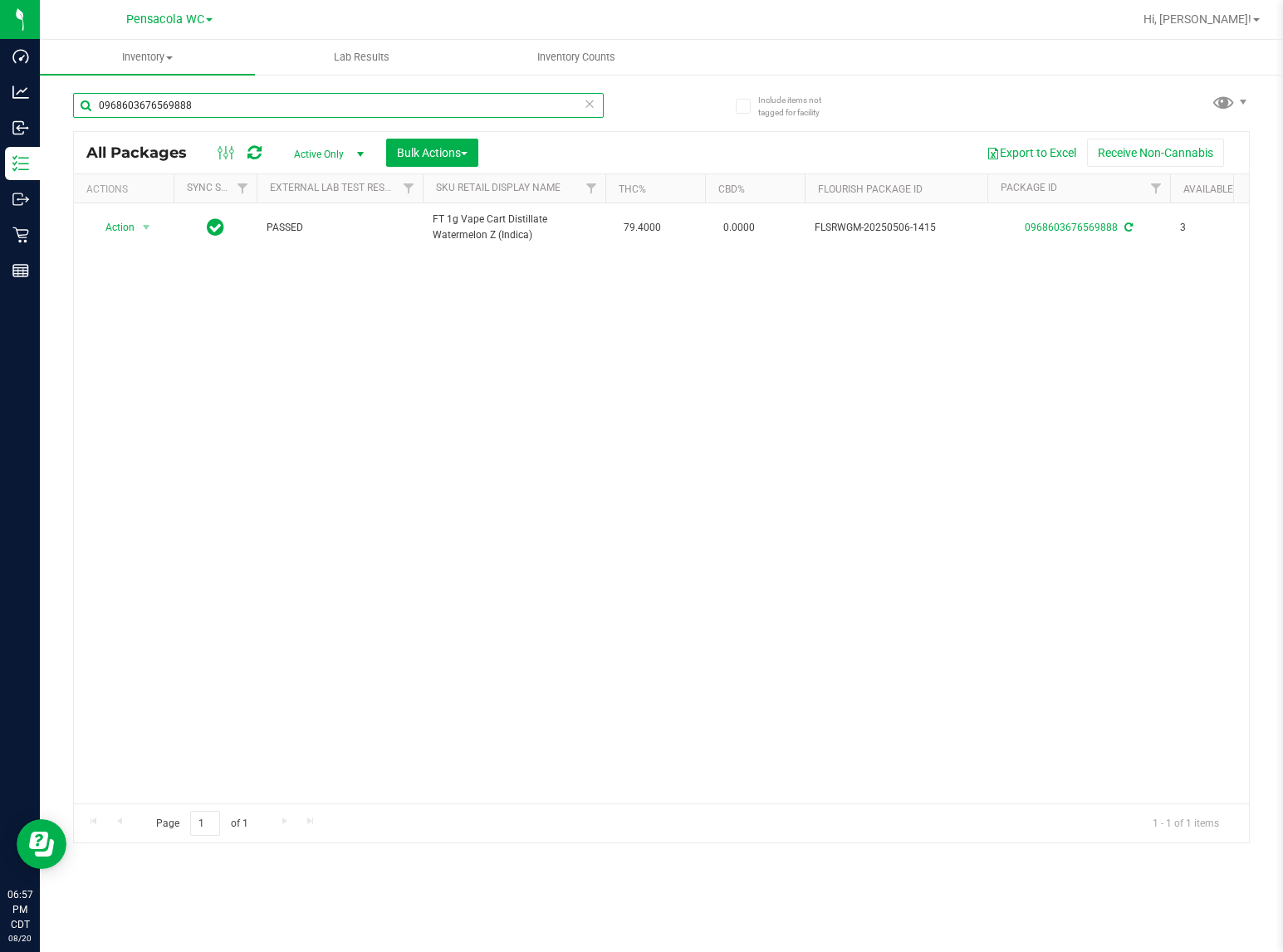
paste input "8102799523121732"
click at [374, 110] on input "8102799523121732" at bounding box center [338, 106] width 531 height 25
paste input "[CREDIT_CARD_NUMBER]"
click at [362, 102] on input "[CREDIT_CARD_NUMBER]" at bounding box center [338, 106] width 531 height 25
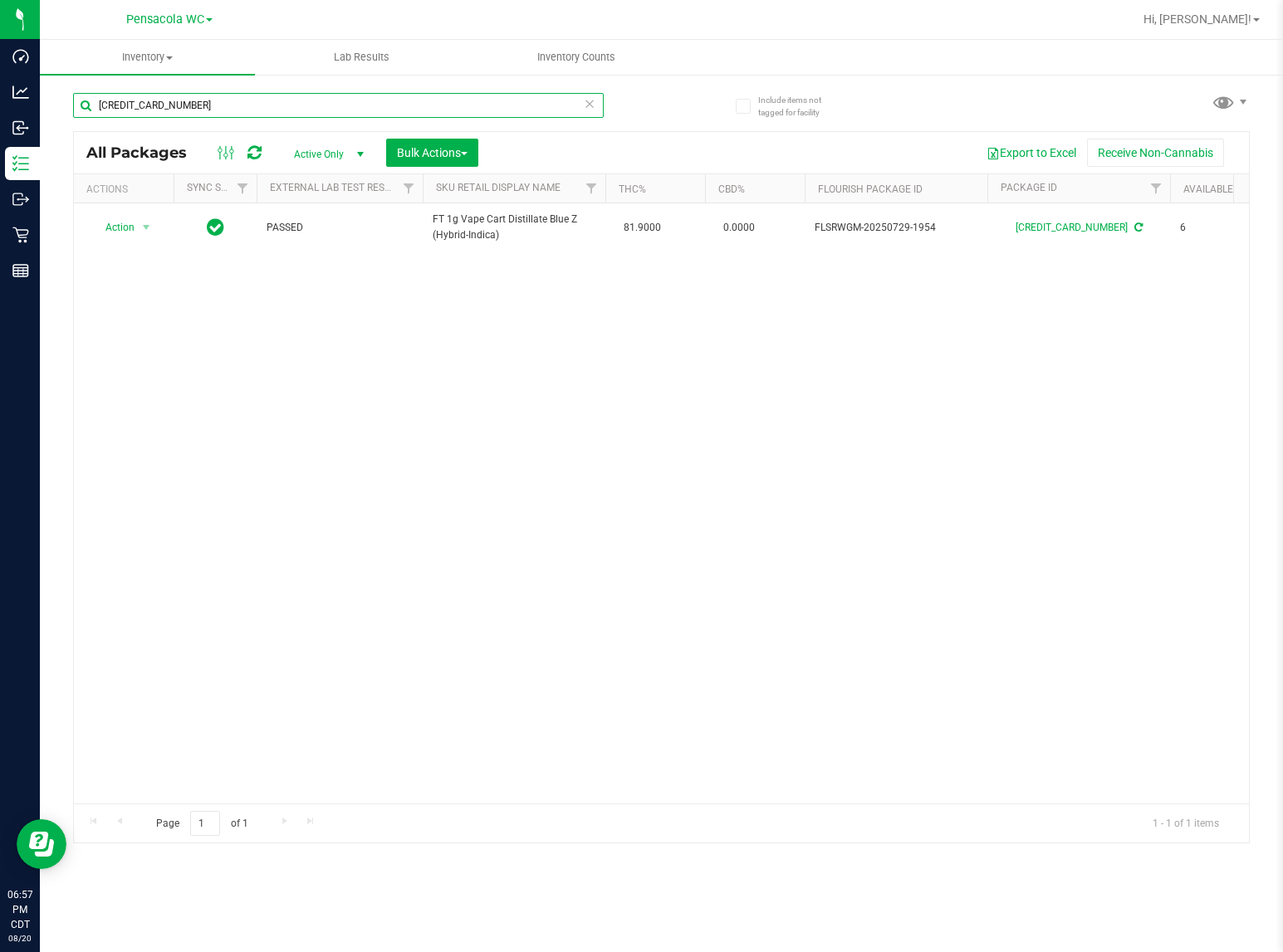
click at [362, 102] on input "[CREDIT_CARD_NUMBER]" at bounding box center [338, 106] width 531 height 25
paste input "7912970091944779"
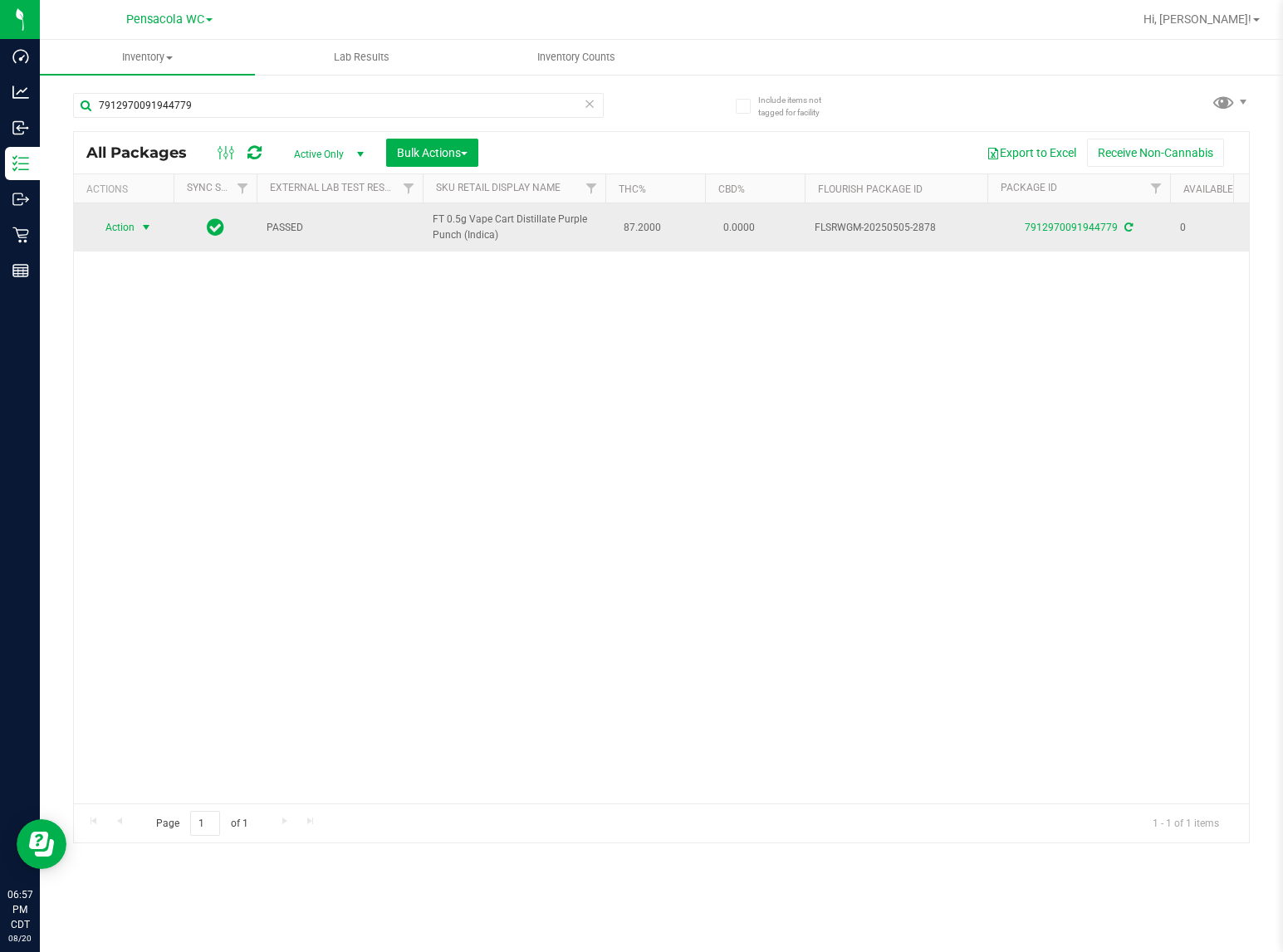
click at [133, 222] on span "Action" at bounding box center [113, 228] width 44 height 23
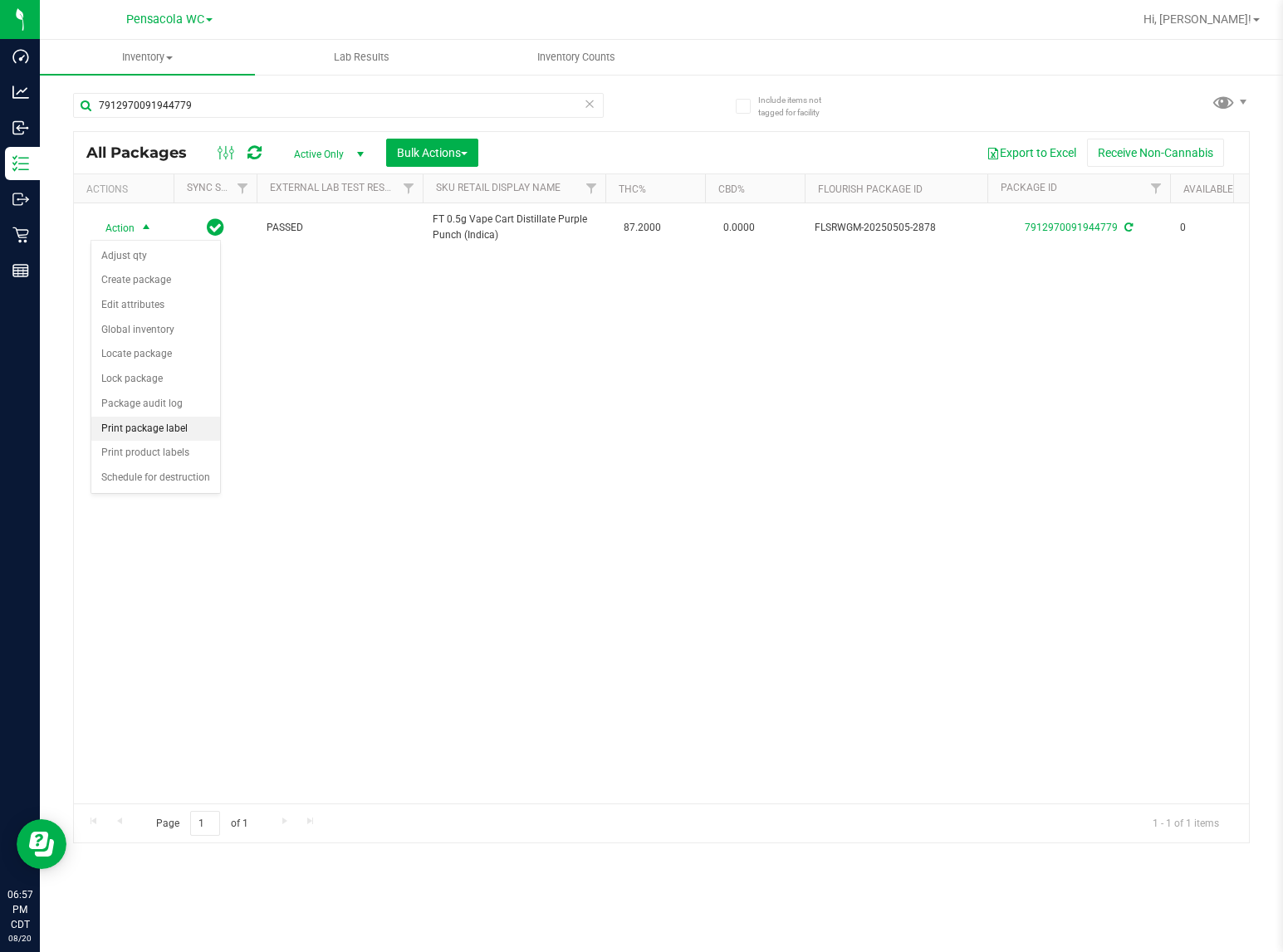
drag, startPoint x: 156, startPoint y: 426, endPoint x: 189, endPoint y: 428, distance: 33.1
click at [156, 428] on li "Print package label" at bounding box center [156, 429] width 129 height 25
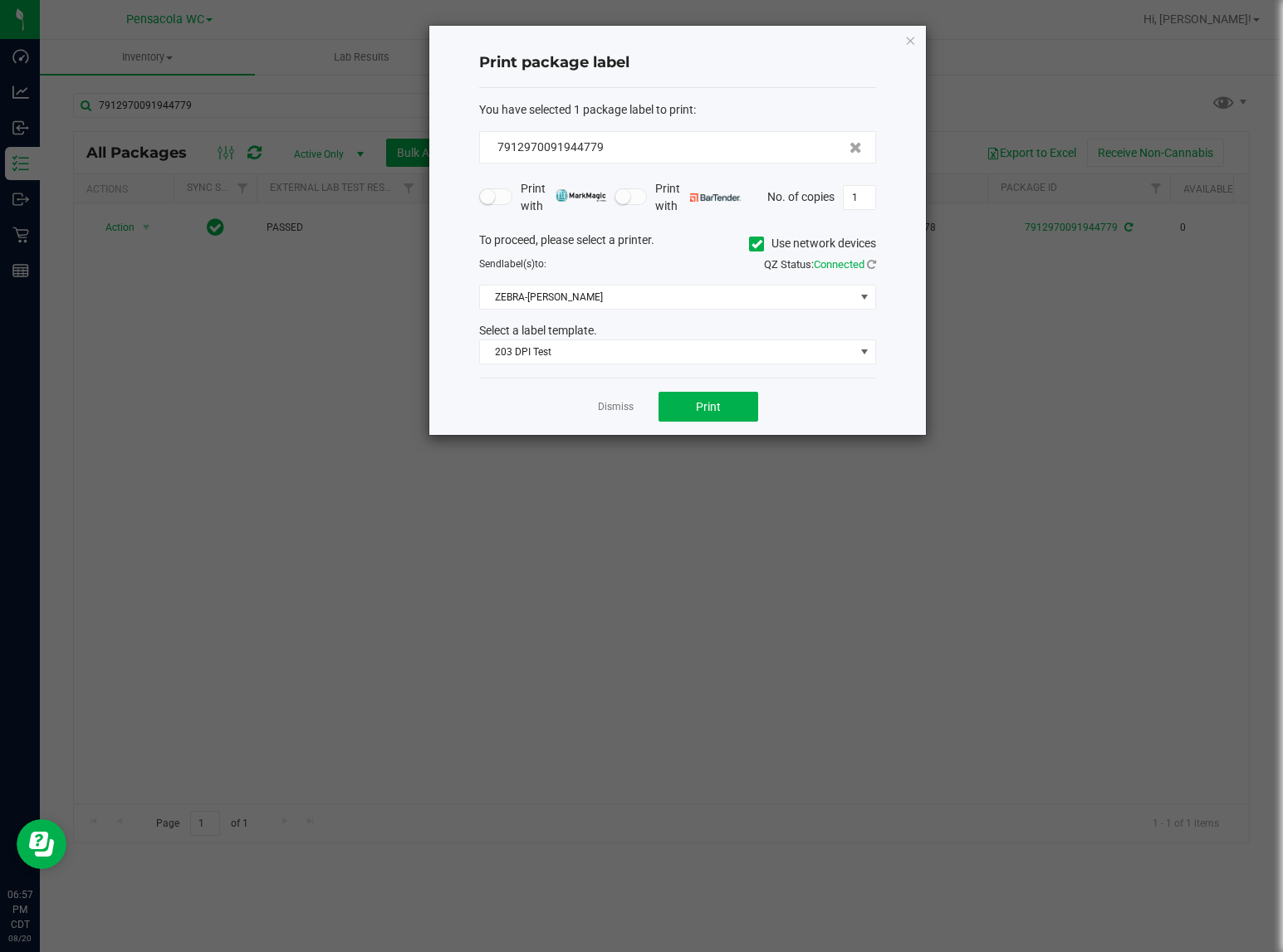
click at [790, 386] on div "Dismiss Print" at bounding box center [678, 406] width 397 height 57
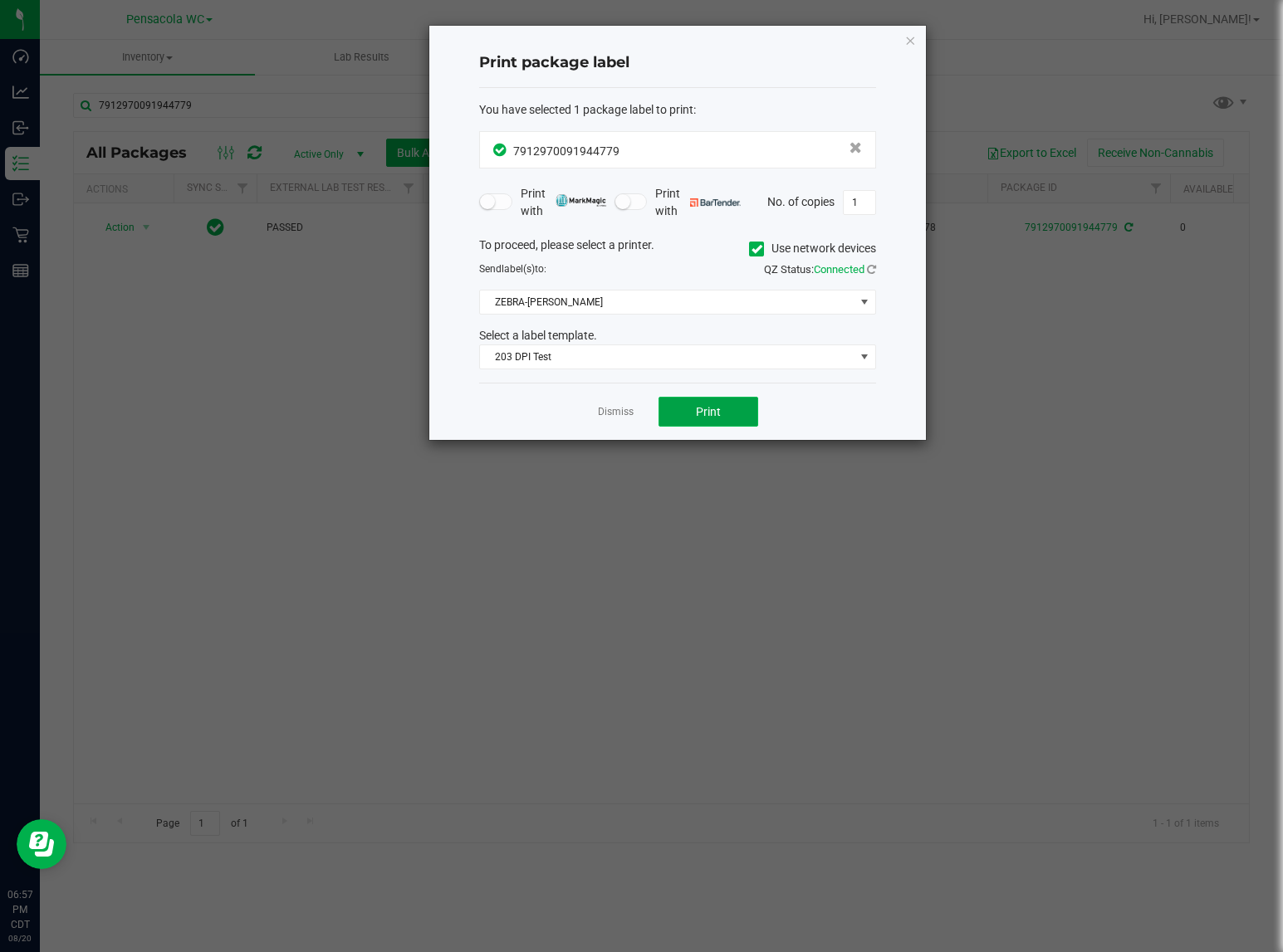
click at [678, 416] on button "Print" at bounding box center [709, 412] width 100 height 30
click at [609, 404] on div "Dismiss Print" at bounding box center [678, 412] width 397 height 57
click at [613, 416] on link "Dismiss" at bounding box center [615, 412] width 36 height 14
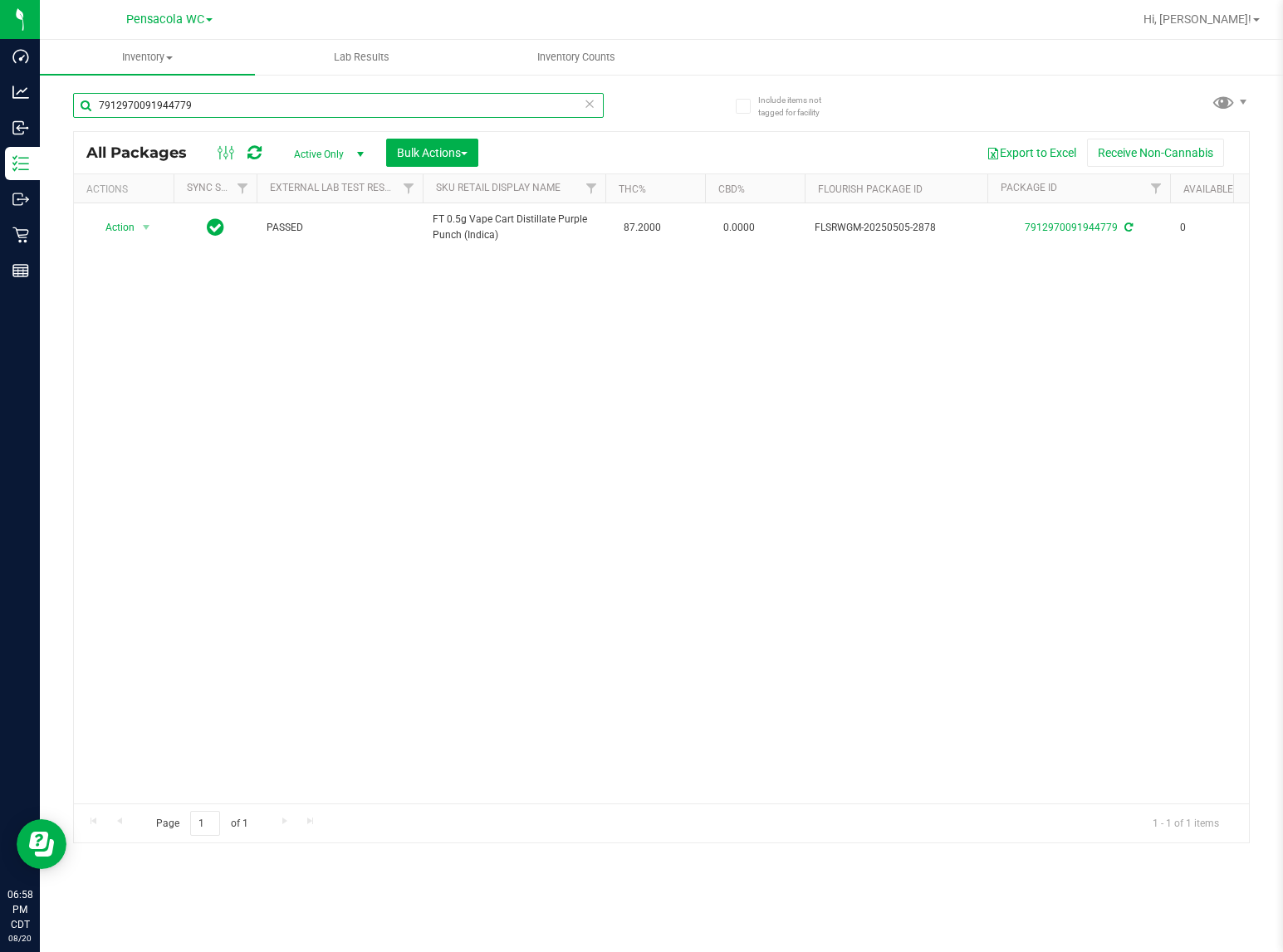
click at [342, 104] on input "7912970091944779" at bounding box center [338, 106] width 531 height 25
paste input "1199762539087693"
click at [333, 108] on input "1199762539087693" at bounding box center [338, 106] width 531 height 25
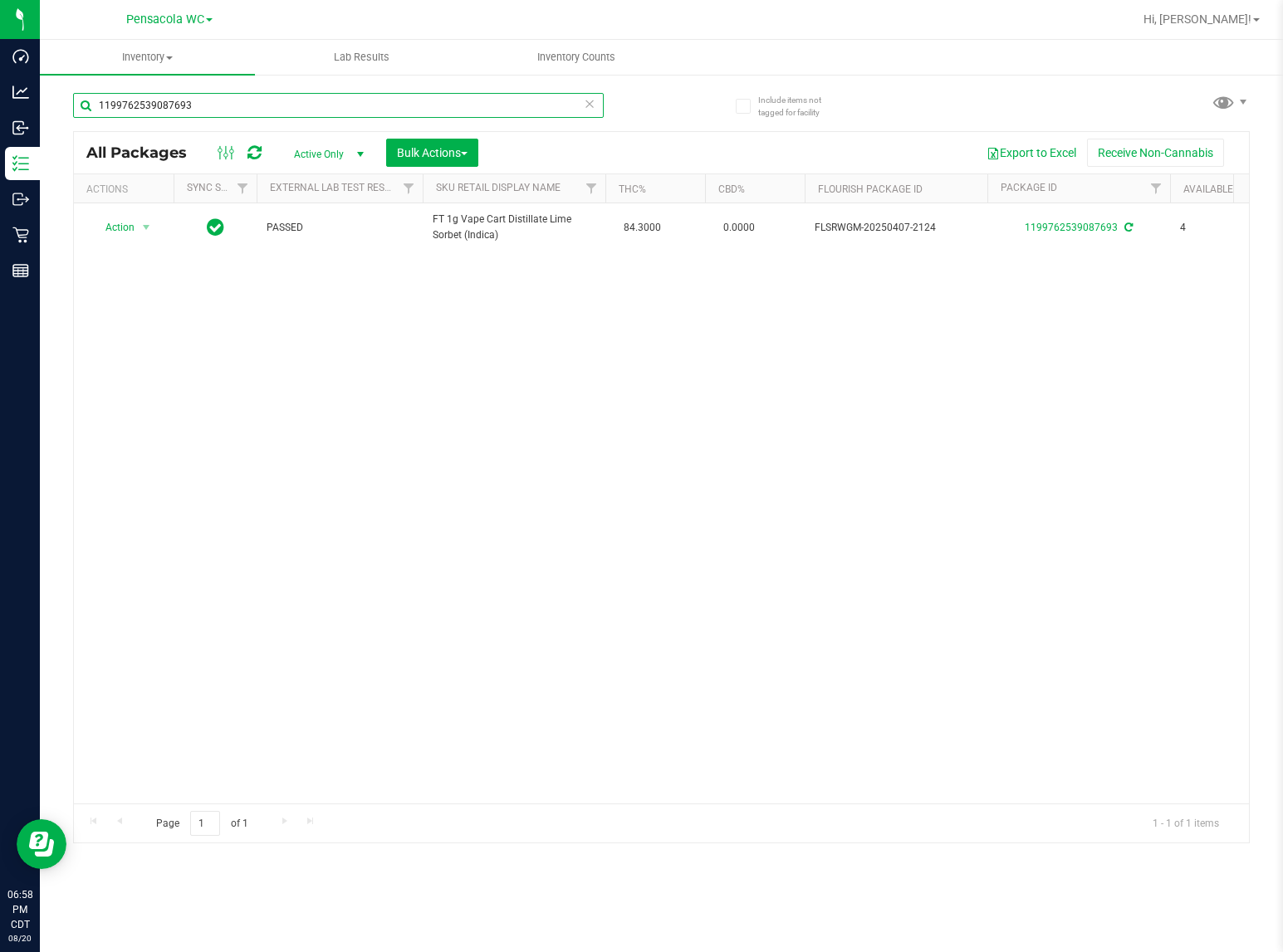
paste input "[CREDIT_CARD_NUMBER]"
click at [359, 98] on input "[CREDIT_CARD_NUMBER]" at bounding box center [338, 106] width 531 height 25
paste input "[CREDIT_CARD_NUMBER]"
type input "[CREDIT_CARD_NUMBER]"
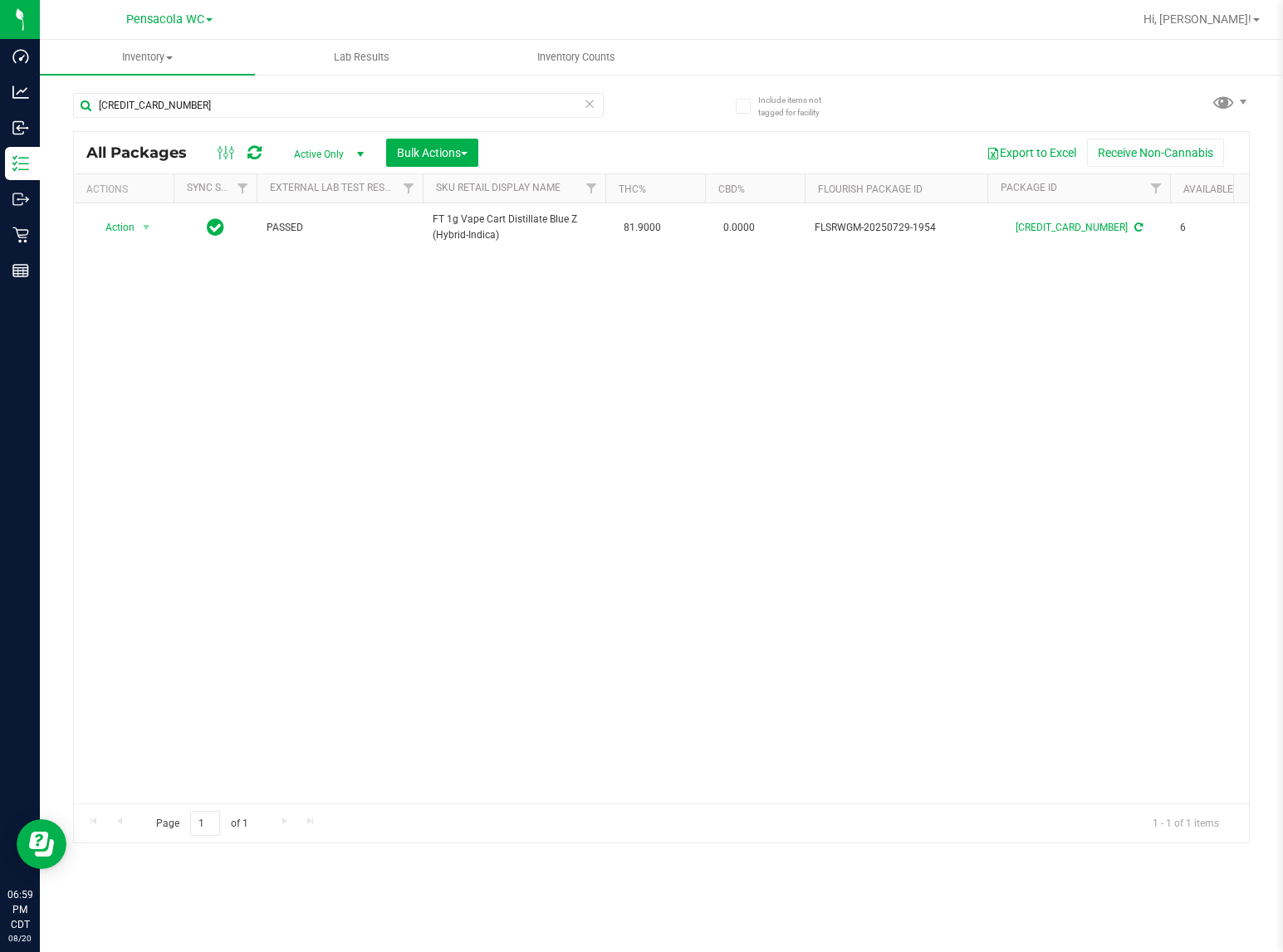
click at [662, 571] on div "Action Action Adjust qty Create package Edit attributes Global inventory Locate…" at bounding box center [662, 503] width 1175 height 600
